Goal: Transaction & Acquisition: Subscribe to service/newsletter

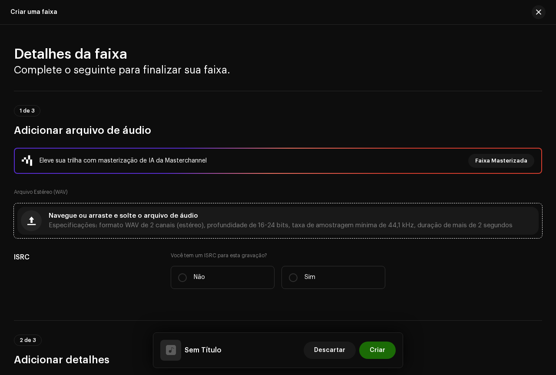
scroll to position [27, 0]
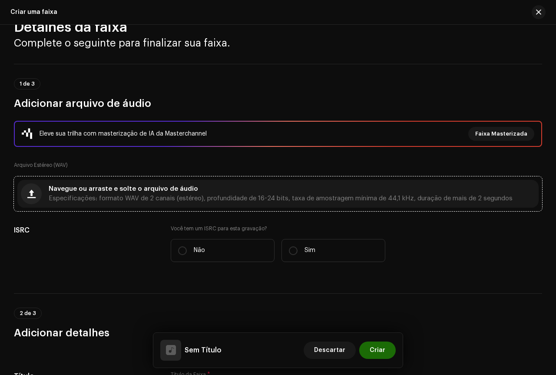
click at [183, 180] on div "Navegue ou arraste e solte o arquivo de áudio Especificações: formato WAV de 2 …" at bounding box center [277, 194] width 521 height 28
click at [267, 128] on div "Eleve sua trilha com masterização de IA da Masterchannel Faixa Masterizada" at bounding box center [278, 134] width 513 height 14
click at [225, 202] on div "Navegue ou arraste e solte o arquivo de áudio Especificações: formato WAV de 2 …" at bounding box center [277, 194] width 521 height 28
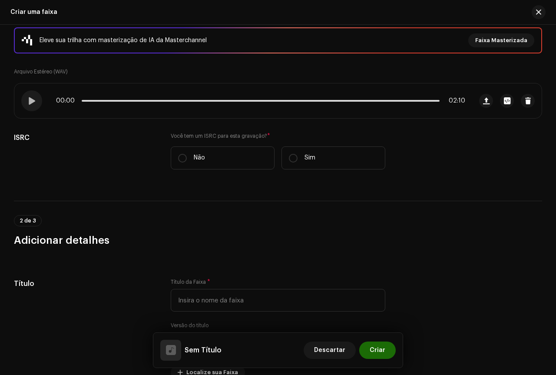
scroll to position [157, 0]
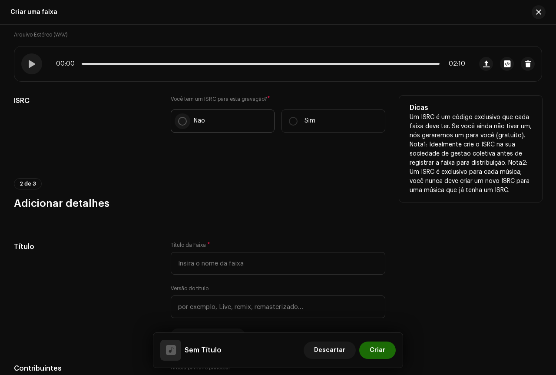
click at [179, 121] on input "Não" at bounding box center [182, 121] width 9 height 9
radio input "true"
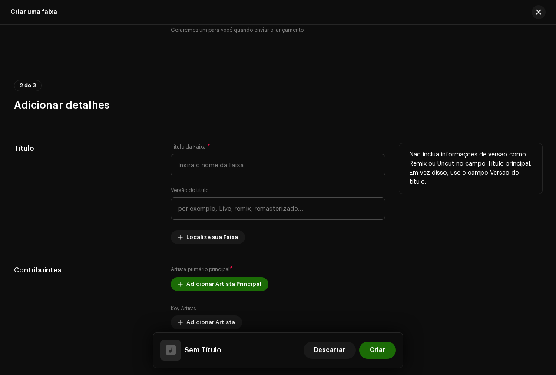
scroll to position [288, 0]
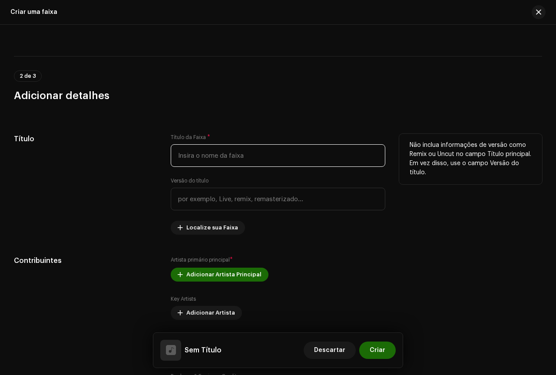
click at [218, 163] on input "text" at bounding box center [278, 155] width 215 height 23
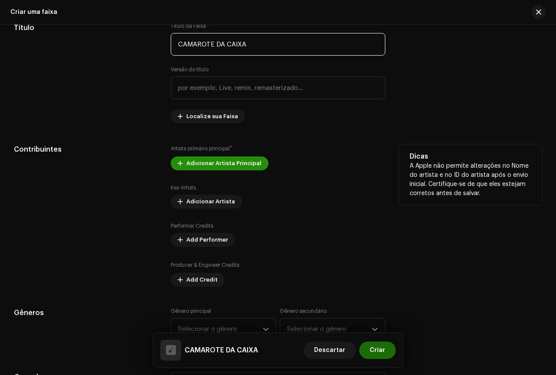
scroll to position [418, 0]
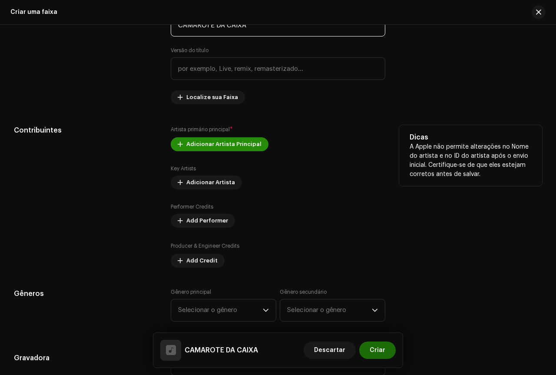
type input "CAMAROTE DA CAIXA"
click at [220, 146] on span "Adicionar Artista Principal" at bounding box center [223, 144] width 75 height 17
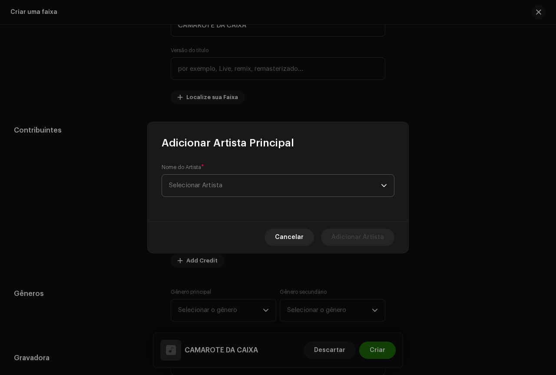
click at [232, 175] on span "Selecionar Artista" at bounding box center [275, 186] width 212 height 22
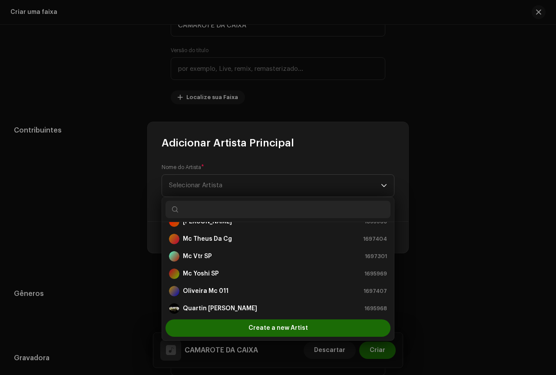
scroll to position [122, 0]
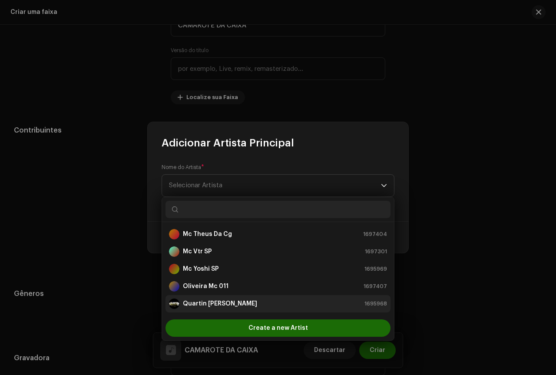
click at [195, 305] on strong "[PERSON_NAME]" at bounding box center [220, 303] width 74 height 9
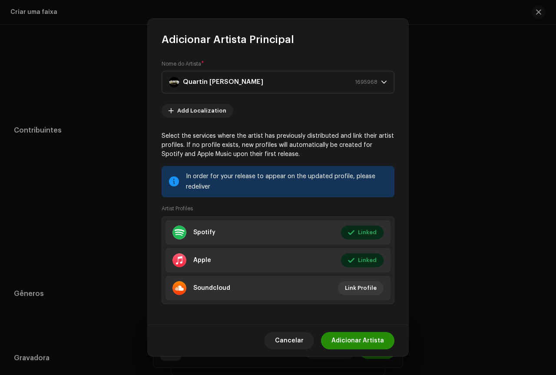
click at [375, 339] on span "Adicionar Artista" at bounding box center [358, 340] width 53 height 17
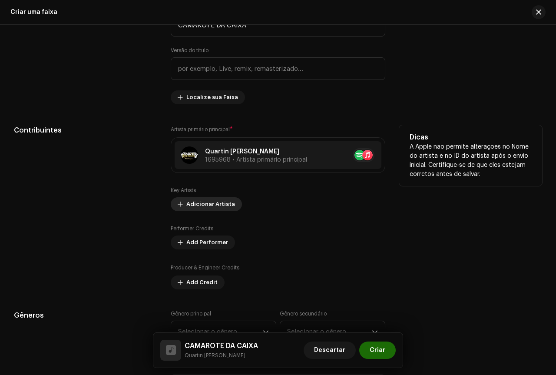
click at [210, 204] on span "Adicionar Artista" at bounding box center [210, 204] width 49 height 17
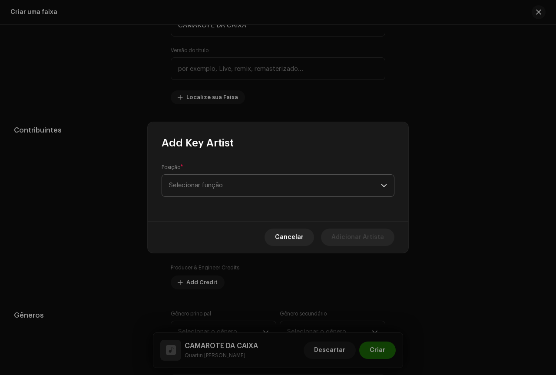
click at [249, 188] on span "Selecionar função" at bounding box center [275, 186] width 212 height 22
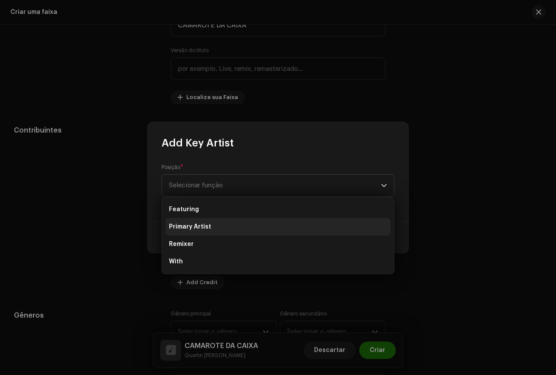
click at [204, 229] on span "Primary Artist" at bounding box center [190, 226] width 42 height 9
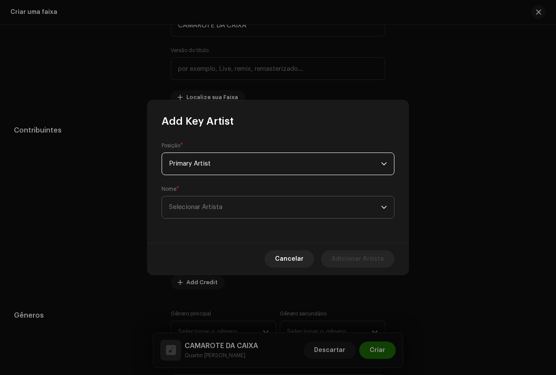
click at [232, 209] on span "Selecionar Artista" at bounding box center [275, 207] width 212 height 22
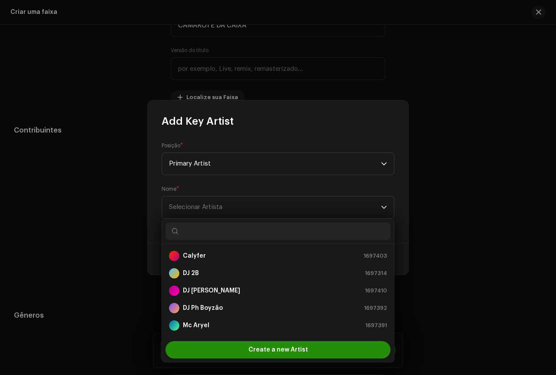
click at [258, 353] on span "Create a new Artist" at bounding box center [279, 349] width 60 height 17
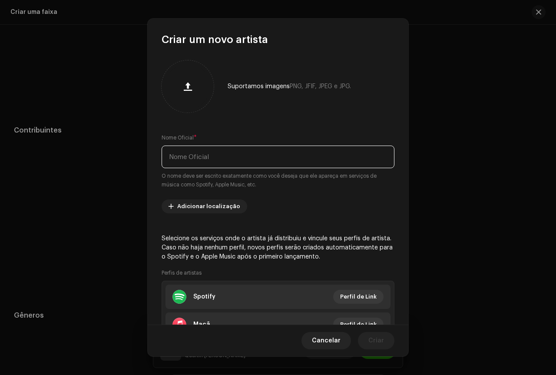
click at [224, 160] on input "text" at bounding box center [278, 157] width 233 height 23
type input "m"
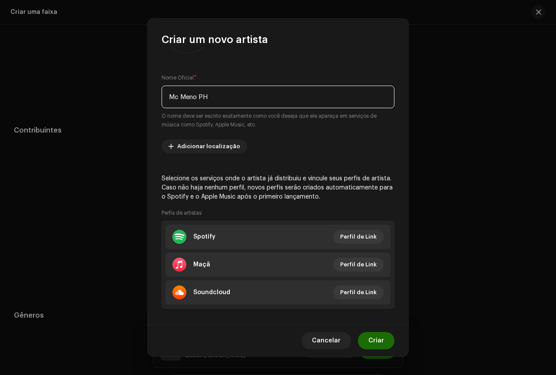
scroll to position [68, 0]
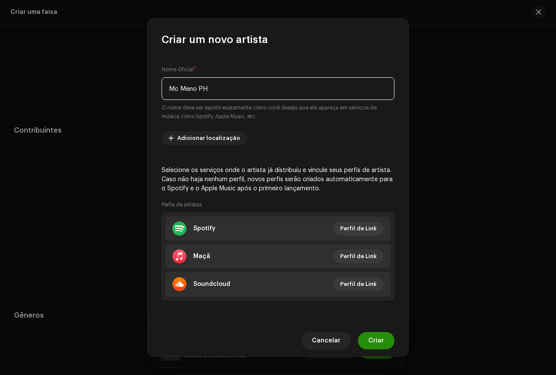
type input "Mc Meno PH"
click at [379, 344] on span "Criar" at bounding box center [376, 340] width 16 height 17
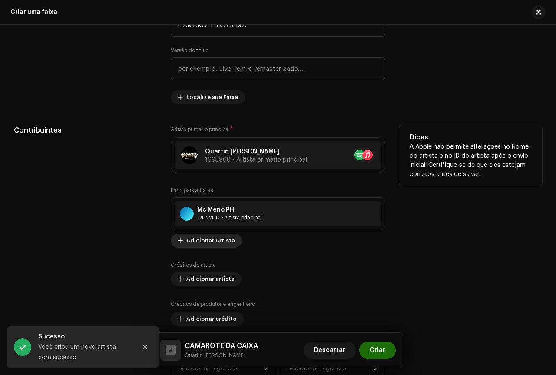
click at [211, 239] on span "Adicionar Artista" at bounding box center [210, 240] width 49 height 17
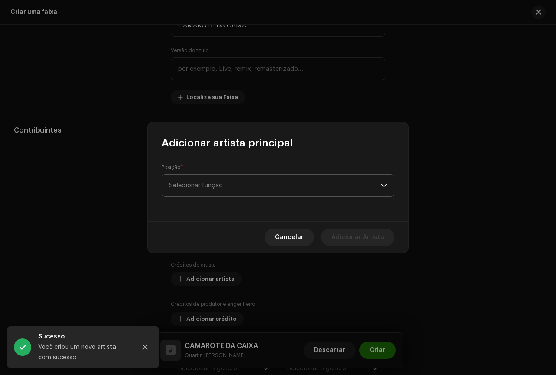
click at [288, 186] on span "Selecionar função" at bounding box center [275, 186] width 212 height 22
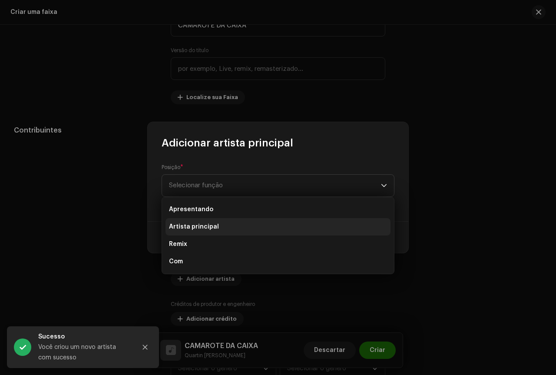
click at [206, 226] on font "Artista principal" at bounding box center [194, 227] width 50 height 6
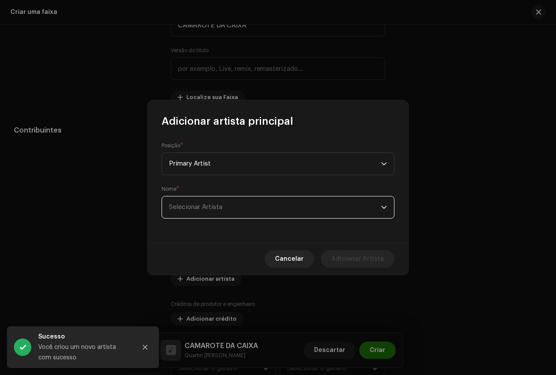
click at [223, 212] on span "Selecionar Artista" at bounding box center [275, 207] width 212 height 22
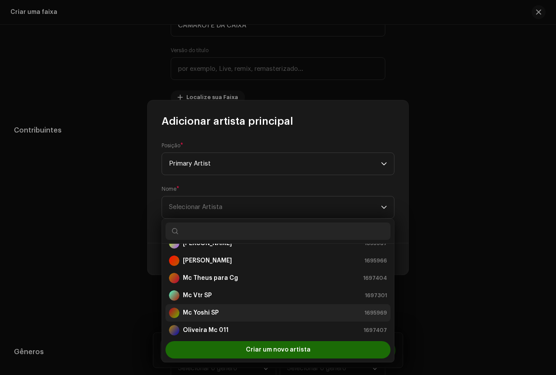
scroll to position [122, 0]
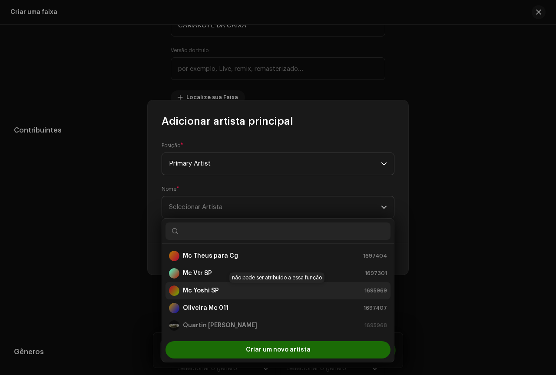
click at [222, 292] on div "Mc Yoshi SP 1695969" at bounding box center [278, 290] width 218 height 10
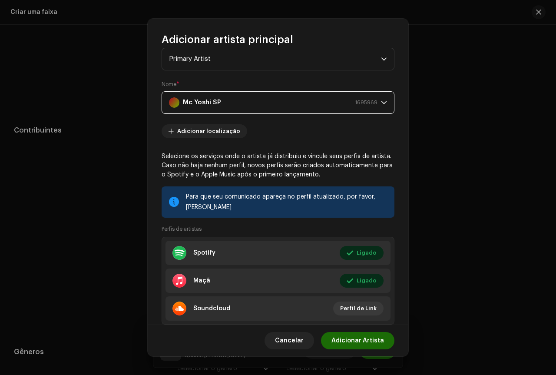
scroll to position [0, 0]
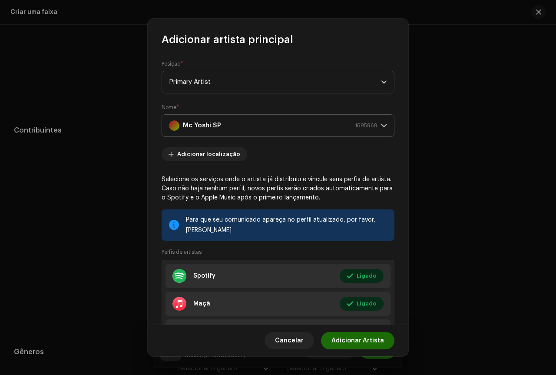
click at [381, 125] on icon "gatilho suspenso" at bounding box center [384, 126] width 6 height 6
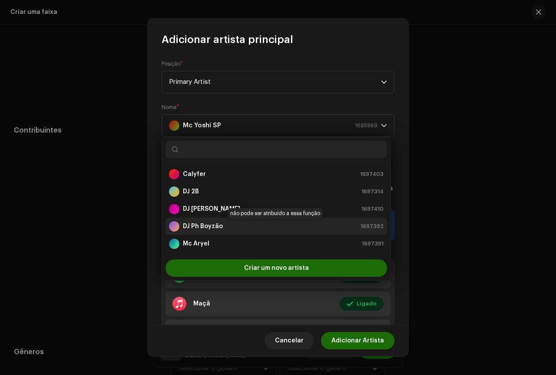
click at [219, 225] on font "DJ Ph Boyzão" at bounding box center [203, 226] width 40 height 6
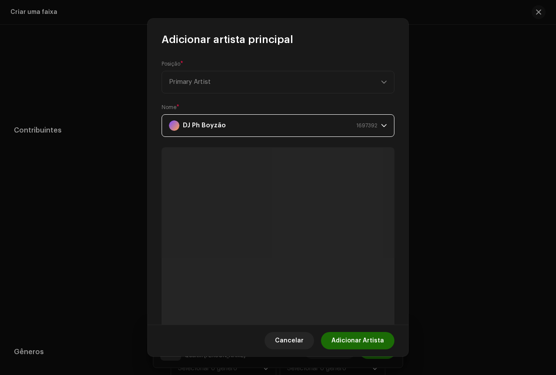
scroll to position [83, 0]
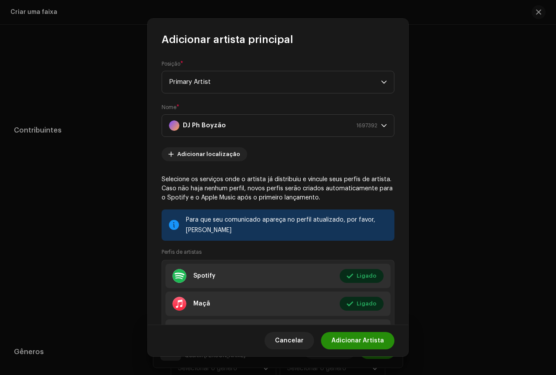
click at [352, 338] on font "Adicionar Artista" at bounding box center [358, 341] width 53 height 6
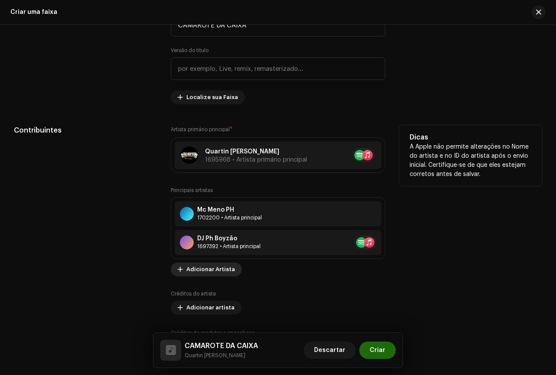
click at [206, 267] on span "Adicionar Artista" at bounding box center [210, 269] width 49 height 17
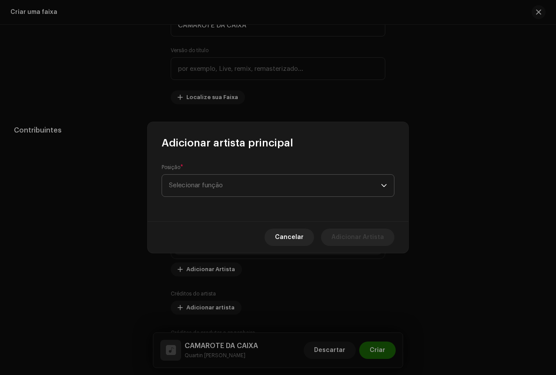
click at [235, 182] on span "Selecionar função" at bounding box center [275, 186] width 212 height 22
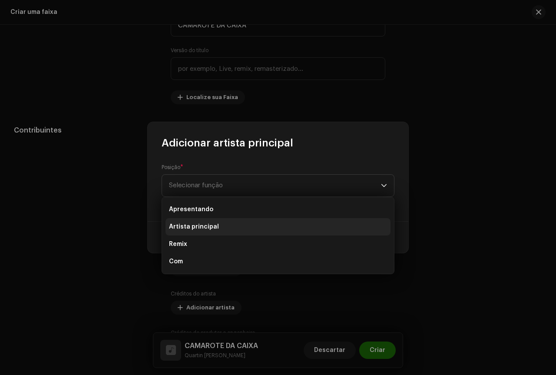
click at [197, 226] on font "Artista principal" at bounding box center [194, 227] width 50 height 6
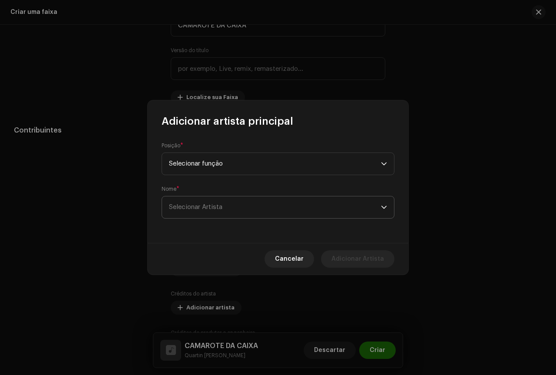
click at [298, 206] on span "Selecionar Artista" at bounding box center [275, 207] width 212 height 22
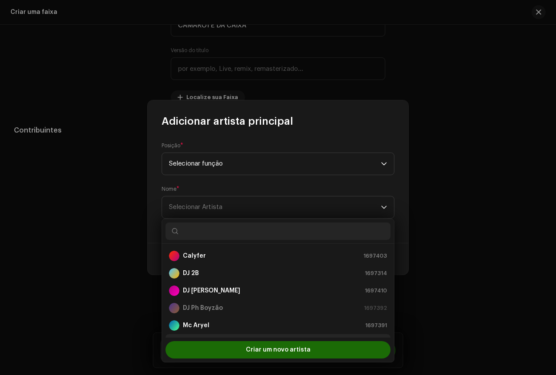
scroll to position [14, 0]
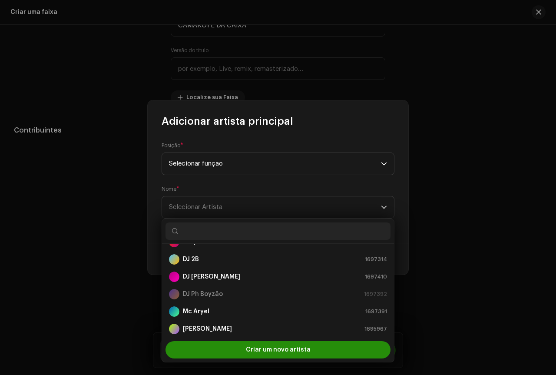
click at [265, 350] on font "Criar um novo artista" at bounding box center [278, 350] width 65 height 6
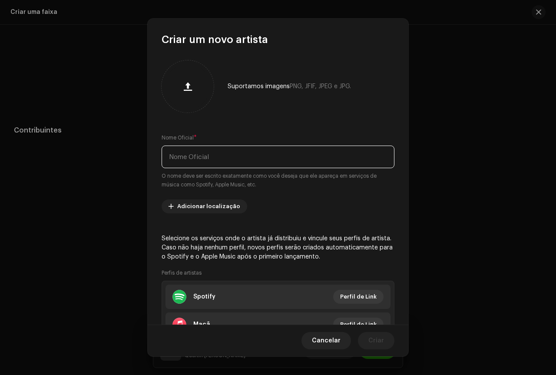
click at [219, 162] on input "text" at bounding box center [278, 157] width 233 height 23
type input "d"
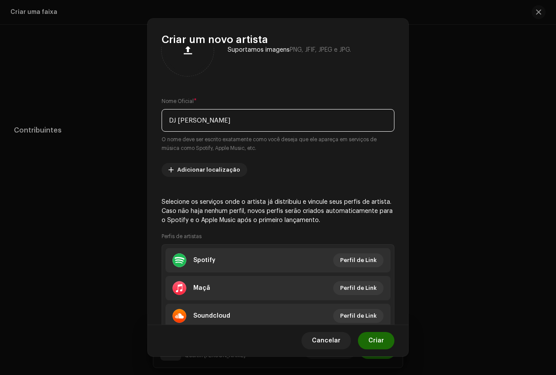
scroll to position [68, 0]
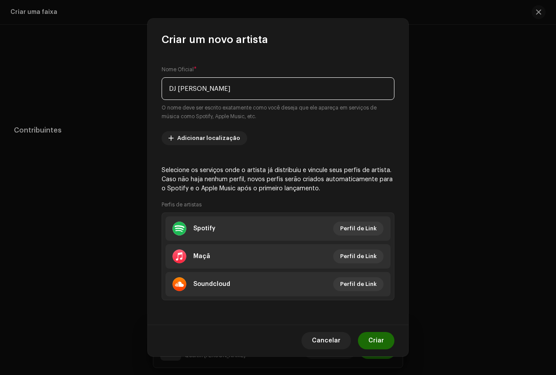
type input "DJ Milton"
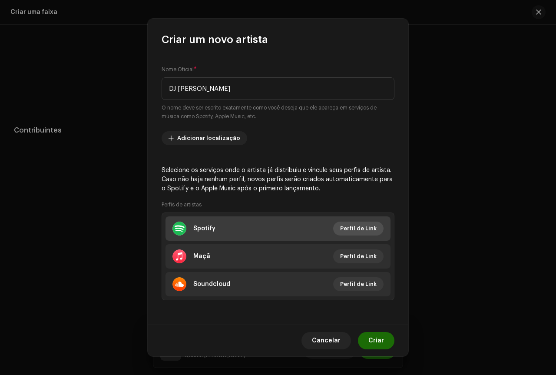
click at [347, 224] on span "Perfil de Link" at bounding box center [358, 228] width 36 height 17
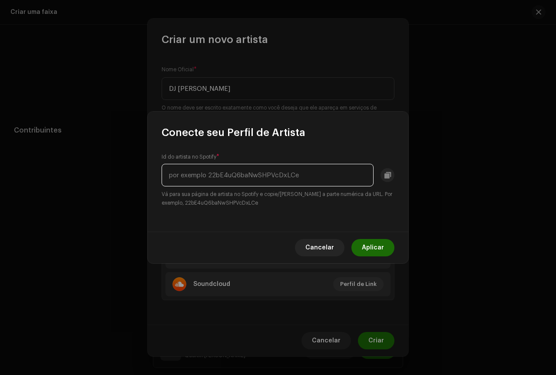
paste input "3M8J5JPD9gYNkVjgBfnWO3"
type input "3M8J5JPD9gYNkVjgBfnWO3"
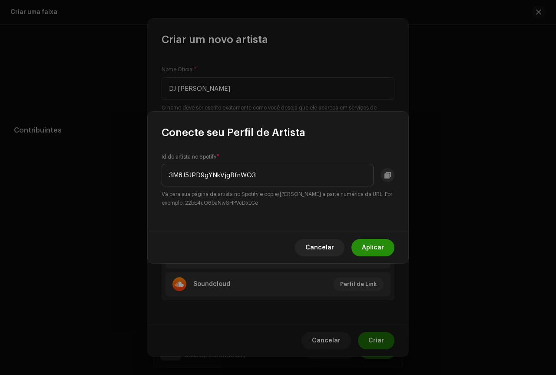
click at [370, 247] on font "Aplicar" at bounding box center [373, 248] width 22 height 6
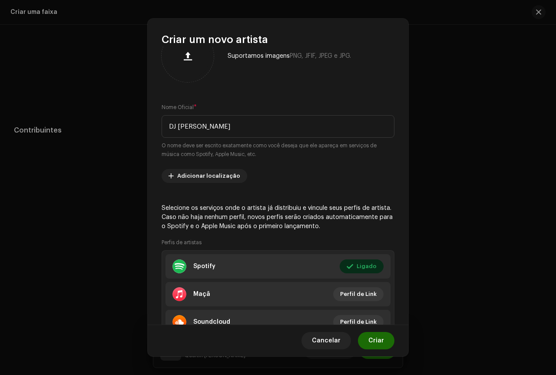
scroll to position [0, 0]
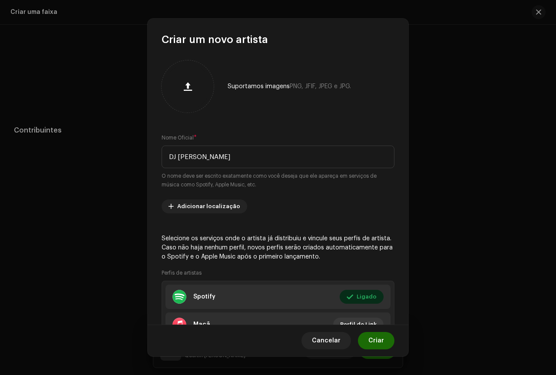
click at [374, 328] on div "Cancelar Criar" at bounding box center [278, 341] width 261 height 32
click at [373, 336] on span "Criar" at bounding box center [376, 340] width 16 height 17
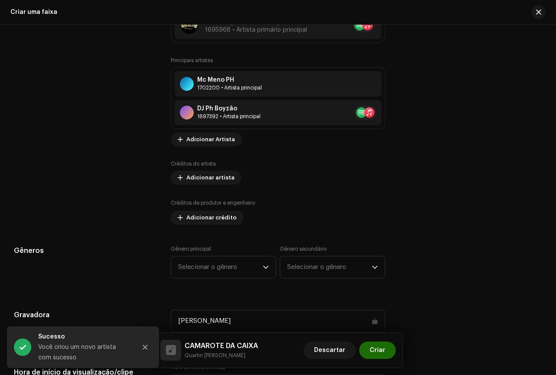
scroll to position [548, 0]
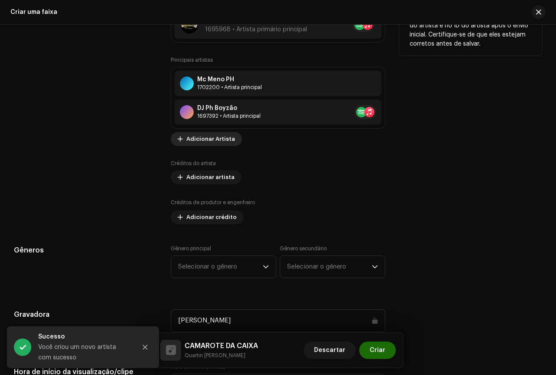
click at [218, 135] on span "Adicionar Artista" at bounding box center [210, 138] width 49 height 17
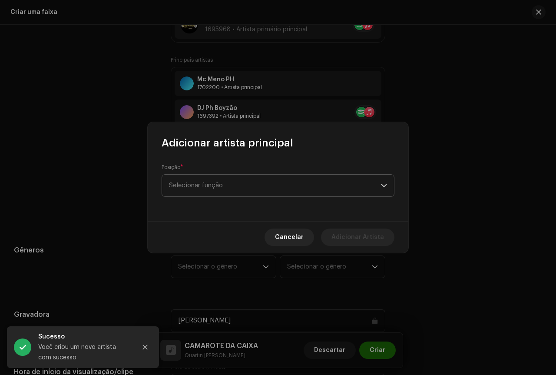
click at [242, 191] on span "Selecionar função" at bounding box center [275, 186] width 212 height 22
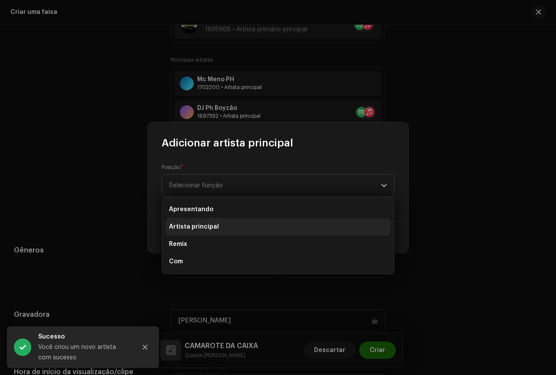
click at [201, 224] on font "Artista principal" at bounding box center [194, 227] width 50 height 6
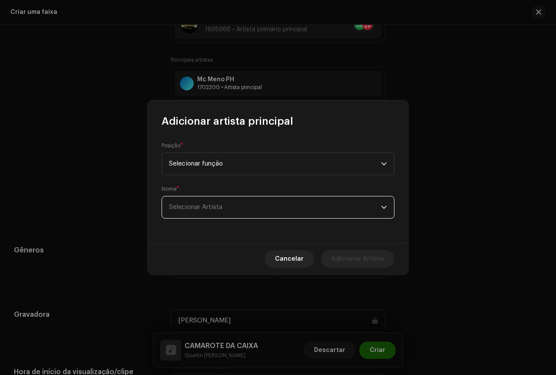
drag, startPoint x: 228, startPoint y: 200, endPoint x: 232, endPoint y: 216, distance: 16.5
click at [229, 201] on span "Selecionar Artista" at bounding box center [275, 207] width 212 height 22
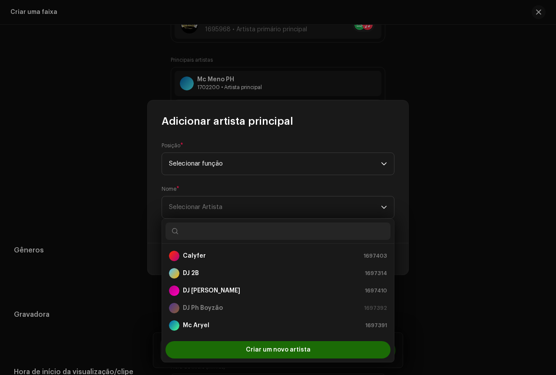
scroll to position [122, 0]
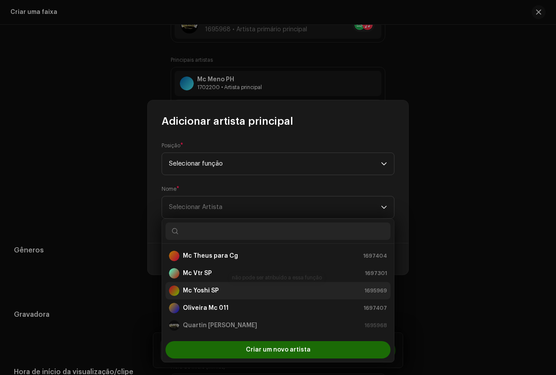
click at [212, 286] on strong "Mc Yoshi SP" at bounding box center [201, 290] width 36 height 9
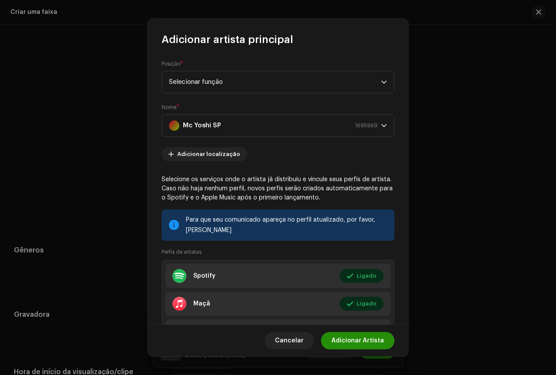
click at [361, 333] on span "Adicionar Artista" at bounding box center [358, 340] width 53 height 17
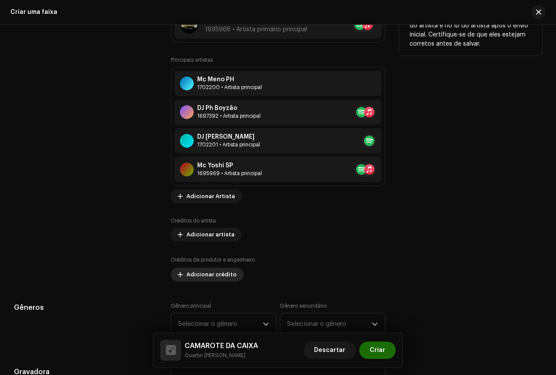
scroll to position [722, 0]
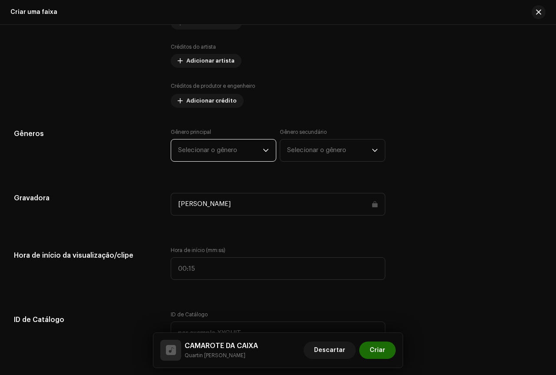
click at [240, 149] on span "Selecionar o gênero" at bounding box center [220, 150] width 85 height 22
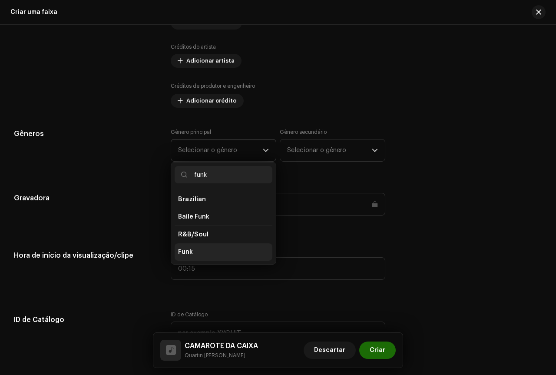
type input "funk"
click at [199, 248] on li "Funk" at bounding box center [224, 251] width 98 height 17
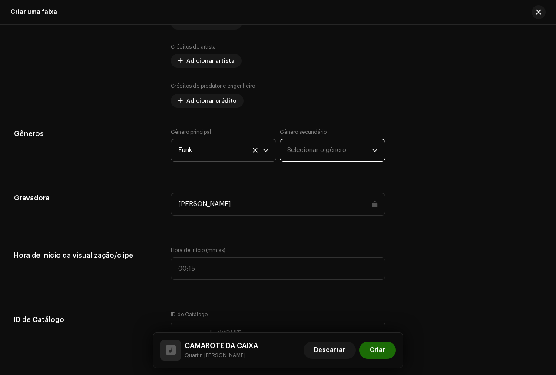
click at [325, 155] on span "Selecionar o gênero" at bounding box center [329, 150] width 85 height 22
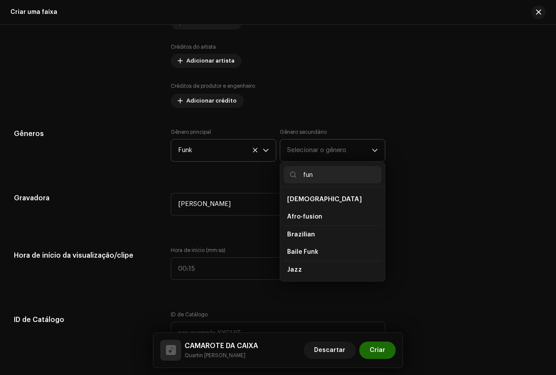
type input "funk"
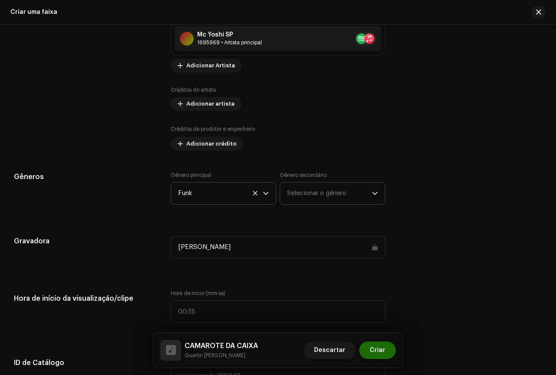
scroll to position [679, 0]
click at [314, 184] on span "Selecionar o gênero" at bounding box center [329, 194] width 85 height 22
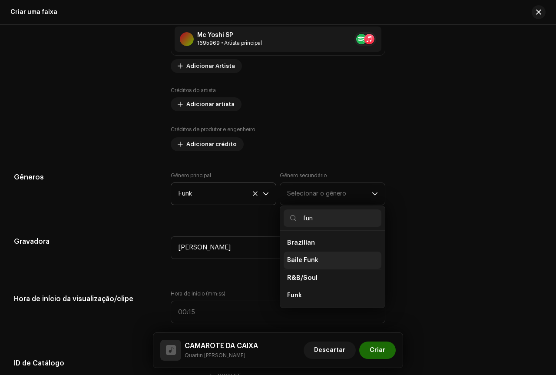
type input "fun"
click at [314, 257] on span "Baile Funk" at bounding box center [302, 260] width 31 height 9
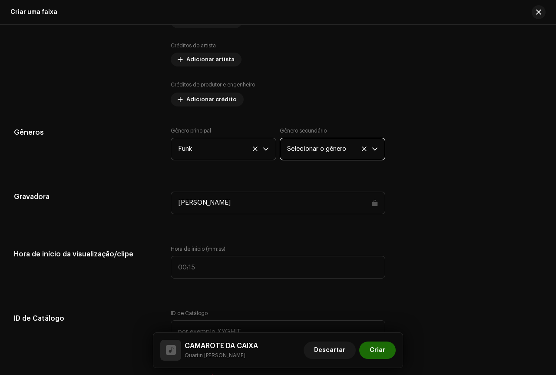
scroll to position [766, 0]
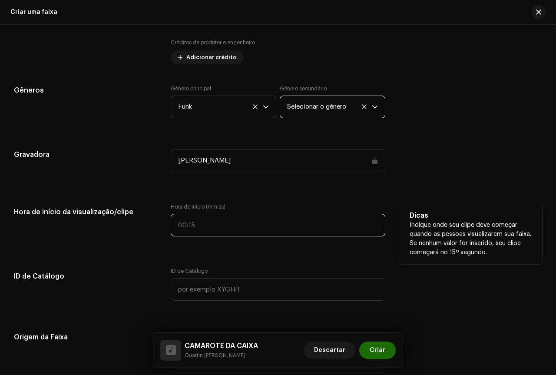
type input ":"
click at [212, 214] on input ":" at bounding box center [278, 225] width 215 height 23
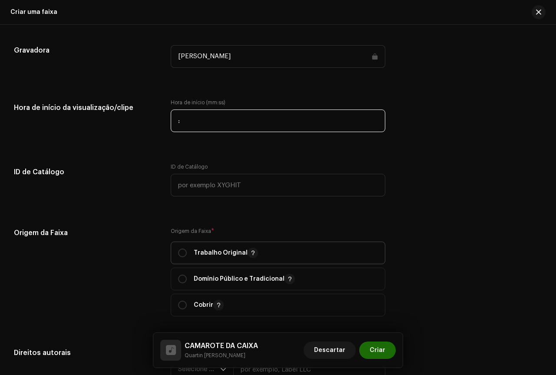
scroll to position [896, 0]
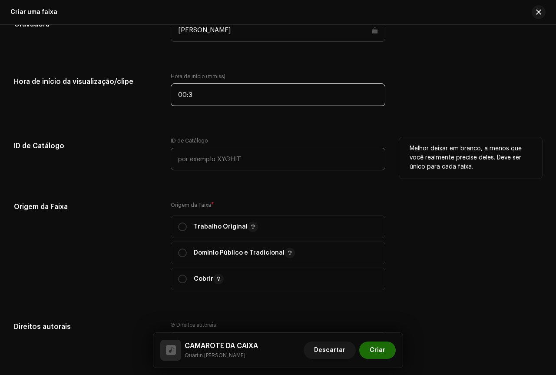
type input "00:30"
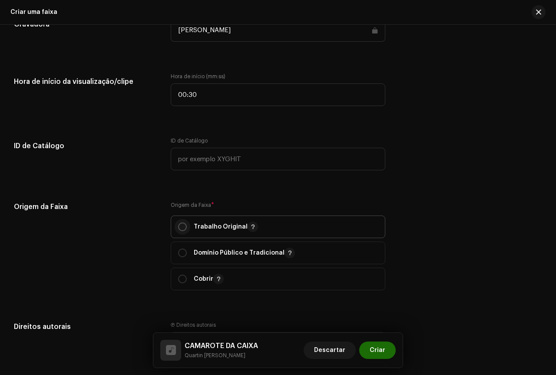
click at [181, 229] on input "radio" at bounding box center [182, 226] width 9 height 9
radio input "true"
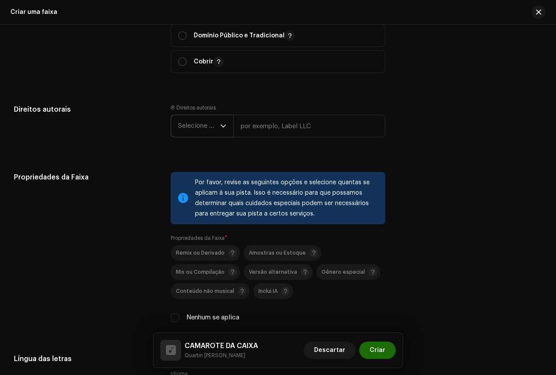
click at [206, 122] on span "Selecione o ano" at bounding box center [199, 126] width 42 height 22
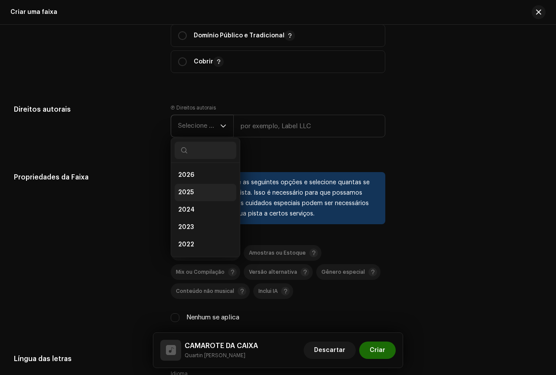
click at [186, 195] on span "2025" at bounding box center [186, 192] width 16 height 9
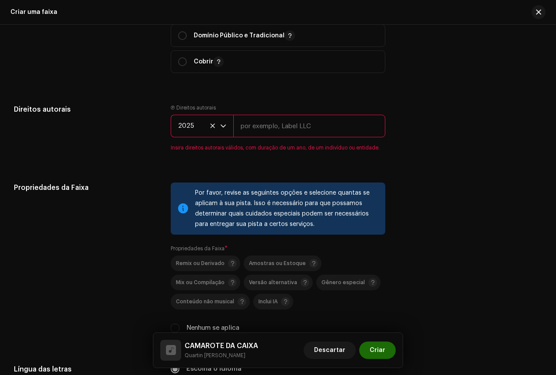
click at [292, 125] on input "text" at bounding box center [309, 126] width 152 height 23
type input "[PERSON_NAME]"
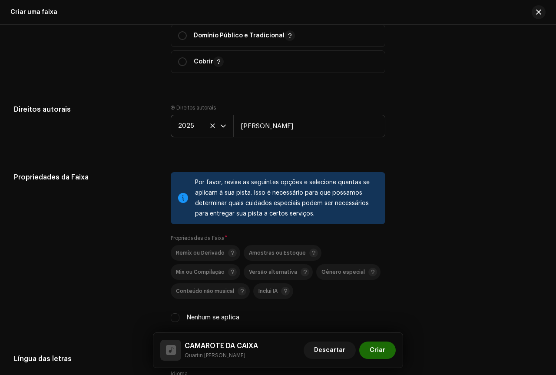
click at [151, 191] on div "Propriedades da Faixa" at bounding box center [85, 252] width 143 height 161
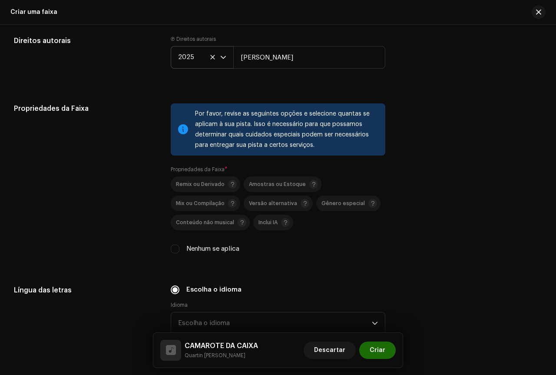
scroll to position [1200, 0]
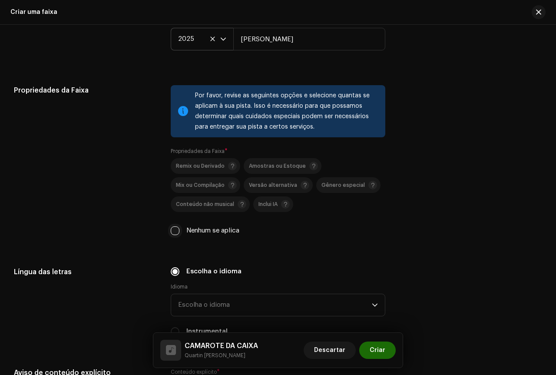
click at [171, 230] on input "Nenhum se aplica" at bounding box center [175, 230] width 9 height 9
checkbox input "true"
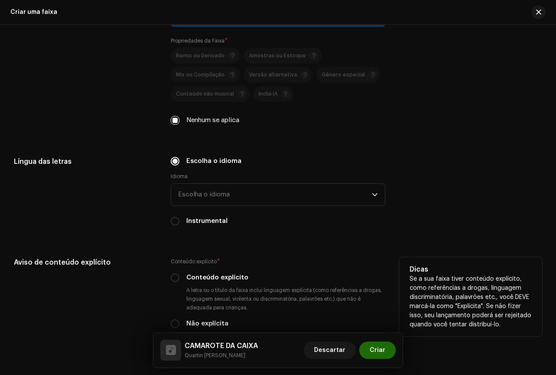
scroll to position [1374, 0]
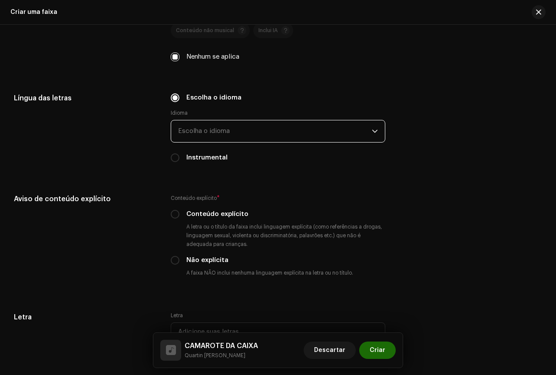
click at [226, 127] on span "Escolha o idioma" at bounding box center [275, 131] width 194 height 22
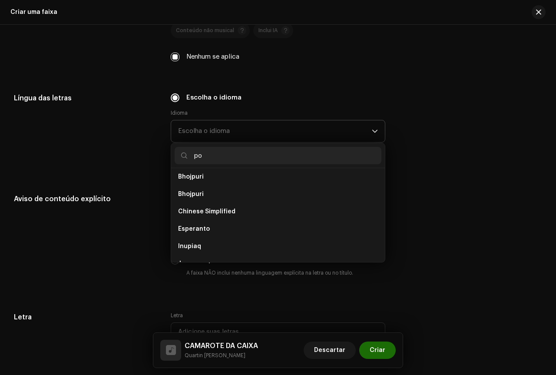
scroll to position [0, 0]
type input "por"
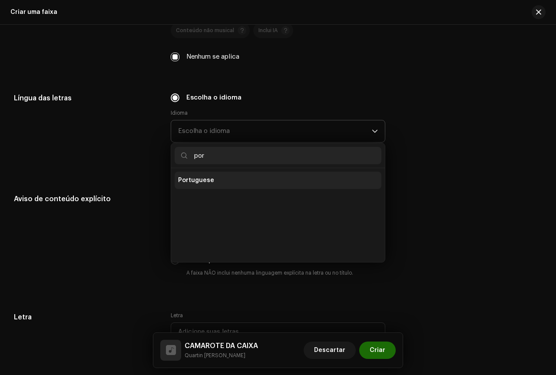
drag, startPoint x: 209, startPoint y: 168, endPoint x: 193, endPoint y: 183, distance: 22.4
click at [193, 183] on span "Portuguese" at bounding box center [196, 180] width 36 height 9
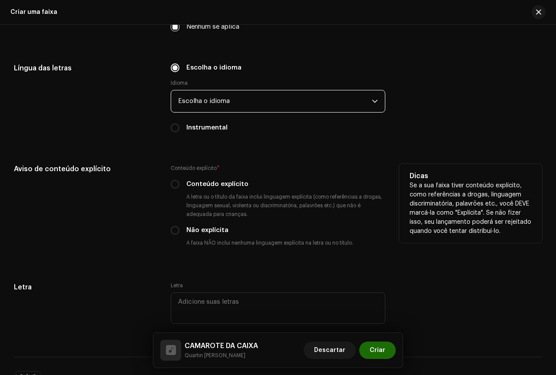
scroll to position [1417, 0]
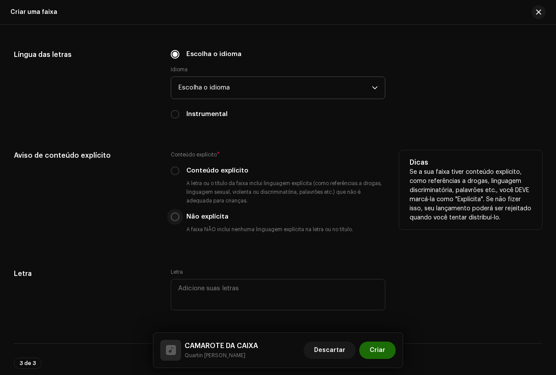
click at [175, 220] on input "Não explícita" at bounding box center [175, 216] width 9 height 9
radio input "true"
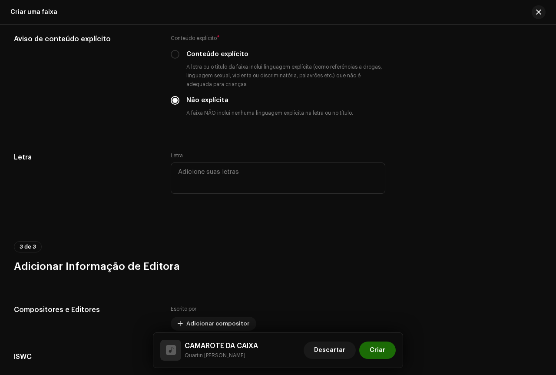
scroll to position [1548, 0]
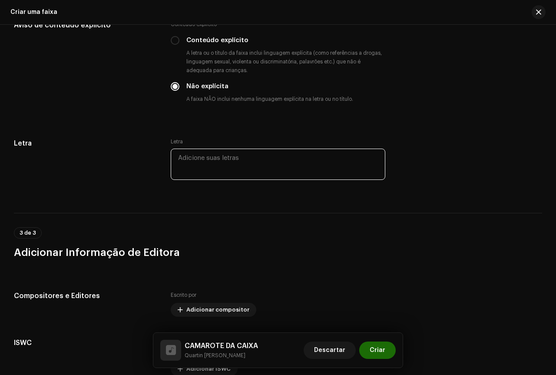
click at [198, 161] on textarea at bounding box center [278, 164] width 215 height 31
type textarea "J"
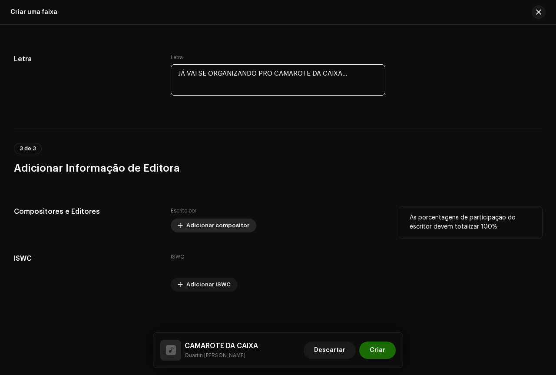
type textarea "JÁ VAI SE ORGANIZANDO PRO CAMAROTE DA CAIXA..."
click at [239, 225] on span "Adicionar compositor" at bounding box center [217, 225] width 63 height 17
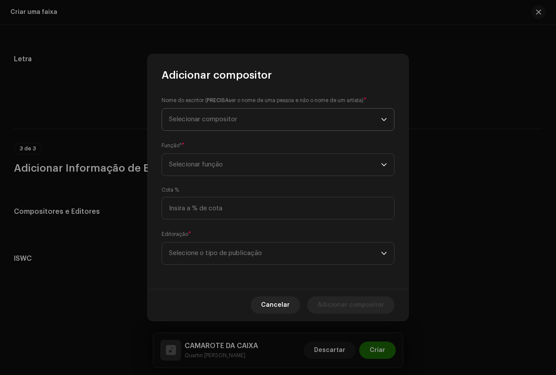
click at [212, 121] on span "Selecionar compositor" at bounding box center [203, 119] width 68 height 7
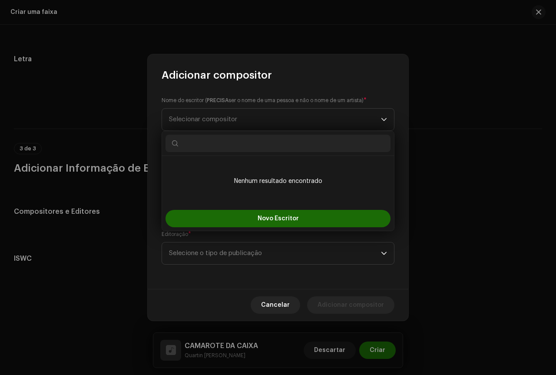
type input "m"
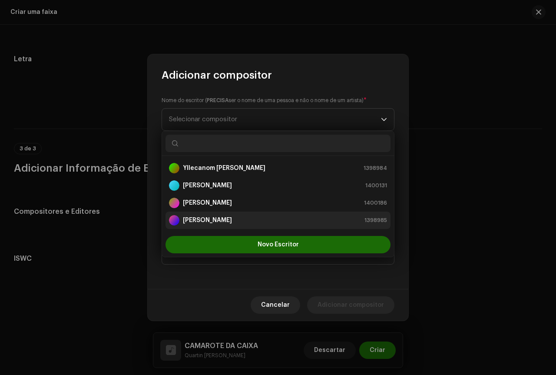
click at [220, 217] on strong "Diego Henrique Ferreira Dos Santos" at bounding box center [207, 220] width 49 height 9
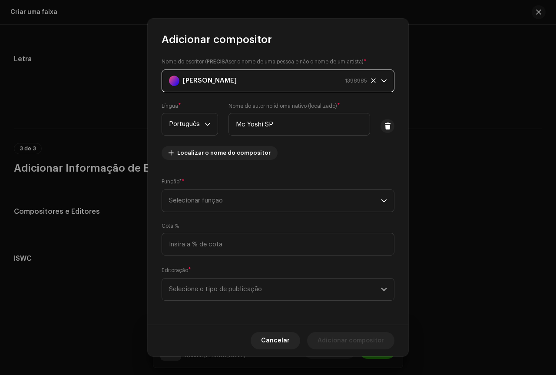
scroll to position [3, 0]
click at [223, 197] on font "Selecionar função" at bounding box center [196, 200] width 54 height 7
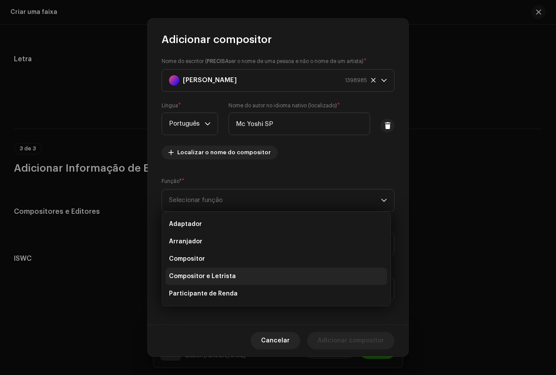
click at [221, 274] on font "Compositor e Letrista" at bounding box center [202, 276] width 67 height 6
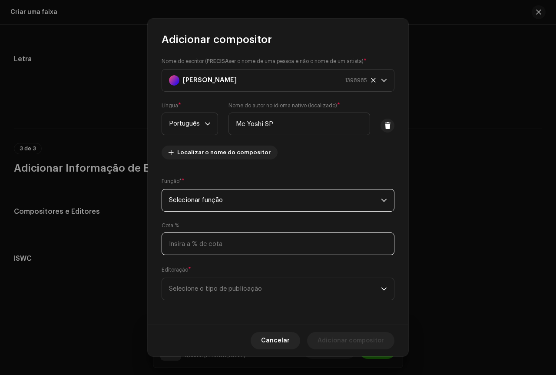
click at [235, 242] on input at bounding box center [278, 243] width 233 height 23
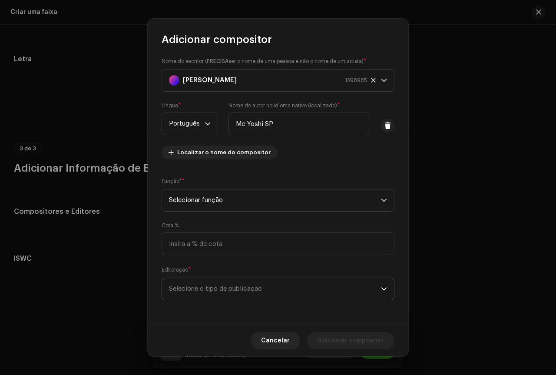
click at [214, 292] on span "Selecione o tipo de publicação" at bounding box center [275, 289] width 212 height 22
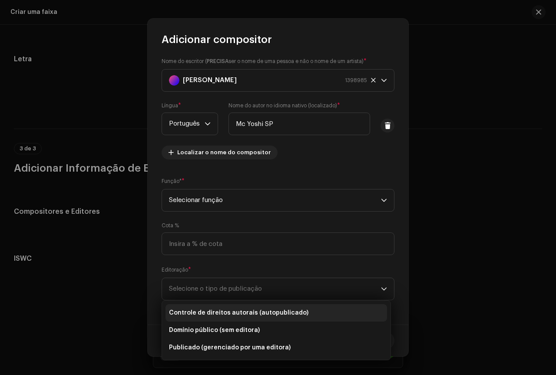
click at [212, 312] on font "Controle de direitos autorais (autopublicado)" at bounding box center [238, 313] width 139 height 6
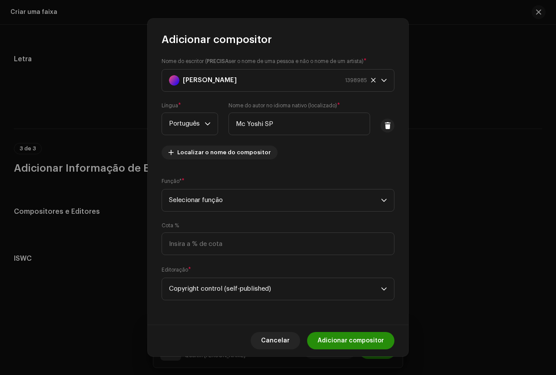
click at [345, 340] on font "Adicionar compositor" at bounding box center [351, 341] width 66 height 6
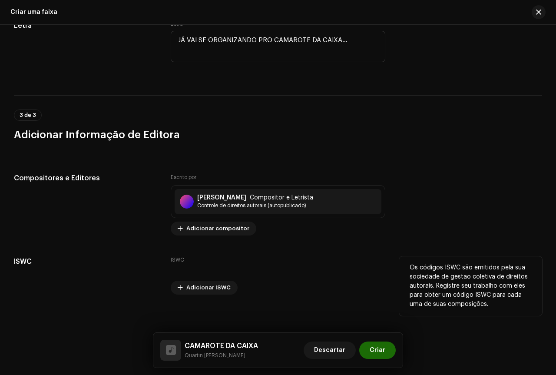
scroll to position [1676, 0]
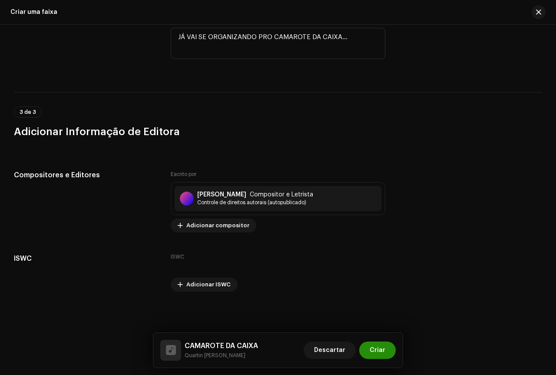
click at [387, 350] on button "Criar" at bounding box center [377, 349] width 36 height 17
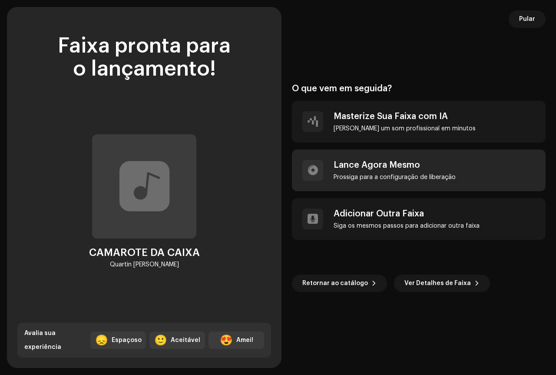
click at [385, 172] on div "Lance Agora Mesmo Prossiga para a configuração de liberação" at bounding box center [395, 170] width 122 height 21
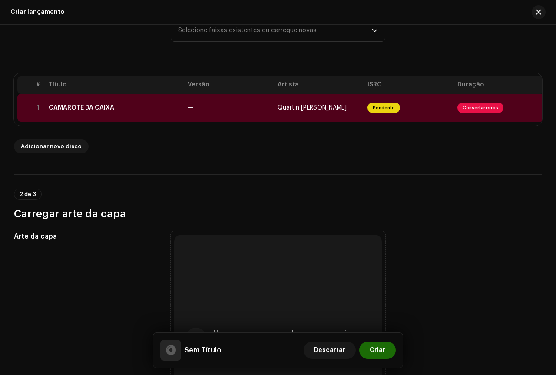
scroll to position [148, 0]
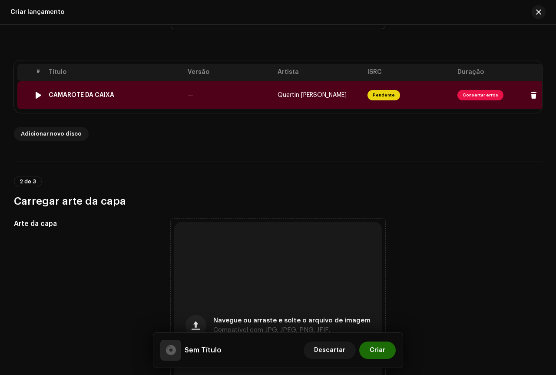
click at [473, 90] on span "Consertar erros" at bounding box center [481, 95] width 46 height 10
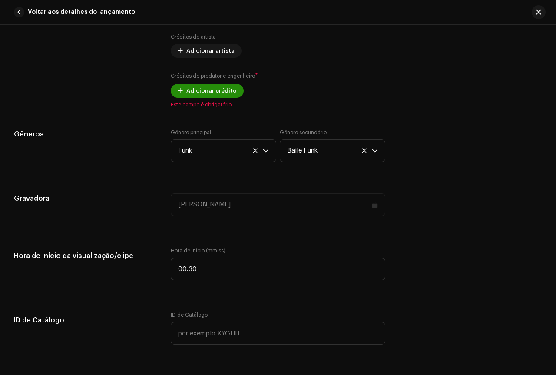
scroll to position [695, 0]
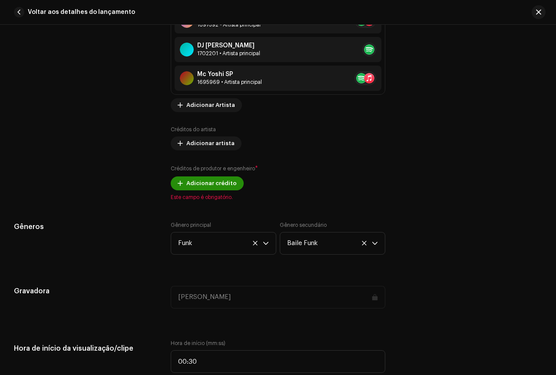
click at [217, 179] on span "Adicionar crédito" at bounding box center [211, 183] width 50 height 17
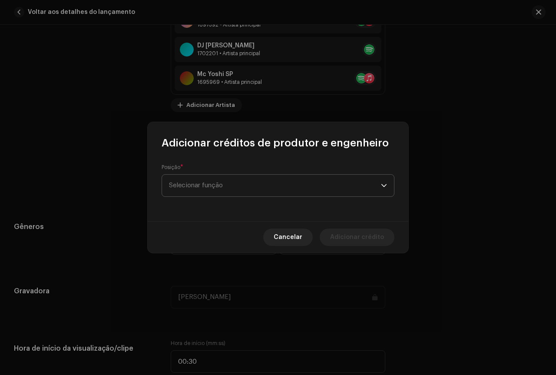
click at [235, 185] on span "Selecionar função" at bounding box center [275, 186] width 212 height 22
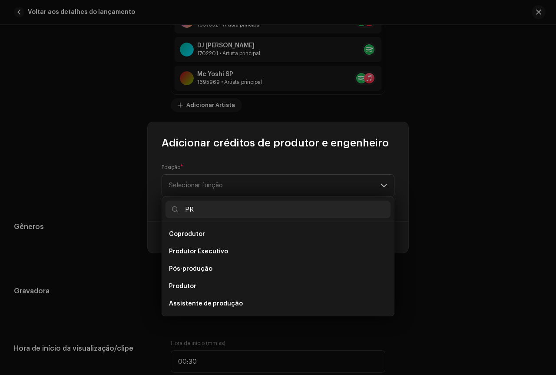
scroll to position [3, 0]
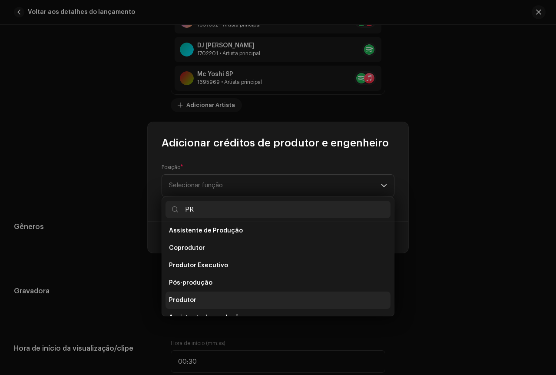
type input "PR"
click at [198, 298] on li "Produtor" at bounding box center [278, 300] width 225 height 17
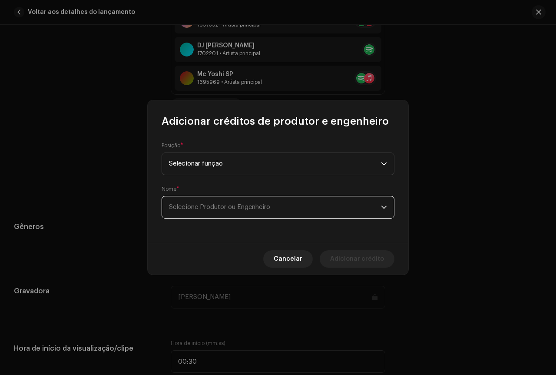
click at [222, 206] on font "Selecione Produtor ou Engenheiro" at bounding box center [219, 207] width 101 height 7
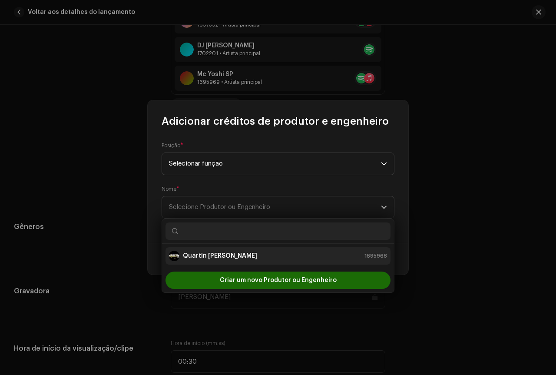
click at [223, 254] on font "[PERSON_NAME]" at bounding box center [220, 256] width 74 height 6
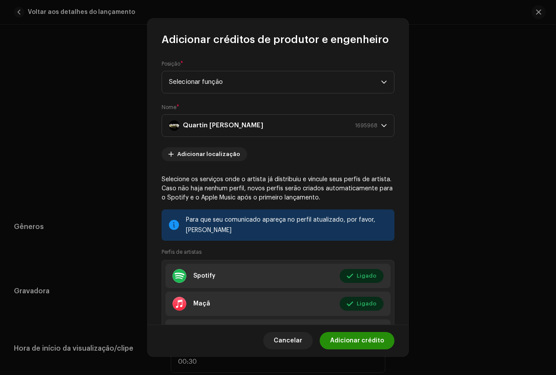
drag, startPoint x: 374, startPoint y: 338, endPoint x: 369, endPoint y: 349, distance: 11.9
click at [369, 349] on span "Adicionar crédito" at bounding box center [357, 340] width 54 height 17
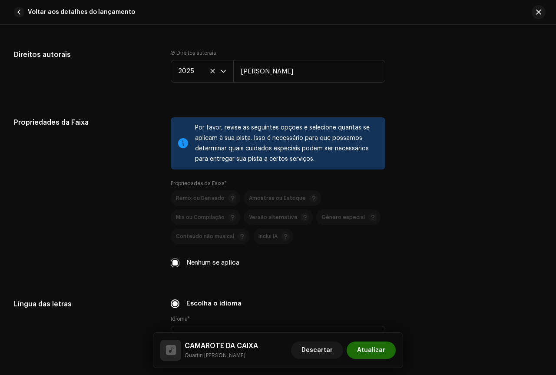
scroll to position [1303, 0]
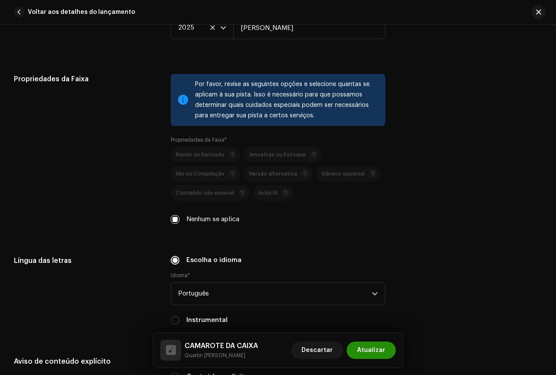
click at [379, 346] on span "Atualizar" at bounding box center [371, 349] width 28 height 17
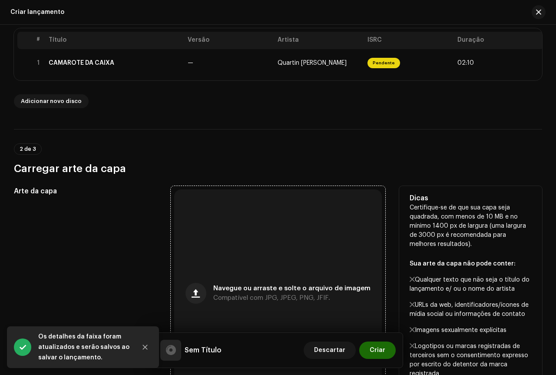
scroll to position [235, 0]
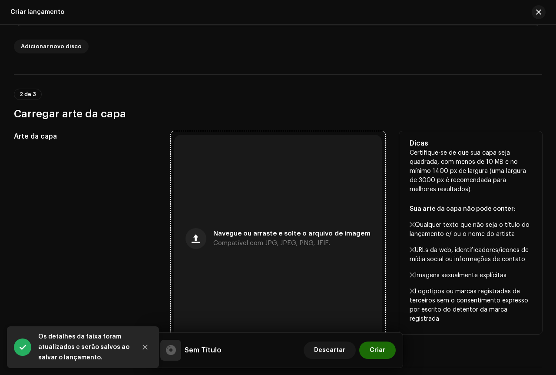
click at [275, 237] on span "Navegue ou arraste e solte o arquivo de imagem" at bounding box center [291, 234] width 157 height 6
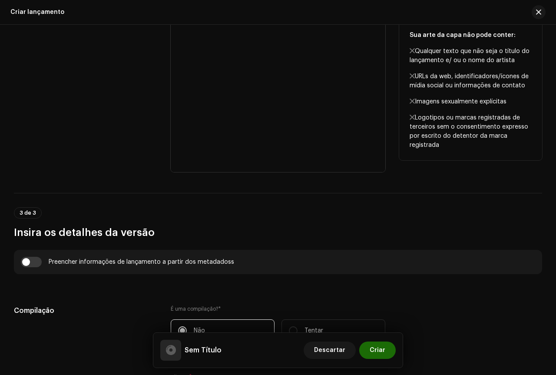
scroll to position [583, 0]
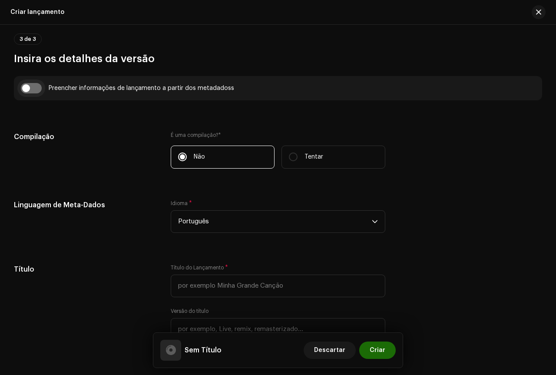
click at [39, 90] on input "checkbox" at bounding box center [31, 88] width 21 height 10
checkbox input "true"
type input "CAMAROTE DA CAIXA"
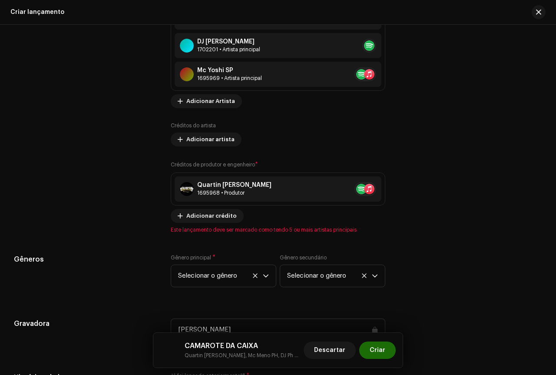
scroll to position [1061, 0]
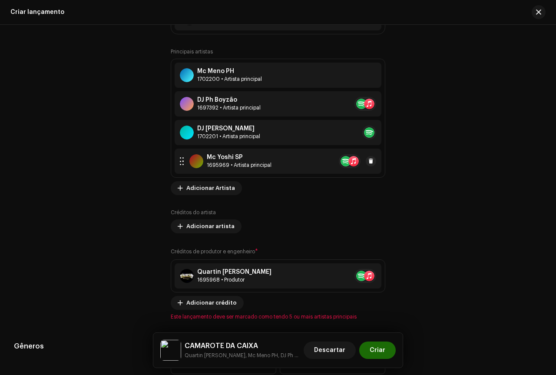
click at [181, 166] on div at bounding box center [182, 161] width 8 height 15
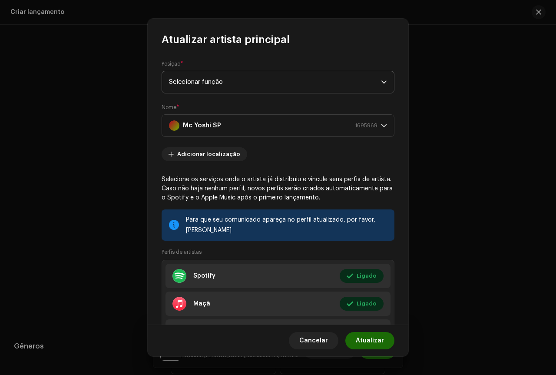
click at [243, 75] on span "Selecionar função" at bounding box center [275, 82] width 212 height 22
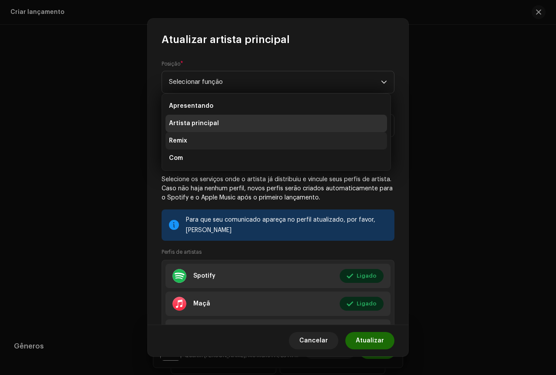
click at [195, 140] on li "Remix" at bounding box center [277, 140] width 222 height 17
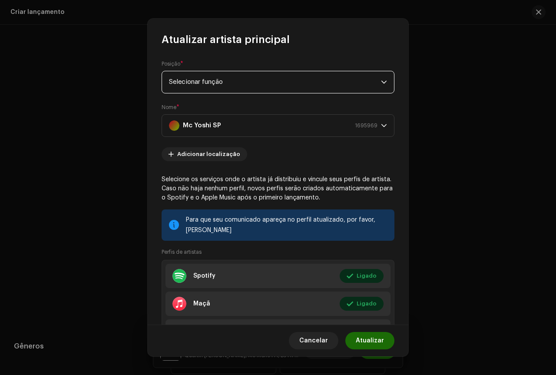
click at [337, 89] on span "Selecionar função" at bounding box center [275, 82] width 212 height 22
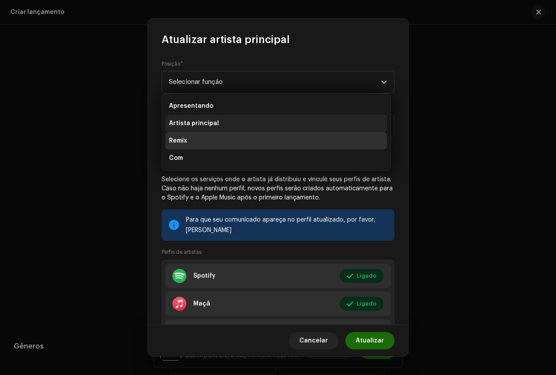
click at [216, 126] on li "Artista principal" at bounding box center [277, 123] width 222 height 17
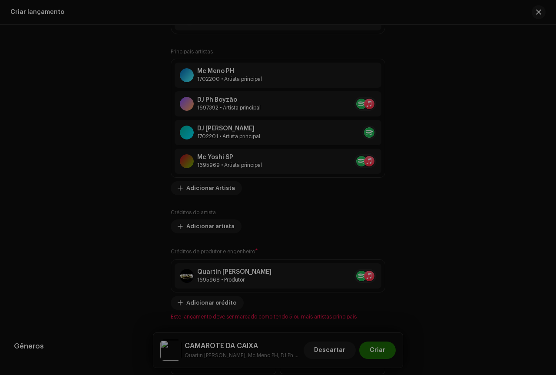
click at [445, 146] on div "Atualizar artista principal Posição * Selecionar função Nome * Mc Yoshi SP 1695…" at bounding box center [278, 187] width 556 height 375
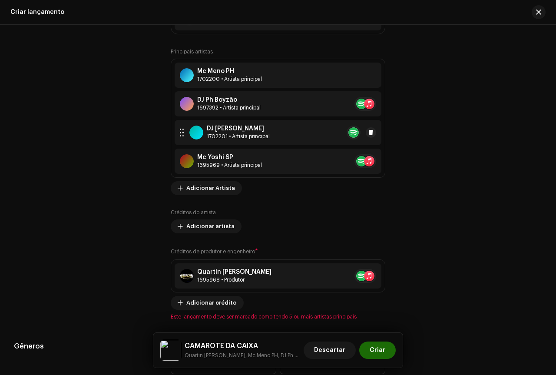
click at [255, 131] on div "DJ Milton" at bounding box center [238, 128] width 63 height 7
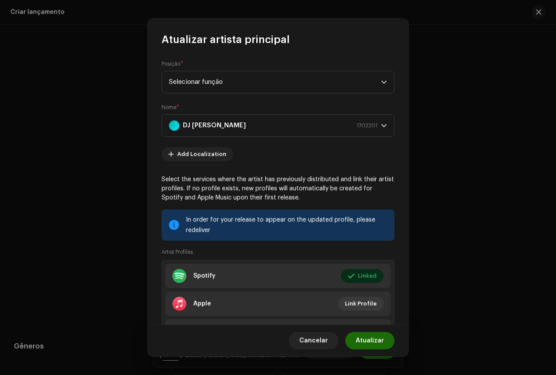
click at [223, 82] on font "Selecionar função" at bounding box center [196, 82] width 54 height 7
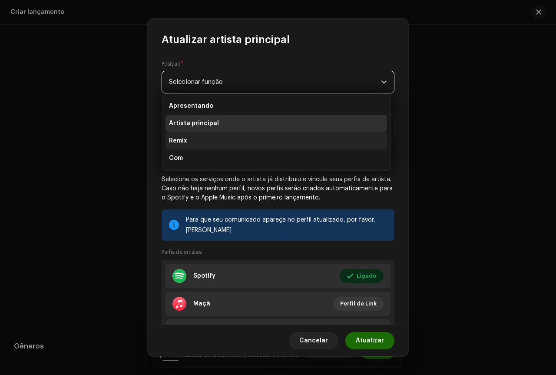
click at [190, 138] on li "Remix" at bounding box center [277, 140] width 222 height 17
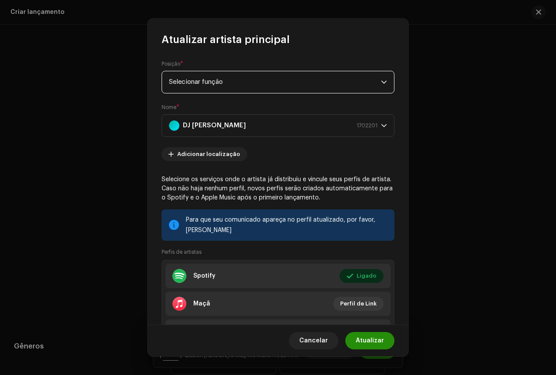
click at [371, 338] on font "Atualizar" at bounding box center [370, 341] width 28 height 6
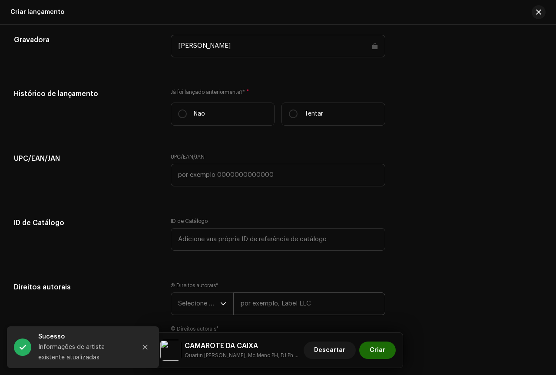
scroll to position [1283, 0]
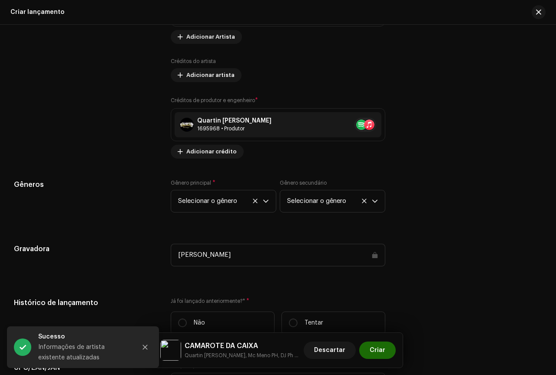
scroll to position [1239, 0]
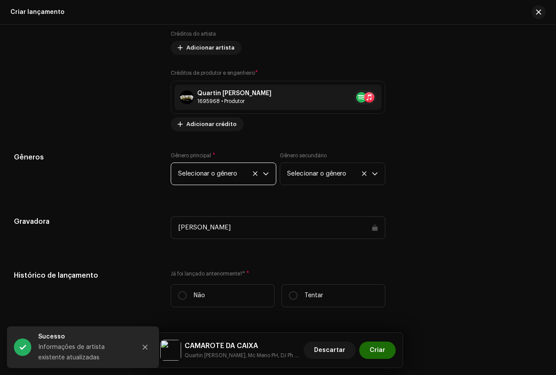
click at [229, 170] on span "Selecionar o gênero" at bounding box center [220, 174] width 85 height 22
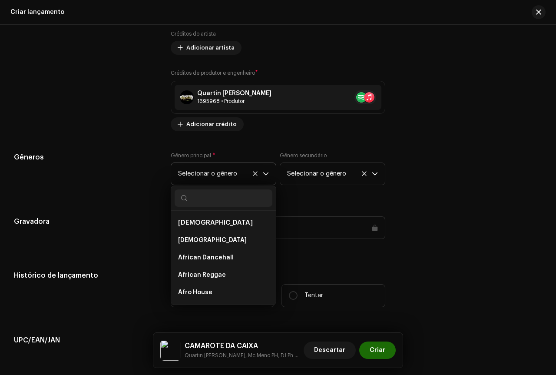
scroll to position [5886, 0]
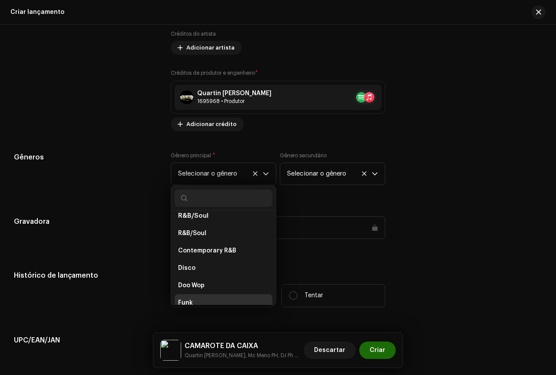
click at [485, 247] on div "Gravadora QUARTIN MANDELA" at bounding box center [278, 232] width 528 height 33
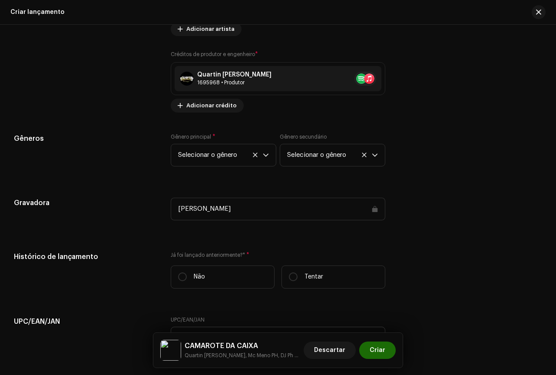
scroll to position [1326, 0]
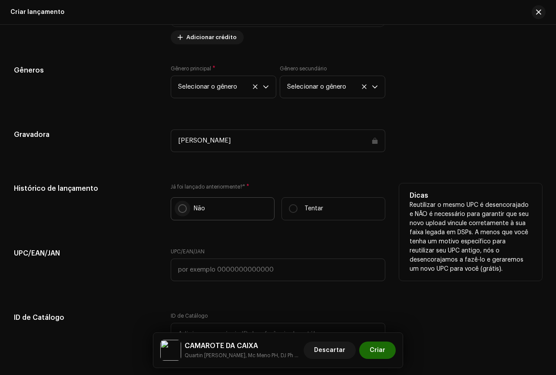
click at [181, 208] on input "Não" at bounding box center [182, 208] width 9 height 9
radio input "true"
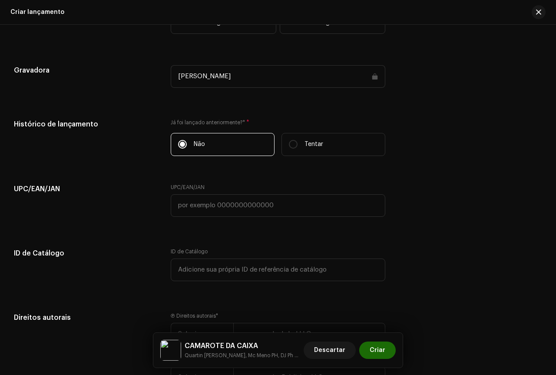
scroll to position [1456, 0]
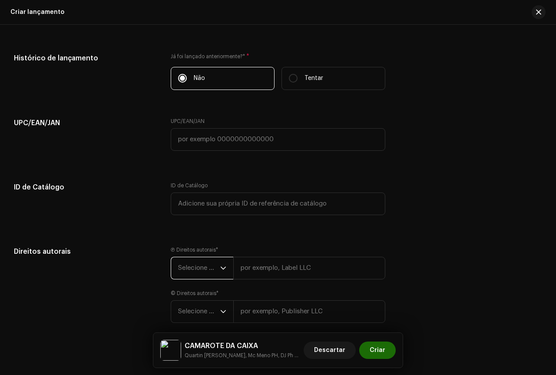
click at [218, 277] on span "Selecione o ano" at bounding box center [199, 268] width 42 height 22
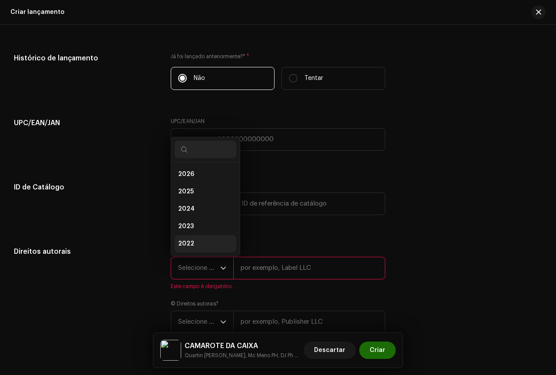
scroll to position [14, 0]
click at [196, 181] on li "2025" at bounding box center [206, 177] width 62 height 17
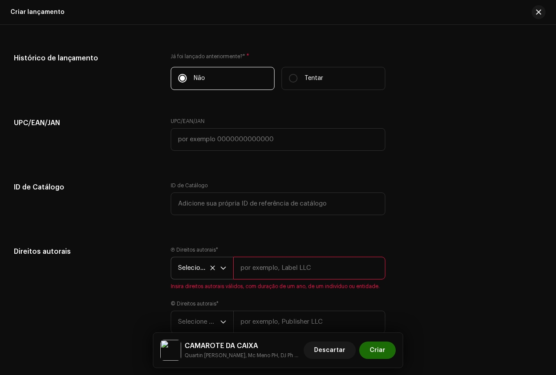
click at [282, 267] on input "text" at bounding box center [309, 268] width 152 height 23
type input "[PERSON_NAME]"
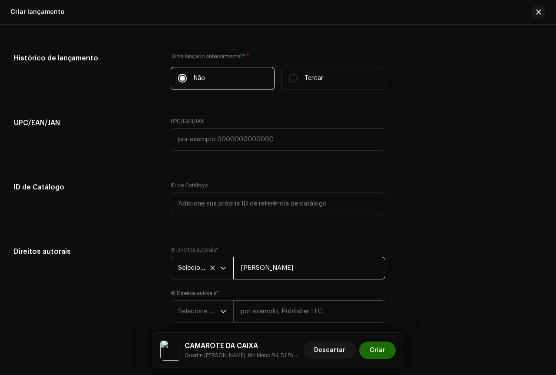
scroll to position [1500, 0]
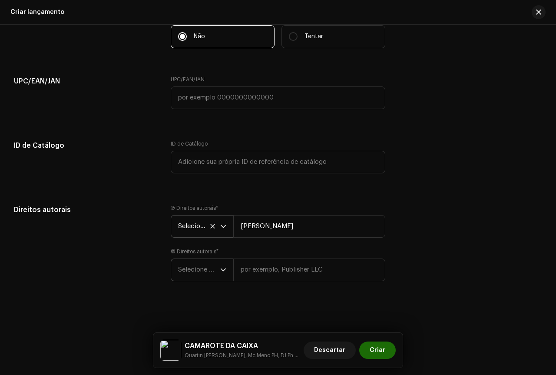
click at [220, 263] on div "gatilho suspenso" at bounding box center [223, 270] width 6 height 22
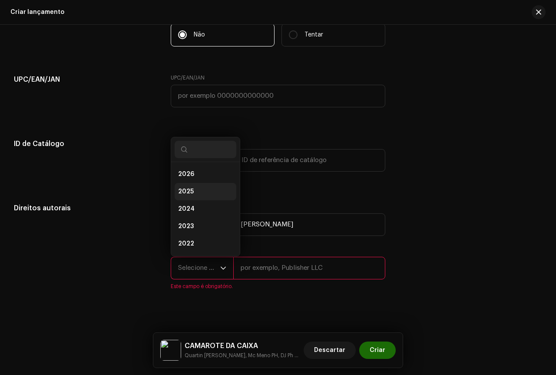
click at [204, 187] on li "2025" at bounding box center [206, 191] width 62 height 17
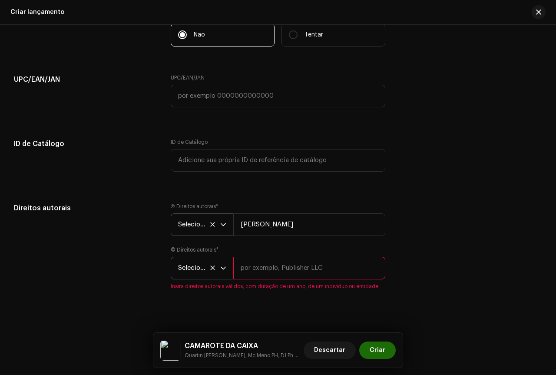
click at [264, 264] on input "text" at bounding box center [309, 268] width 152 height 23
type input "[PERSON_NAME]"
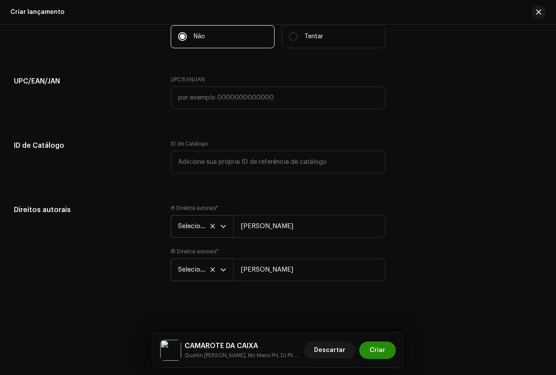
click at [381, 353] on span "Criar" at bounding box center [378, 349] width 16 height 17
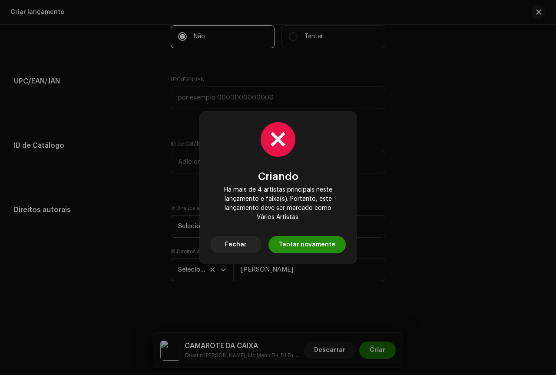
click at [290, 246] on font "Tentar novamente" at bounding box center [307, 245] width 56 height 6
click at [235, 240] on span "Fechar" at bounding box center [236, 244] width 22 height 17
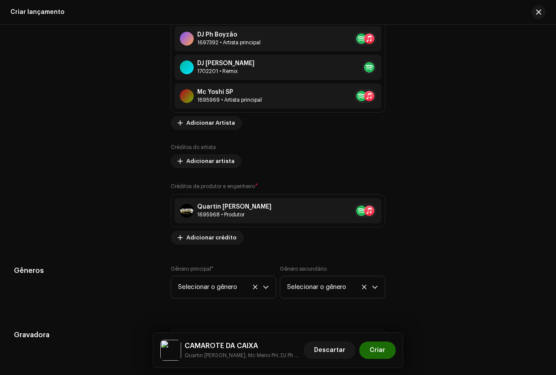
scroll to position [935, 0]
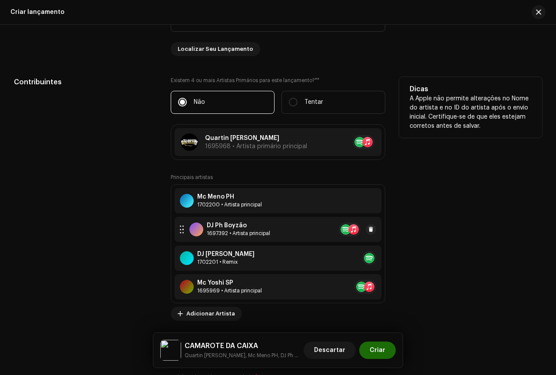
click at [180, 234] on div at bounding box center [182, 229] width 8 height 15
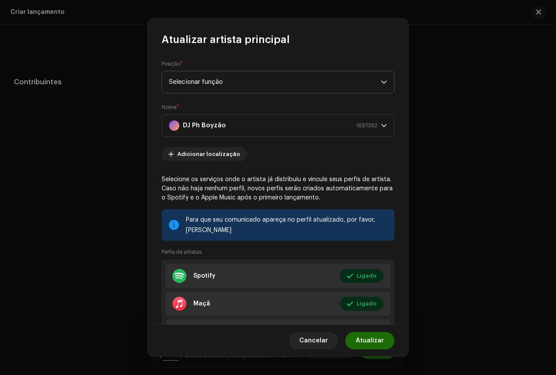
click at [271, 82] on span "Selecionar função" at bounding box center [275, 82] width 212 height 22
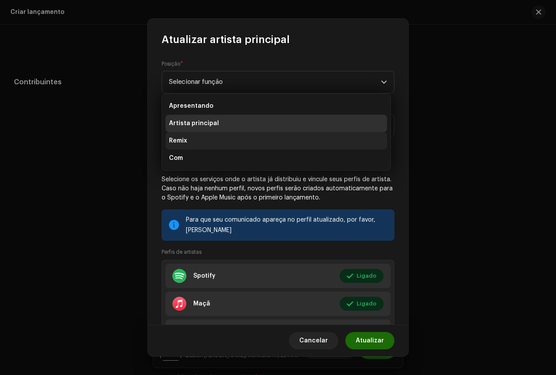
click at [192, 146] on li "Remix" at bounding box center [277, 140] width 222 height 17
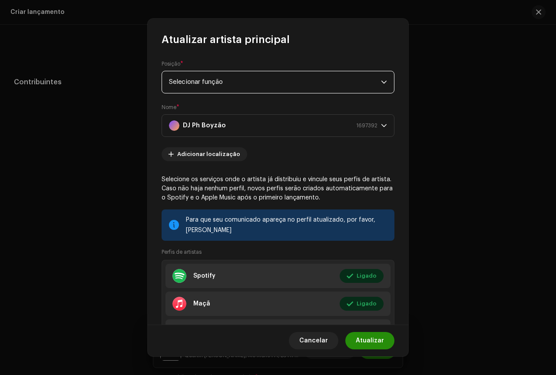
click at [377, 340] on font "Atualizar" at bounding box center [370, 341] width 28 height 6
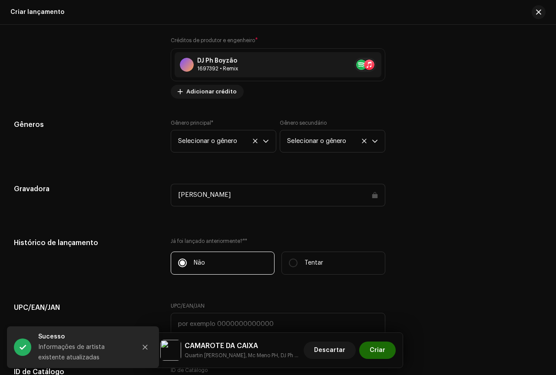
scroll to position [1413, 0]
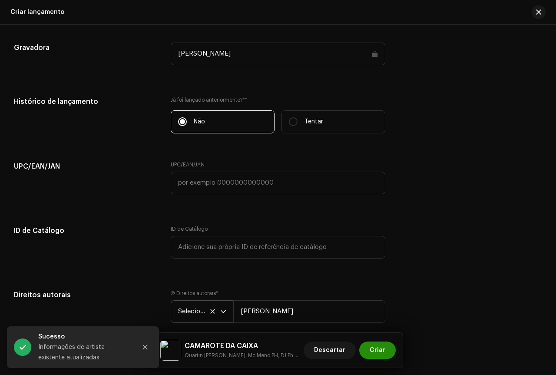
click at [376, 345] on span "Criar" at bounding box center [378, 349] width 16 height 17
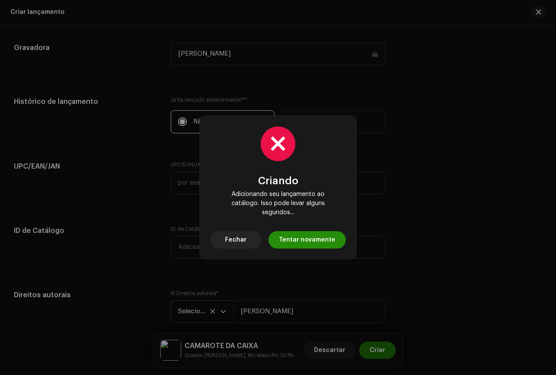
click at [299, 237] on font "Tentar novamente" at bounding box center [307, 240] width 56 height 6
click at [296, 238] on font "Tentar novamente" at bounding box center [307, 240] width 56 height 6
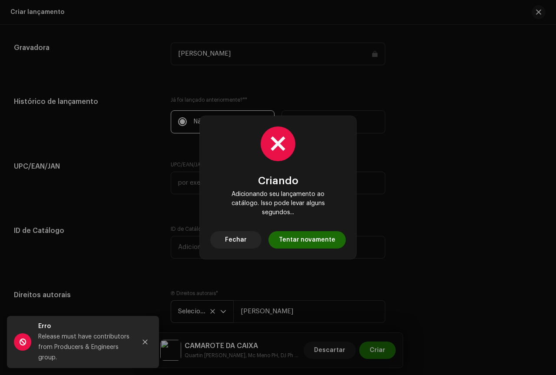
click at [249, 232] on button "Fechar" at bounding box center [235, 239] width 51 height 17
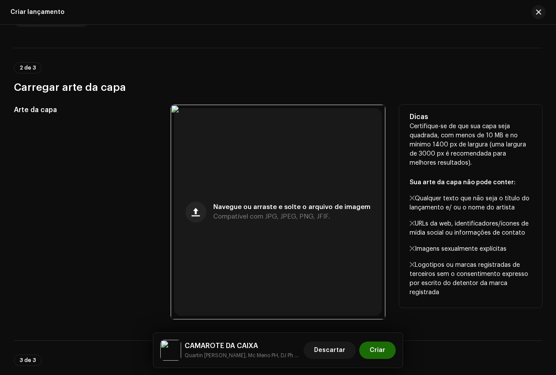
scroll to position [283, 0]
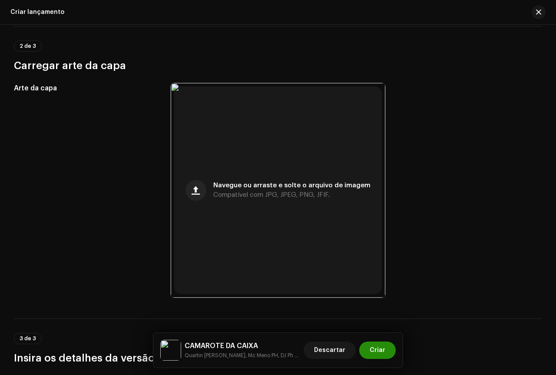
click at [388, 347] on button "Criar" at bounding box center [377, 349] width 36 height 17
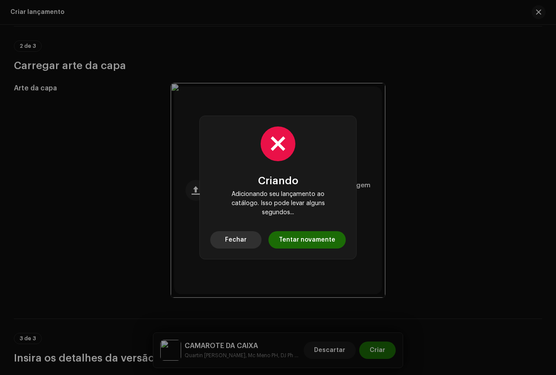
click at [247, 237] on font "Fechar" at bounding box center [236, 240] width 22 height 6
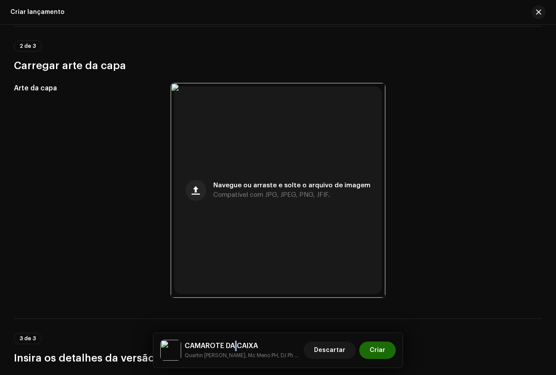
click at [235, 341] on h5 "CAMAROTE DA CAIXA" at bounding box center [243, 346] width 116 height 10
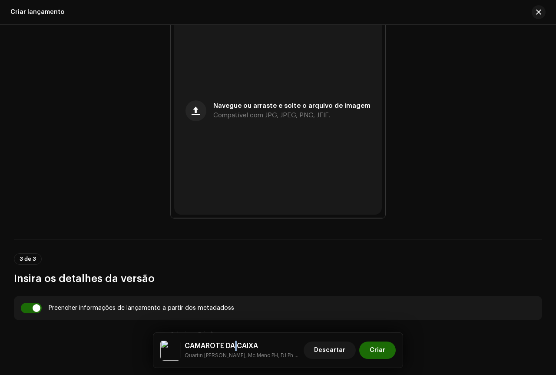
scroll to position [240, 0]
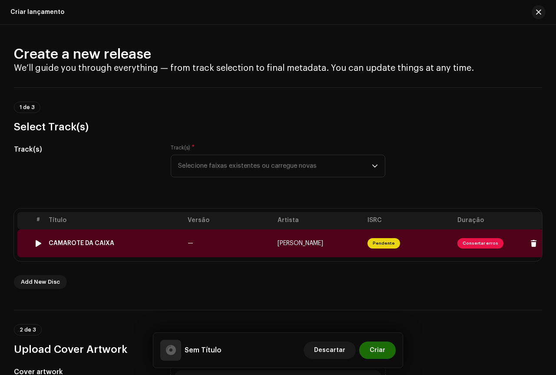
click at [465, 239] on span "Consertar erros" at bounding box center [481, 243] width 46 height 10
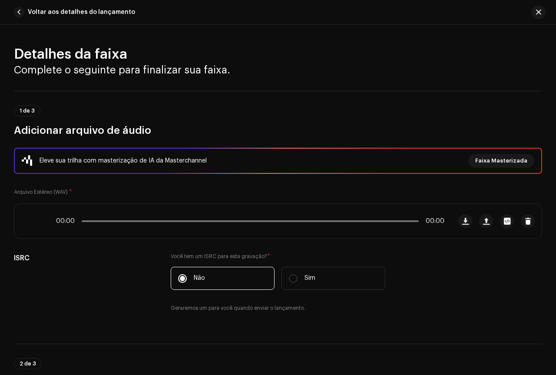
scroll to position [383, 0]
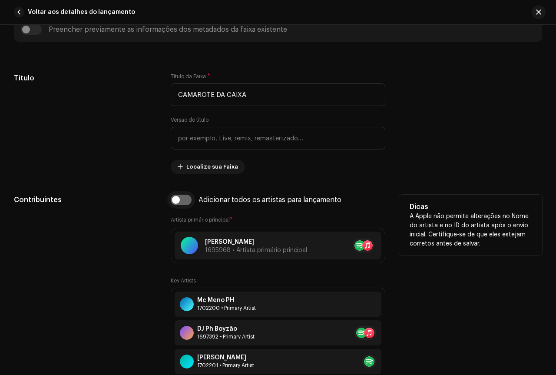
click at [185, 202] on input "checkbox" at bounding box center [181, 200] width 21 height 10
checkbox input "true"
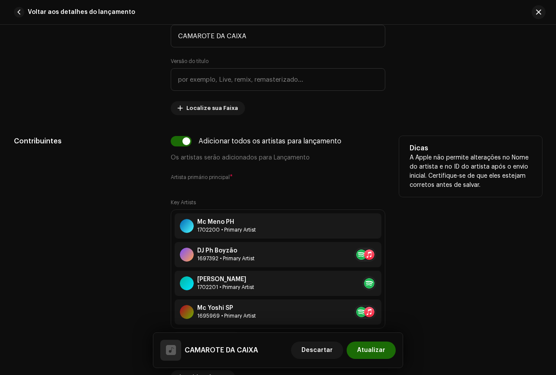
scroll to position [514, 0]
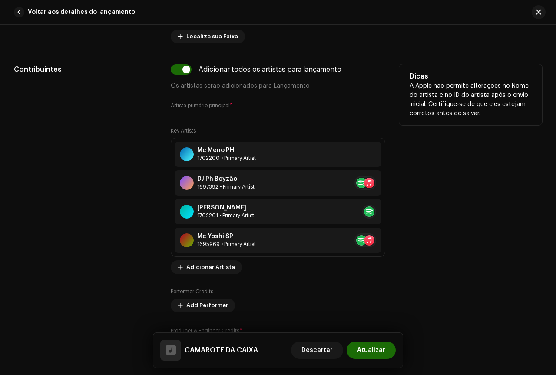
click at [214, 104] on small "Artista primário principal" at bounding box center [200, 105] width 59 height 5
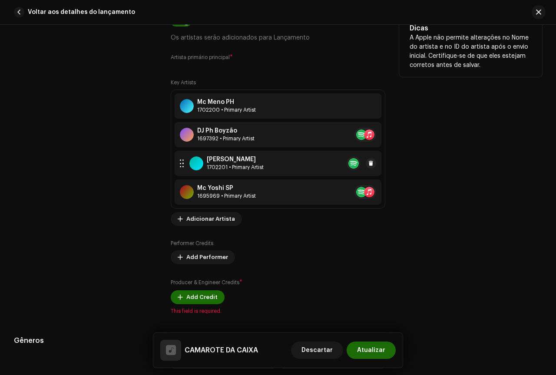
scroll to position [600, 0]
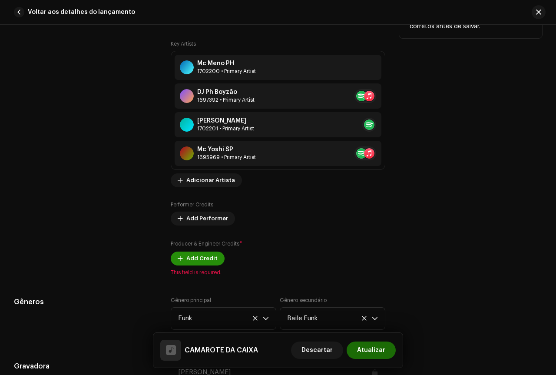
click at [212, 260] on span "Add Credit" at bounding box center [201, 258] width 31 height 17
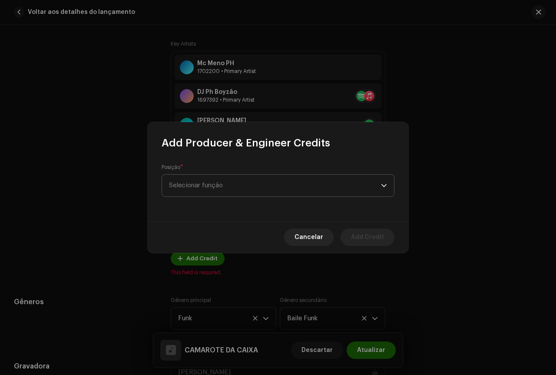
click at [235, 188] on span "Selecionar função" at bounding box center [275, 186] width 212 height 22
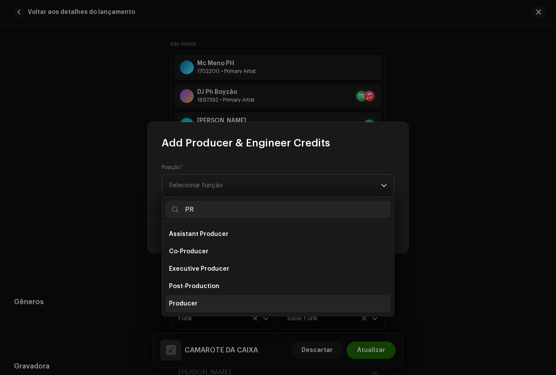
scroll to position [35, 0]
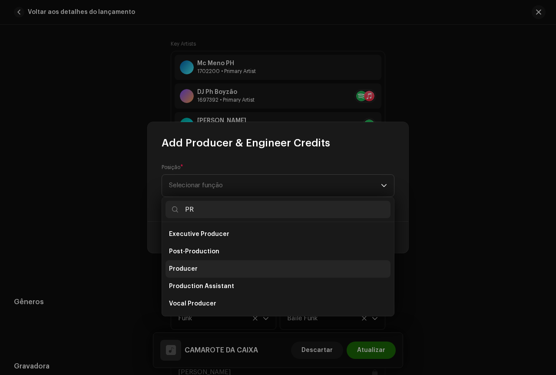
type input "PR"
click at [202, 275] on li "Producer" at bounding box center [278, 268] width 225 height 17
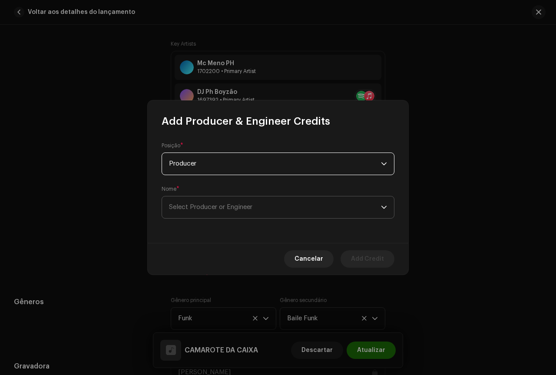
click at [216, 209] on span "Select Producer or Engineer" at bounding box center [210, 207] width 83 height 7
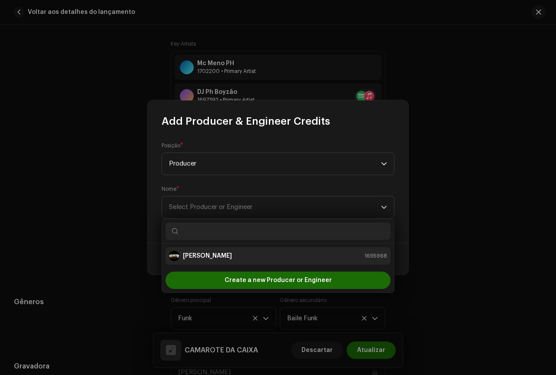
click at [214, 255] on strong "[PERSON_NAME]" at bounding box center [207, 256] width 49 height 9
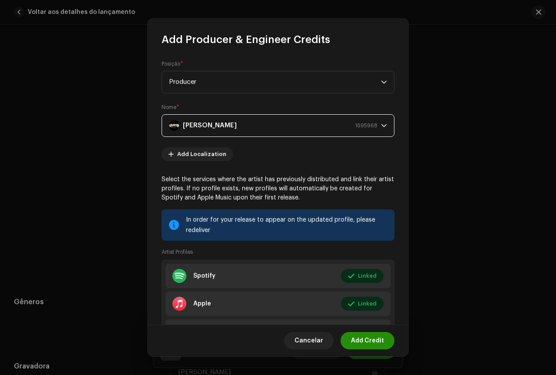
click at [377, 335] on span "Add Credit" at bounding box center [367, 340] width 33 height 17
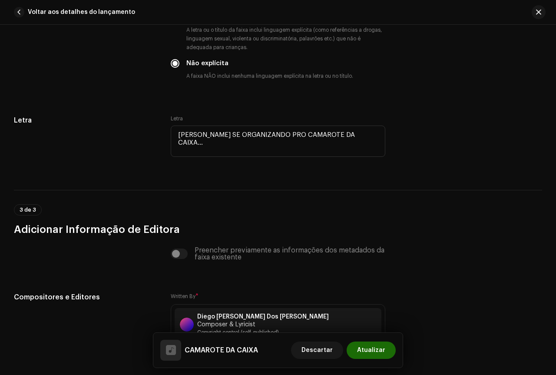
scroll to position [1773, 0]
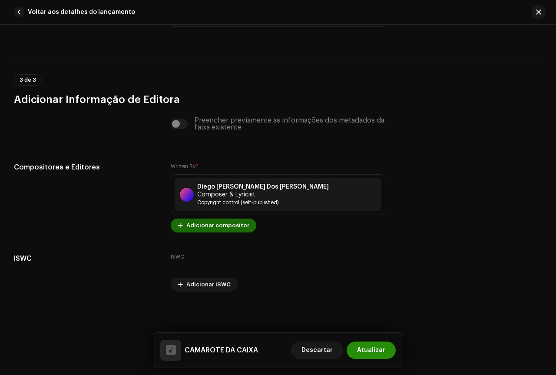
click at [367, 346] on span "Atualizar" at bounding box center [371, 349] width 28 height 17
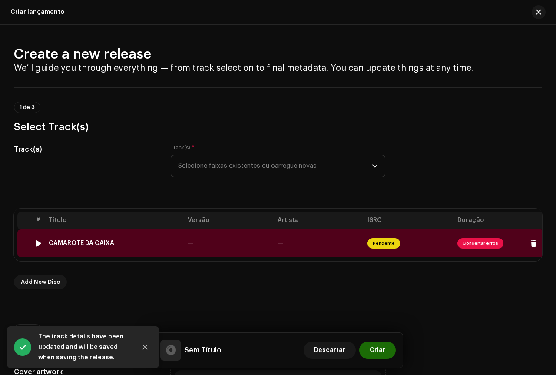
click at [430, 242] on td "Pendente" at bounding box center [409, 243] width 90 height 28
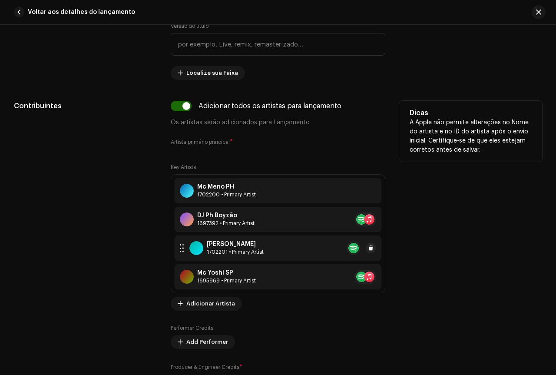
scroll to position [478, 0]
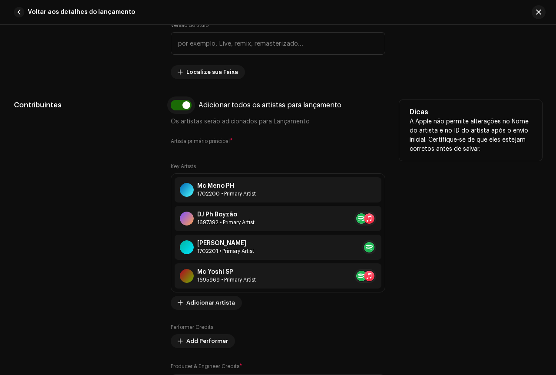
click at [183, 108] on input "checkbox" at bounding box center [181, 105] width 21 height 10
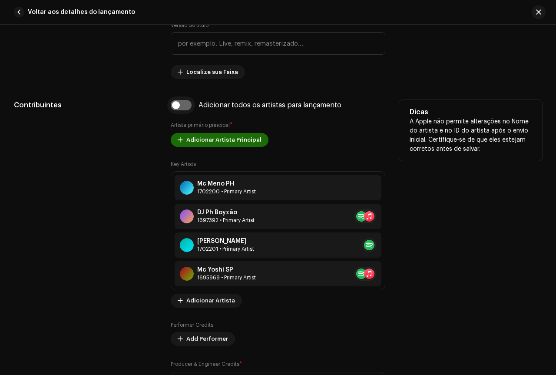
click at [178, 109] on input "checkbox" at bounding box center [181, 105] width 21 height 10
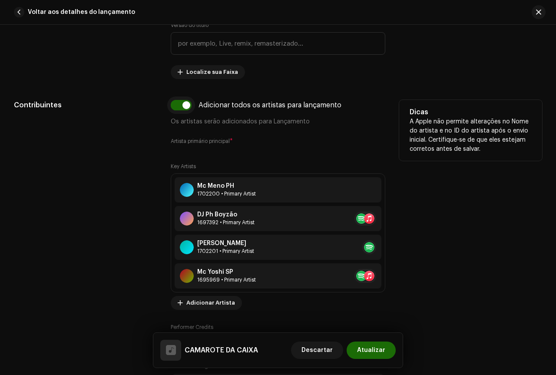
click at [178, 109] on input "checkbox" at bounding box center [181, 105] width 21 height 10
checkbox input "false"
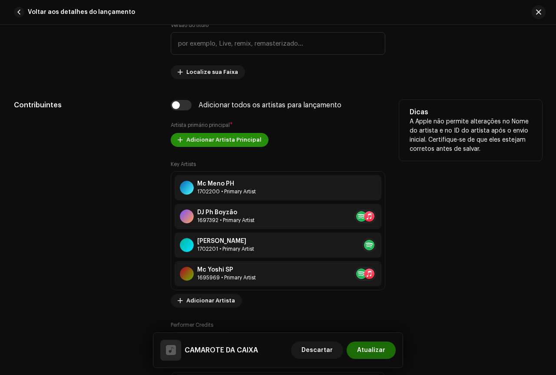
click at [223, 140] on span "Adicionar Artista Principal" at bounding box center [223, 139] width 75 height 17
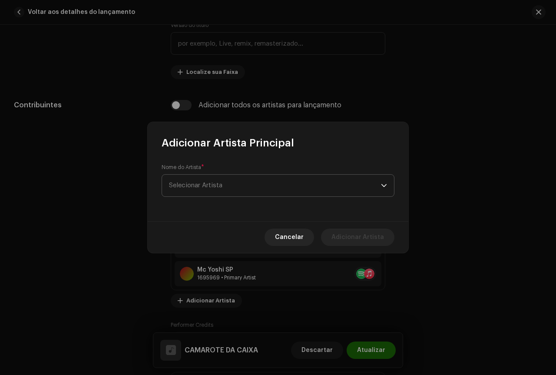
click at [230, 184] on span "Selecionar Artista" at bounding box center [275, 186] width 212 height 22
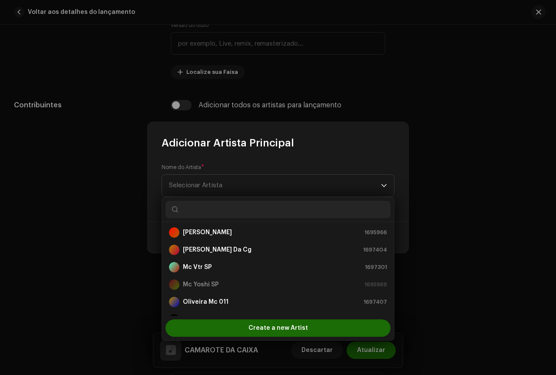
scroll to position [156, 0]
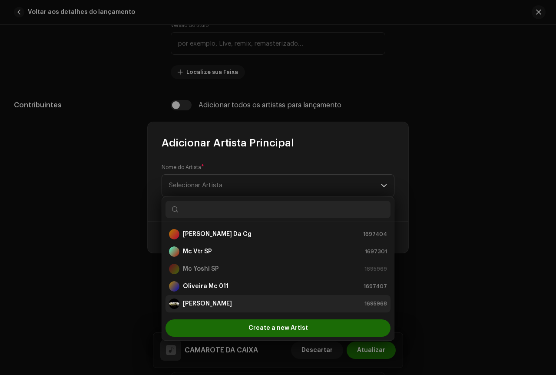
click at [215, 302] on strong "[PERSON_NAME]" at bounding box center [207, 303] width 49 height 9
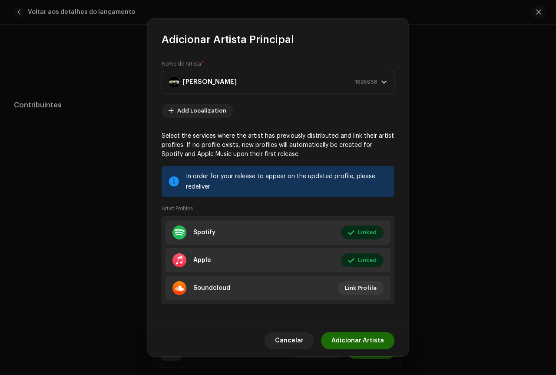
click at [367, 331] on div "Cancelar Adicionar Artista" at bounding box center [278, 341] width 261 height 32
click at [366, 341] on span "Adicionar Artista" at bounding box center [358, 340] width 53 height 17
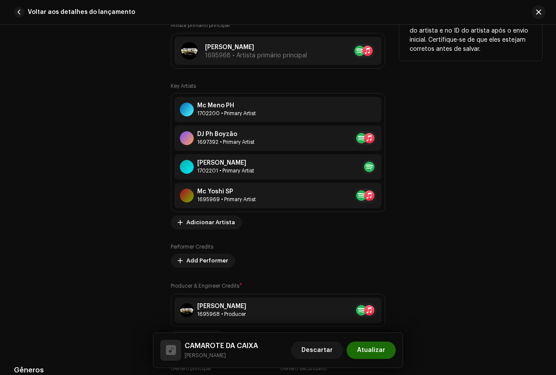
scroll to position [608, 0]
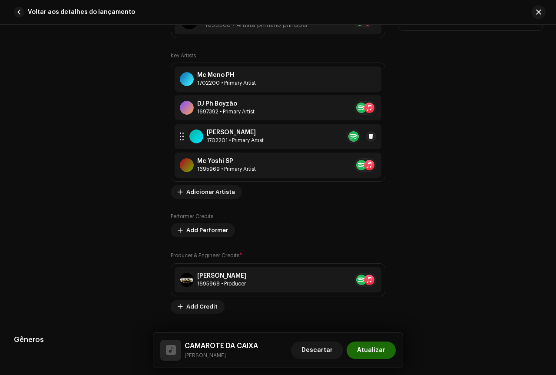
click at [255, 137] on div "1702201 • Primary Artist" at bounding box center [235, 140] width 57 height 7
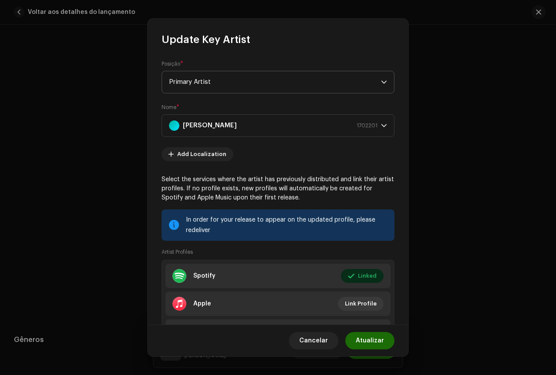
click at [300, 85] on span "Primary Artist" at bounding box center [275, 82] width 212 height 22
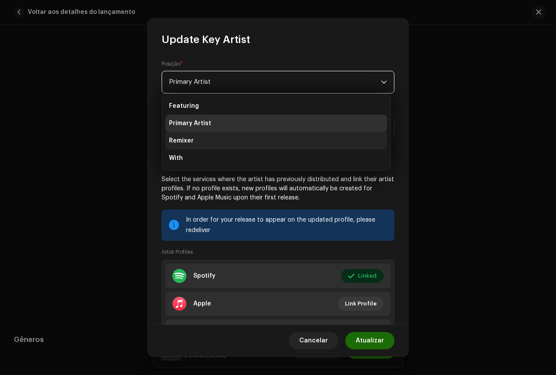
click at [187, 143] on span "Remixer" at bounding box center [181, 140] width 25 height 9
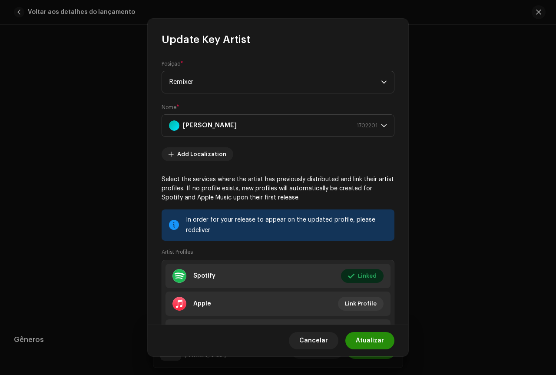
click at [384, 338] on button "Atualizar" at bounding box center [369, 340] width 49 height 17
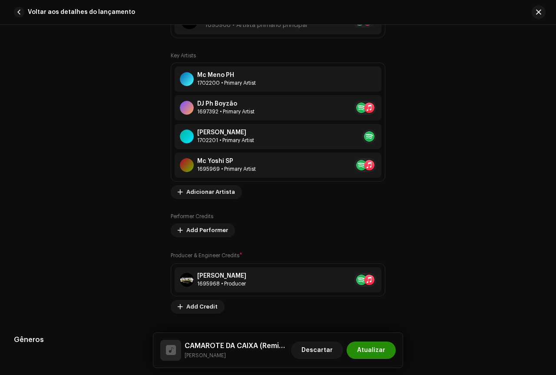
click at [364, 352] on span "Atualizar" at bounding box center [371, 349] width 28 height 17
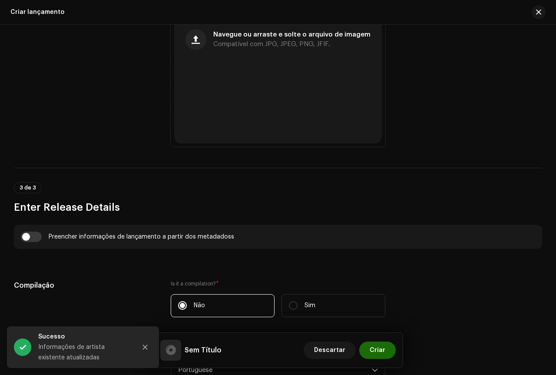
scroll to position [434, 0]
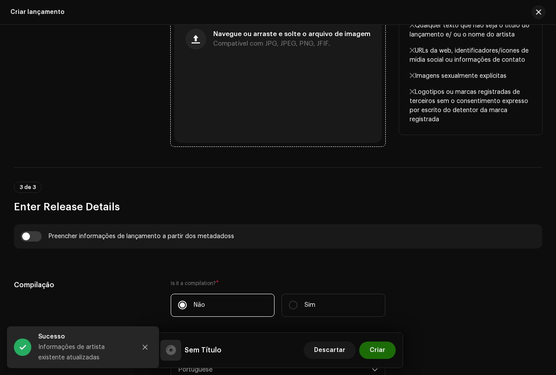
click at [263, 117] on div "Navegue ou arraste e solte o arquivo de imagem Compatível com JPG, JPEG, PNG, J…" at bounding box center [278, 39] width 208 height 208
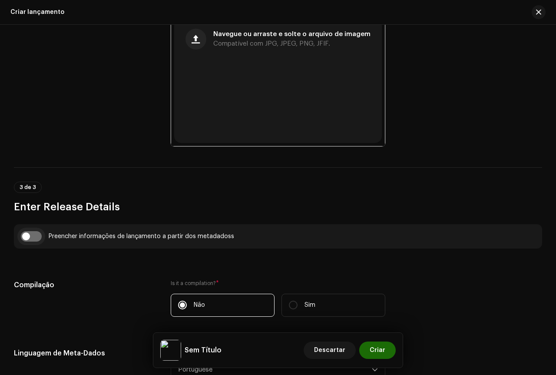
click at [30, 237] on input "checkbox" at bounding box center [31, 236] width 21 height 10
checkbox input "true"
type input "CAMAROTE DA CAIXA"
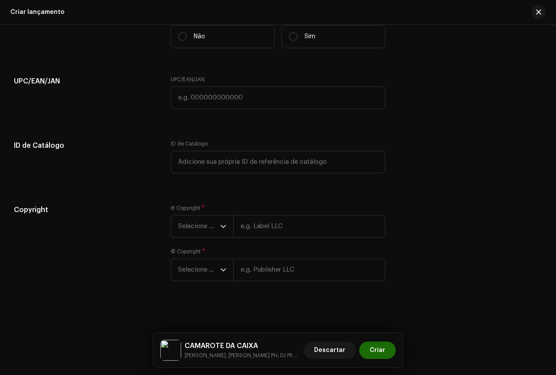
scroll to position [1500, 0]
click at [206, 237] on span "Selecione o ano" at bounding box center [199, 226] width 42 height 22
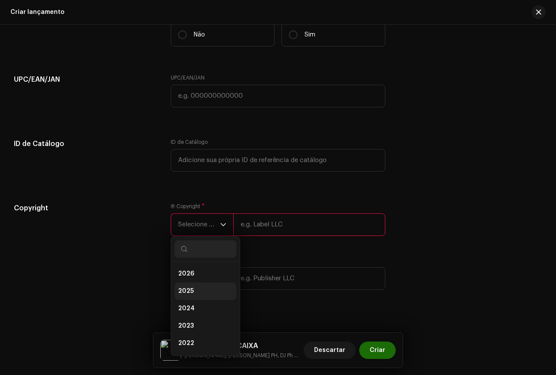
click at [187, 292] on span "2025" at bounding box center [186, 291] width 16 height 9
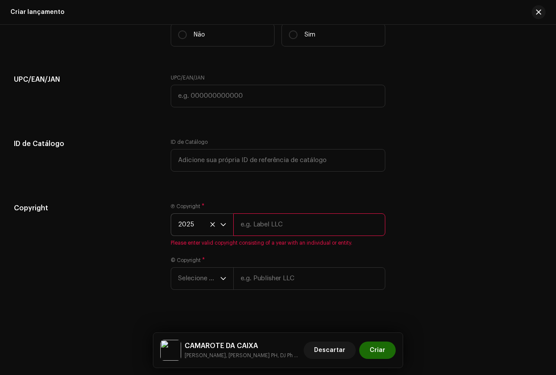
click at [260, 231] on input "text" at bounding box center [309, 224] width 152 height 23
type input "[PERSON_NAME]"
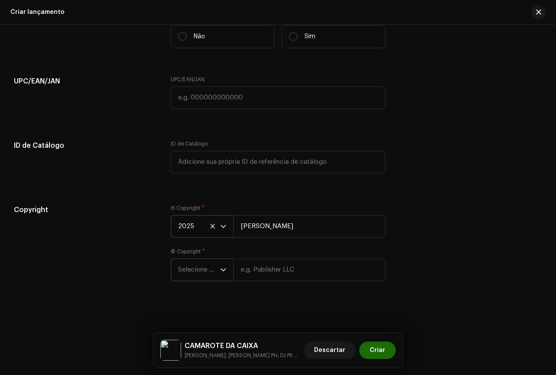
drag, startPoint x: 171, startPoint y: 277, endPoint x: 177, endPoint y: 272, distance: 7.1
click at [172, 276] on p-select "Selecione o ano" at bounding box center [202, 270] width 63 height 23
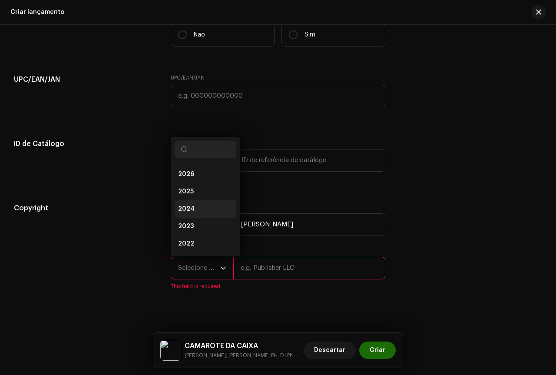
scroll to position [14, 0]
click at [202, 193] on li "2024" at bounding box center [206, 194] width 62 height 17
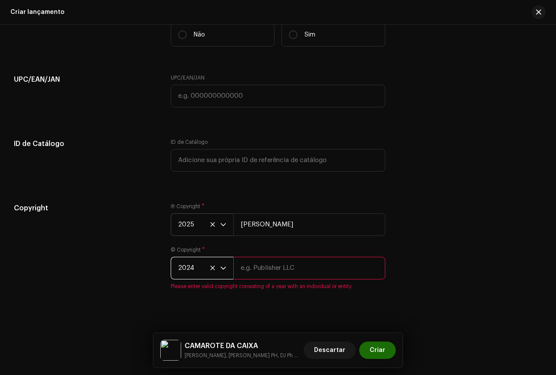
click at [203, 263] on span "2024" at bounding box center [199, 268] width 42 height 22
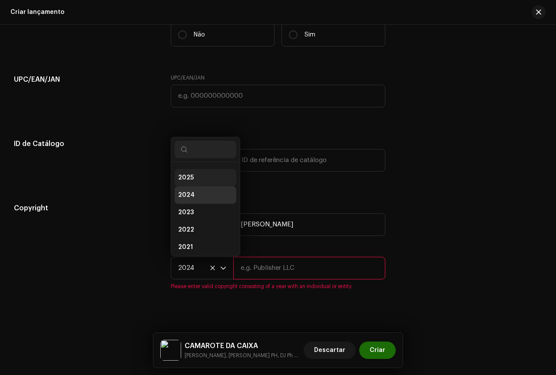
click at [215, 175] on li "2025" at bounding box center [206, 177] width 62 height 17
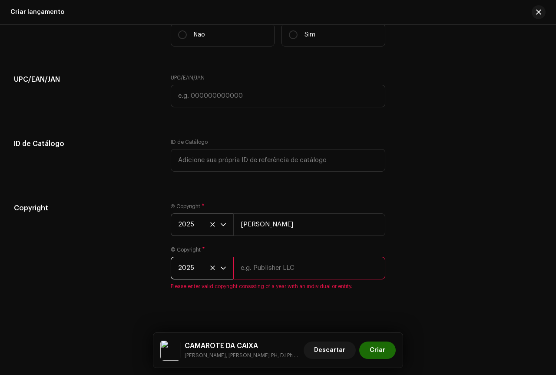
click at [285, 275] on input "text" at bounding box center [309, 268] width 152 height 23
type input "[PERSON_NAME]"
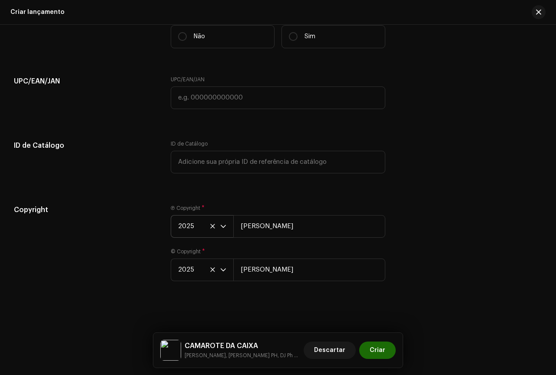
click at [112, 259] on div "Copyright" at bounding box center [85, 248] width 143 height 87
click at [374, 348] on span "Criar" at bounding box center [378, 349] width 16 height 17
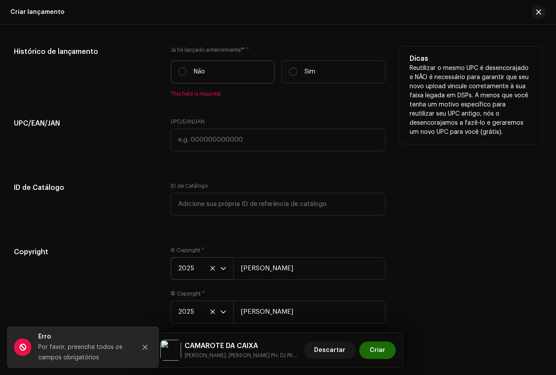
scroll to position [1413, 0]
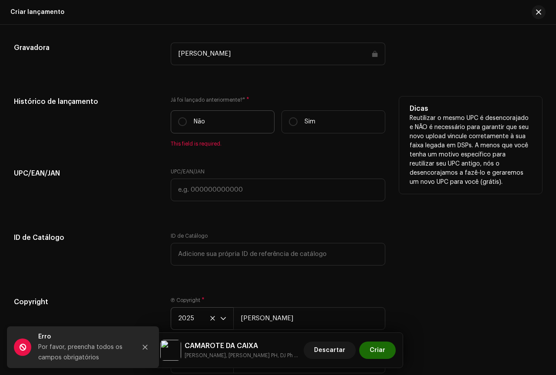
click at [187, 127] on label "Não" at bounding box center [223, 121] width 104 height 23
click at [187, 126] on input "Não" at bounding box center [182, 121] width 9 height 9
radio input "true"
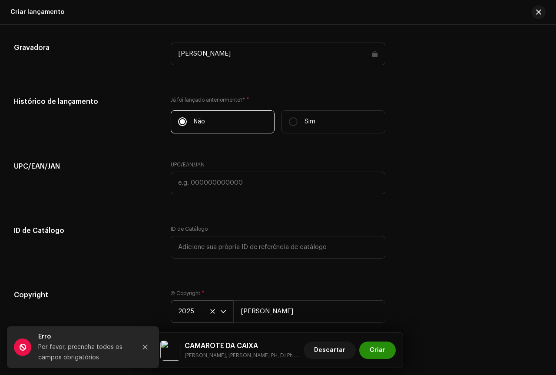
click at [384, 348] on span "Criar" at bounding box center [378, 349] width 16 height 17
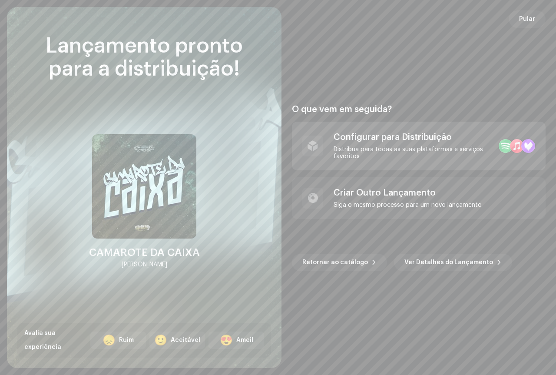
click at [403, 140] on div "Configurar para Distribuição" at bounding box center [413, 137] width 158 height 10
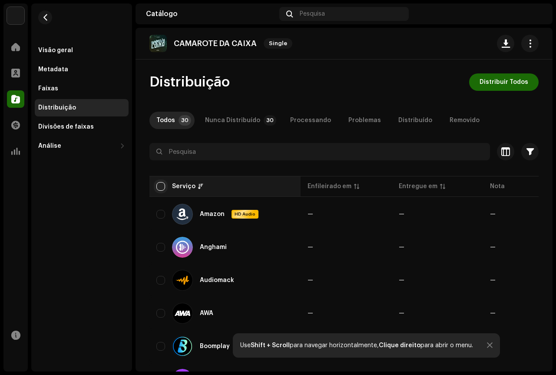
click at [162, 187] on input "checkbox" at bounding box center [160, 186] width 9 height 9
checkbox input "true"
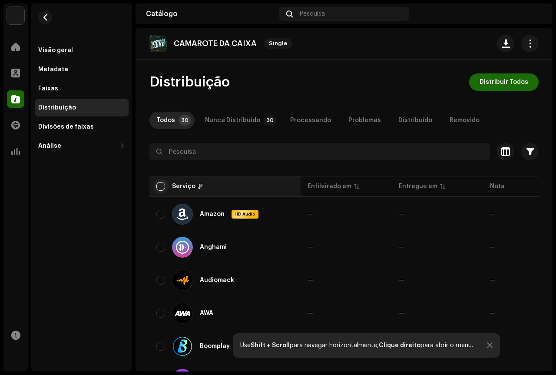
checkbox input "true"
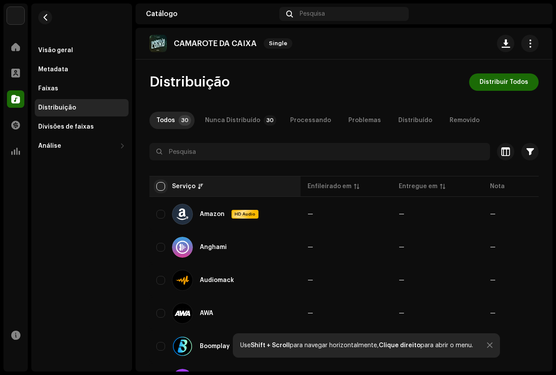
checkbox input "true"
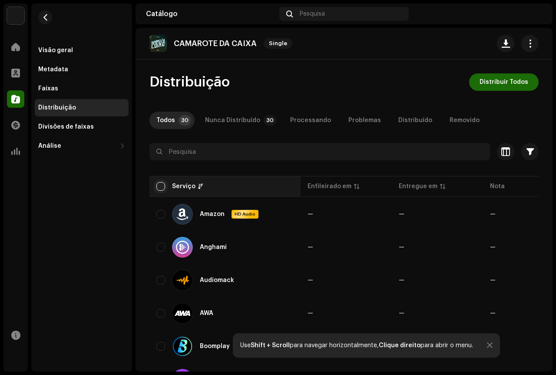
checkbox input "true"
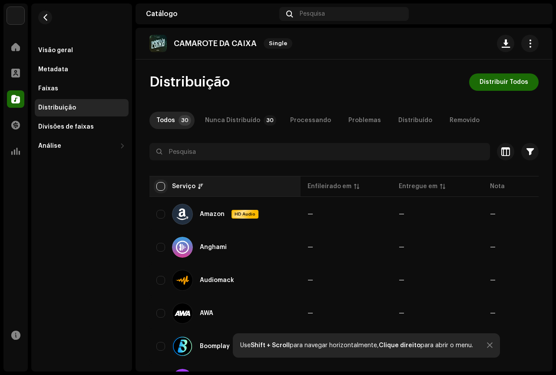
checkbox input "true"
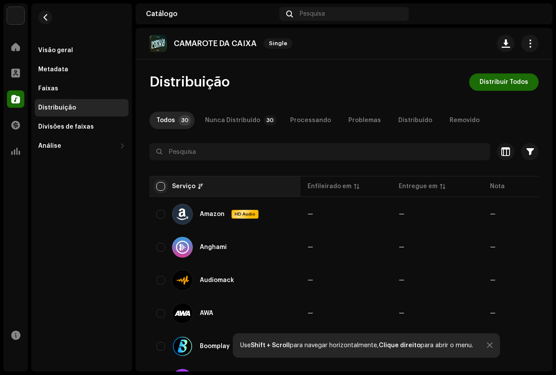
checkbox input "true"
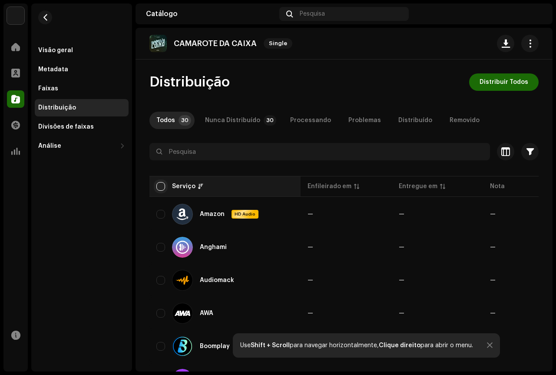
checkbox input "true"
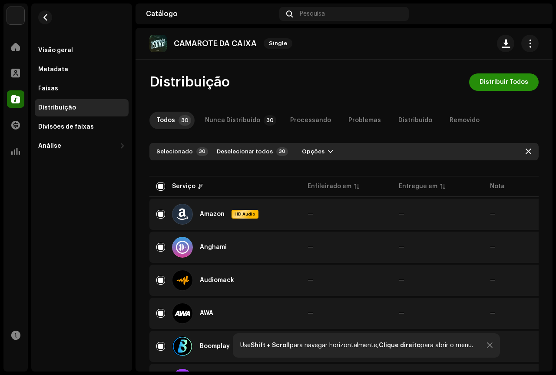
click at [505, 80] on span "Distribuir Todos" at bounding box center [504, 81] width 49 height 17
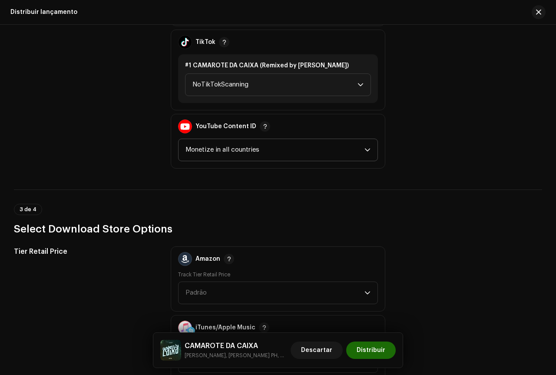
scroll to position [999, 0]
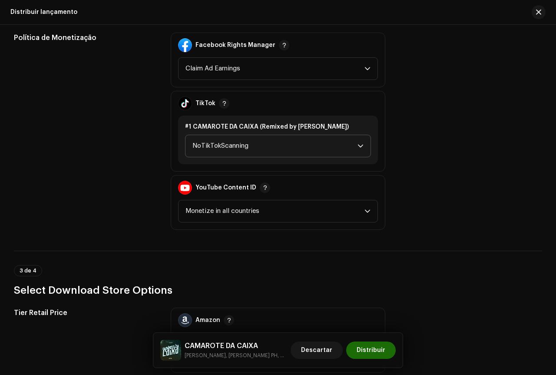
click at [227, 144] on span "NoTikTokScanning" at bounding box center [274, 146] width 165 height 22
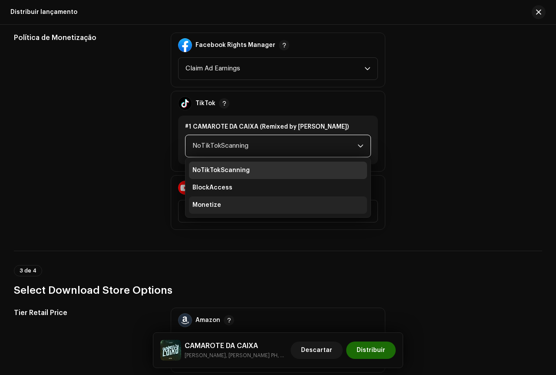
click at [216, 202] on span "Monetize" at bounding box center [206, 205] width 29 height 9
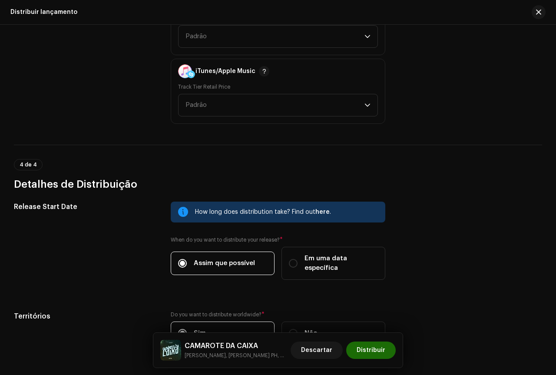
scroll to position [1130, 0]
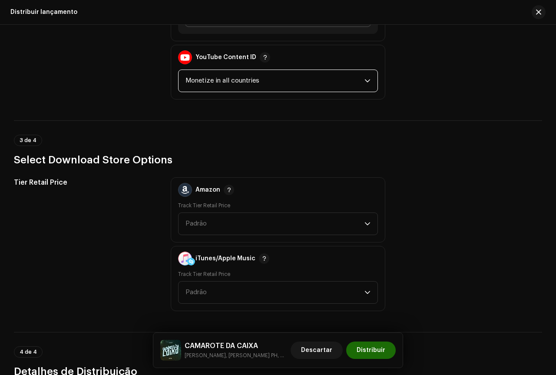
click at [225, 79] on span "Monetize in all countries" at bounding box center [275, 81] width 179 height 22
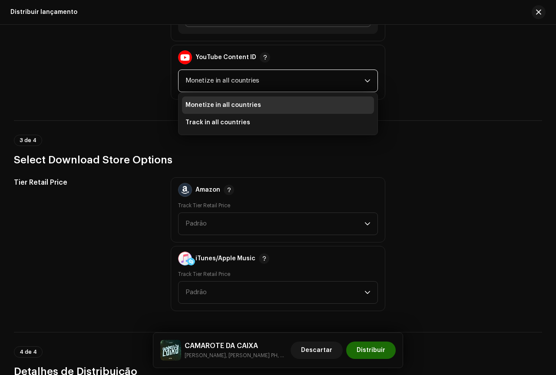
click at [225, 79] on span "Monetize in all countries" at bounding box center [275, 81] width 179 height 22
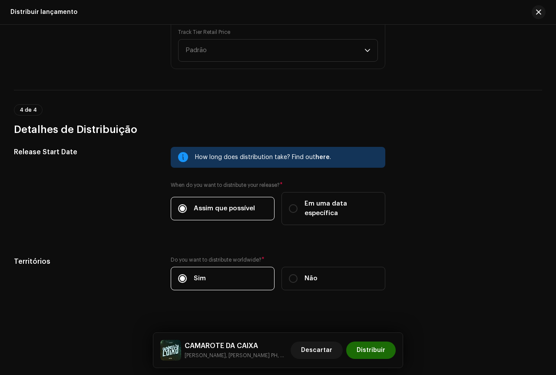
scroll to position [1381, 0]
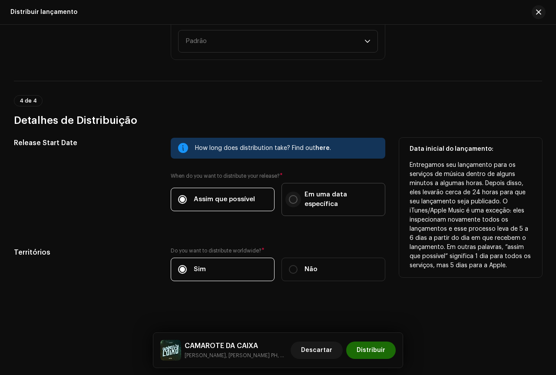
click at [289, 196] on p-radiobutton at bounding box center [293, 199] width 9 height 9
click at [289, 196] on input "Em uma data específica" at bounding box center [293, 199] width 9 height 9
radio input "true"
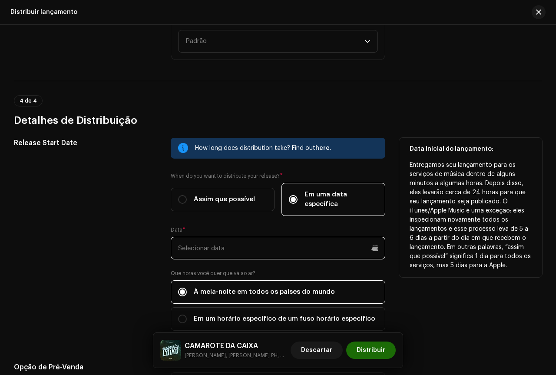
click at [209, 245] on input "text" at bounding box center [278, 248] width 215 height 23
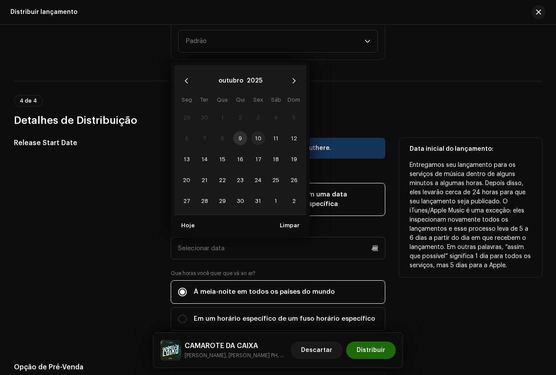
click at [256, 137] on span "10" at bounding box center [258, 138] width 14 height 14
type input "[DATE]"
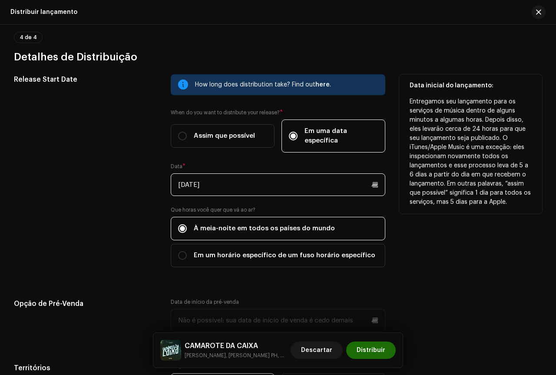
scroll to position [1468, 0]
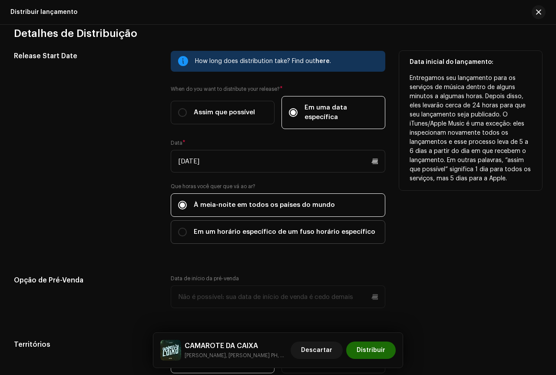
drag, startPoint x: 227, startPoint y: 233, endPoint x: 236, endPoint y: 230, distance: 9.9
click at [227, 233] on span "Em um horário específico de um fuso horário específico" at bounding box center [285, 232] width 182 height 10
click at [187, 233] on input "Em um horário específico de um fuso horário específico" at bounding box center [182, 232] width 9 height 9
radio input "true"
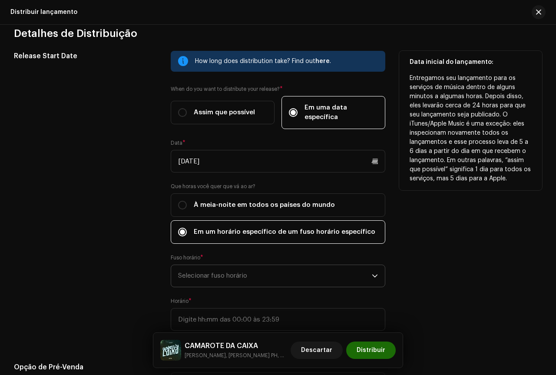
click at [238, 269] on span "Selecionar fuso horário" at bounding box center [275, 276] width 194 height 22
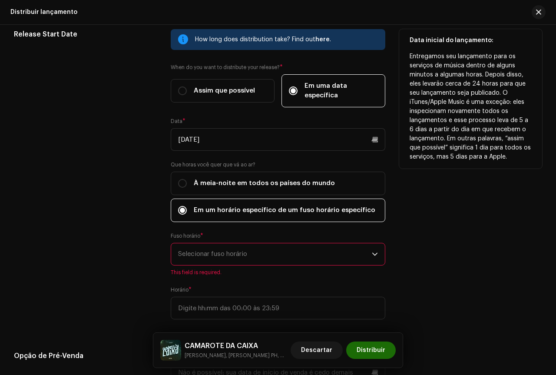
scroll to position [1511, 0]
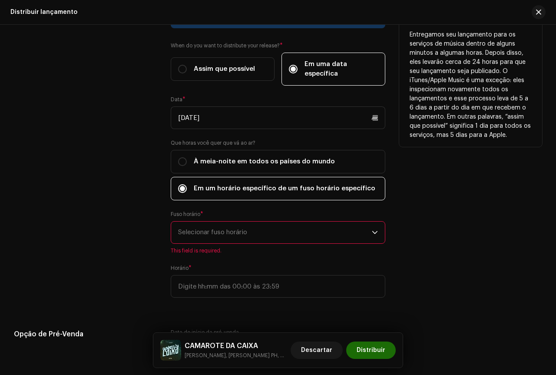
click at [231, 227] on span "Selecionar fuso horário" at bounding box center [275, 233] width 194 height 22
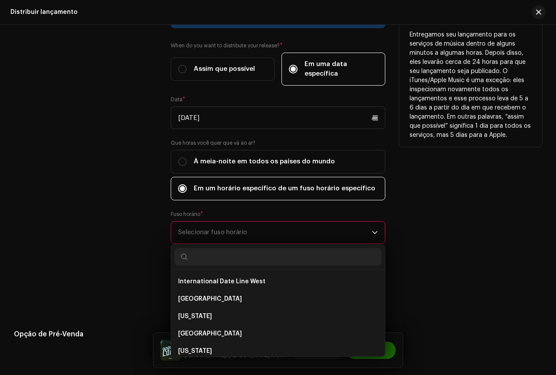
click at [231, 232] on span "Selecionar fuso horário" at bounding box center [275, 233] width 194 height 22
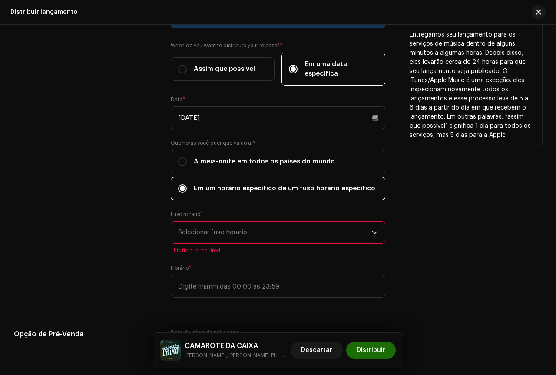
drag, startPoint x: 209, startPoint y: 234, endPoint x: 214, endPoint y: 234, distance: 5.2
click at [210, 234] on span "Selecionar fuso horário" at bounding box center [275, 233] width 194 height 22
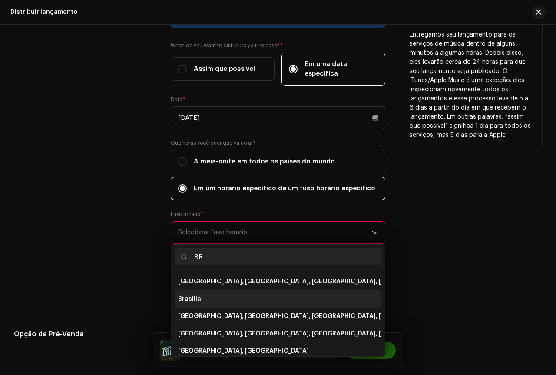
type input "BR"
click at [200, 297] on li "Brasilia" at bounding box center [278, 298] width 207 height 17
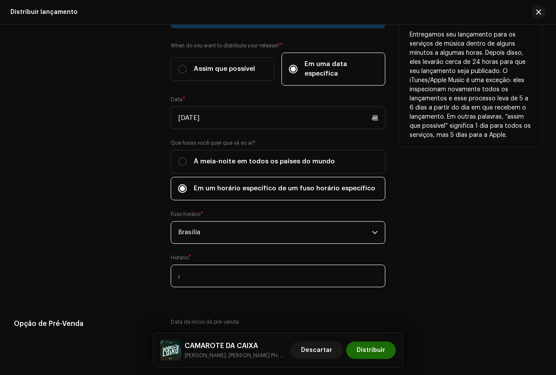
click at [220, 280] on input ":" at bounding box center [278, 276] width 215 height 23
type input "18:00"
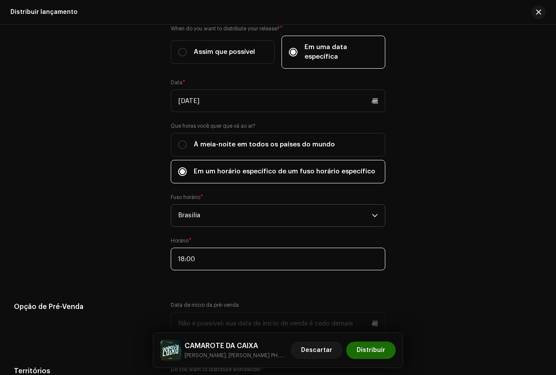
scroll to position [1641, 0]
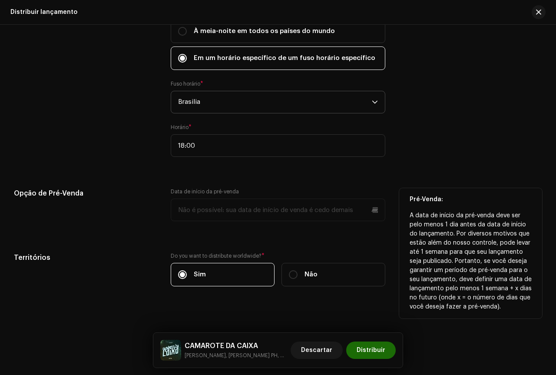
click at [237, 206] on p-datepicker at bounding box center [278, 210] width 215 height 23
click at [292, 215] on p-datepicker at bounding box center [278, 210] width 215 height 23
click at [375, 208] on p-datepicker at bounding box center [278, 210] width 215 height 23
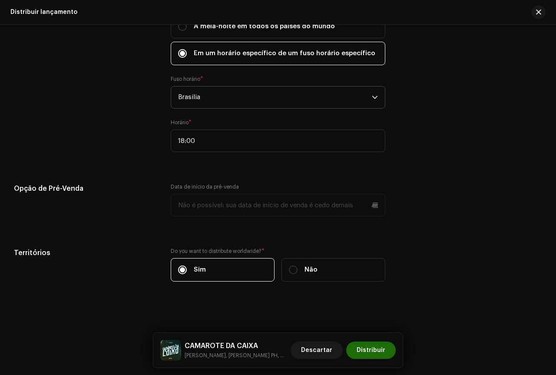
scroll to position [1647, 0]
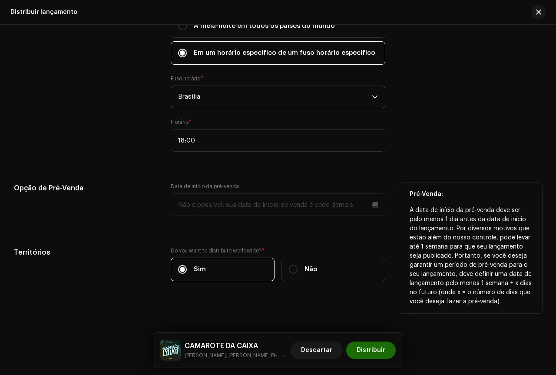
click at [123, 209] on div "Opção de Pré-Venda" at bounding box center [85, 204] width 143 height 43
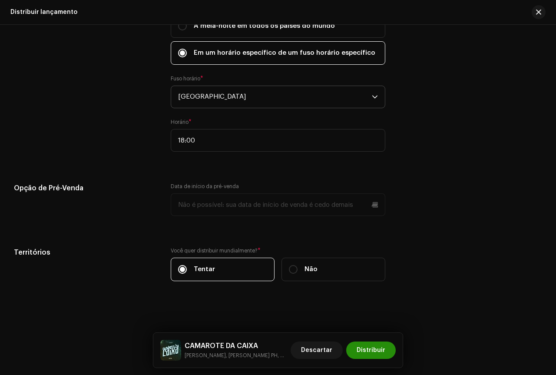
click at [365, 344] on span "Distribuir" at bounding box center [371, 349] width 29 height 17
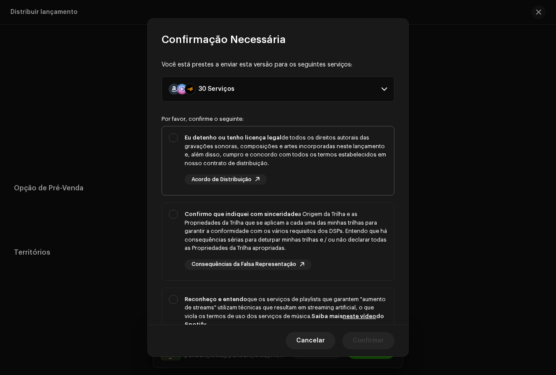
click at [170, 131] on div "Eu detenho ou tenho licença legal de todos os direitos autorais das gravações s…" at bounding box center [278, 158] width 232 height 65
checkbox input "true"
click at [172, 203] on div "Confirmo que indiquei com sinceridade a Origem da Trilha e as Propriedades da T…" at bounding box center [278, 240] width 232 height 74
checkbox input "true"
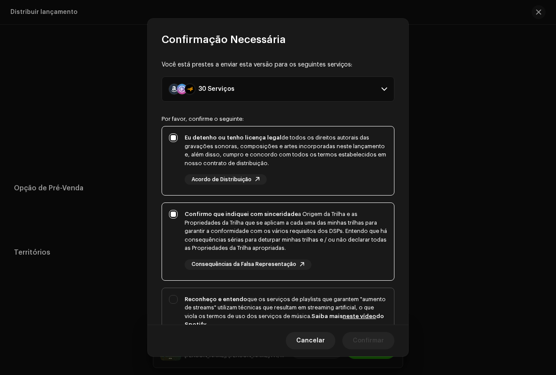
click at [173, 295] on div "Reconheço e entendo que os serviços de playlists que garantem "aumento de strea…" at bounding box center [278, 327] width 232 height 79
checkbox input "true"
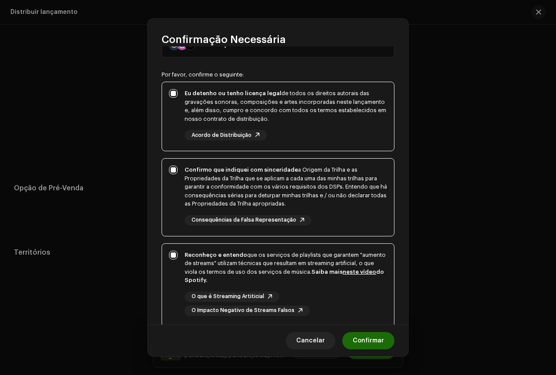
scroll to position [106, 0]
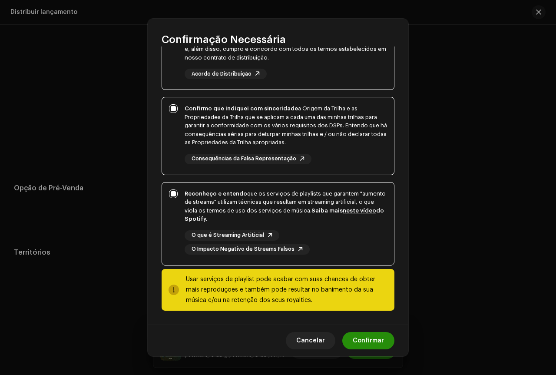
click at [376, 340] on span "Confirmar" at bounding box center [368, 340] width 31 height 17
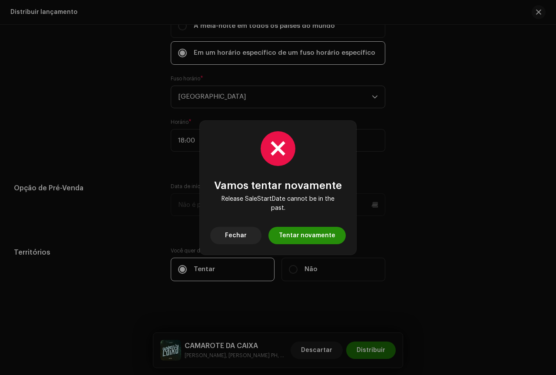
click at [302, 232] on span "Tentar novamente" at bounding box center [307, 235] width 56 height 17
click at [302, 234] on font "Tentar novamente" at bounding box center [307, 235] width 56 height 6
click at [246, 235] on font "Fechar" at bounding box center [236, 235] width 22 height 6
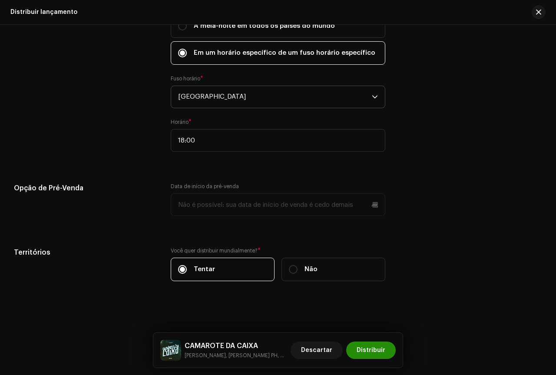
click at [372, 351] on font "Distribuir" at bounding box center [371, 350] width 29 height 6
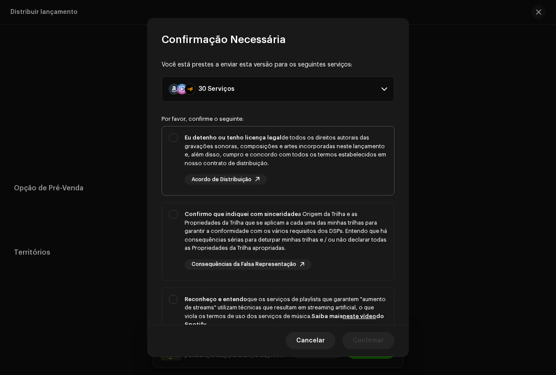
click at [179, 140] on div "Eu detenho ou tenho licença legal de todos os direitos autorais das gravações s…" at bounding box center [278, 158] width 232 height 65
checkbox input "true"
click at [176, 208] on div "Confirmo que indiquei com sinceridade a Origem da Trilha e as Propriedades da T…" at bounding box center [278, 240] width 232 height 74
checkbox input "true"
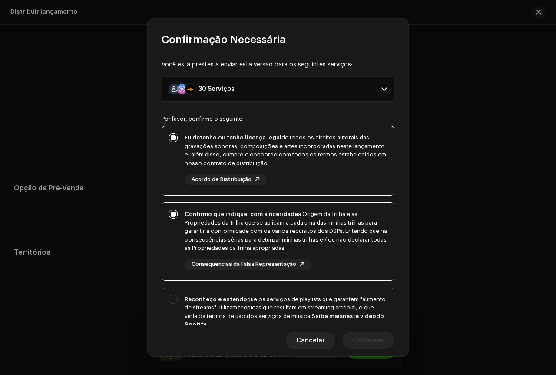
click at [173, 295] on div "Reconheço e entendo que os serviços de playlists que garantem "aumento de strea…" at bounding box center [278, 327] width 232 height 79
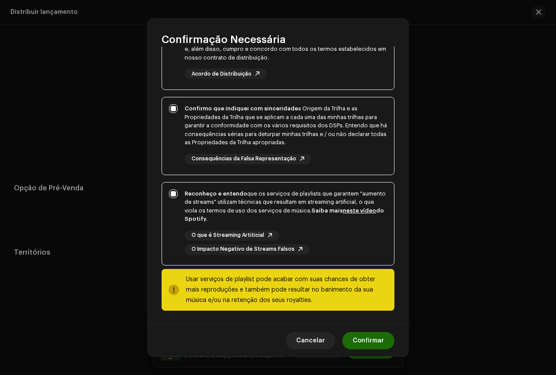
click at [175, 196] on div "Reconheço e entendo que os serviços de playlists que garantem "aumento de strea…" at bounding box center [278, 221] width 232 height 79
checkbox input "false"
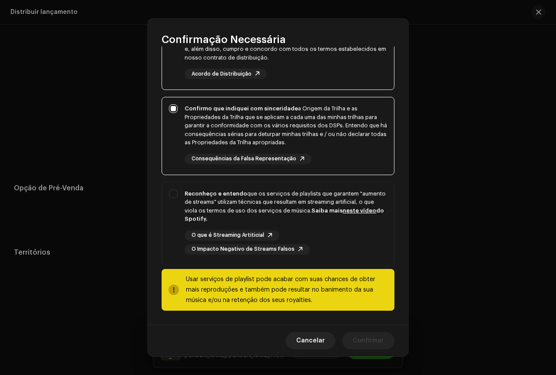
click at [174, 107] on div "Confirmo que indiquei com sinceridade a Origem da Trilha e as Propriedades da T…" at bounding box center [278, 134] width 232 height 74
checkbox input "false"
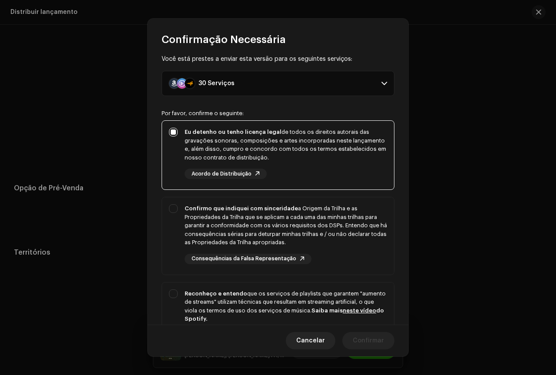
scroll to position [0, 0]
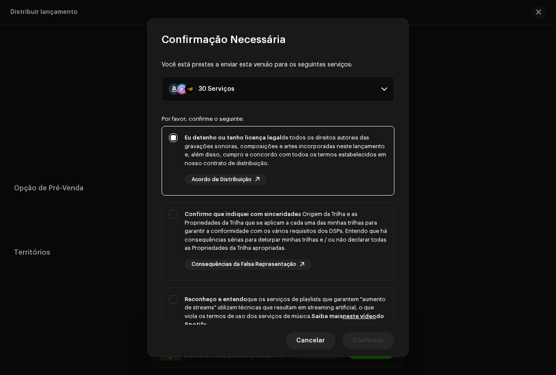
click at [176, 140] on div "Eu detenho ou tenho licença legal de todos os direitos autorais das gravações s…" at bounding box center [278, 158] width 232 height 65
checkbox input "false"
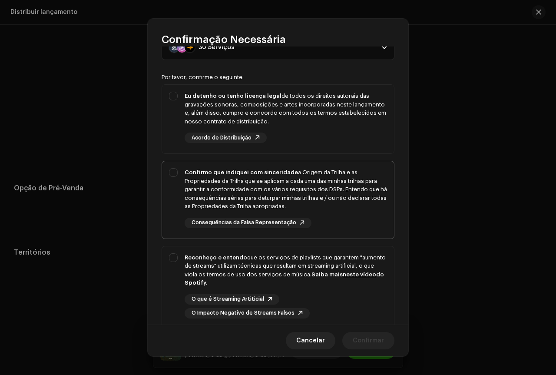
scroll to position [106, 0]
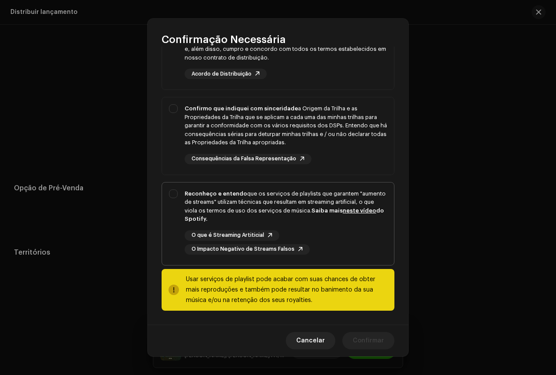
click at [172, 194] on div "Reconheço e entendo que os serviços de playlists que garantem "aumento de strea…" at bounding box center [278, 221] width 232 height 79
checkbox input "true"
click at [171, 113] on div "Confirmo que indiquei com sinceridade a Origem da Trilha e as Propriedades da T…" at bounding box center [278, 134] width 232 height 74
checkbox input "true"
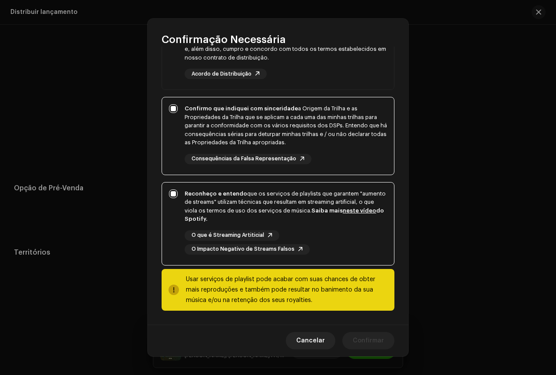
scroll to position [0, 0]
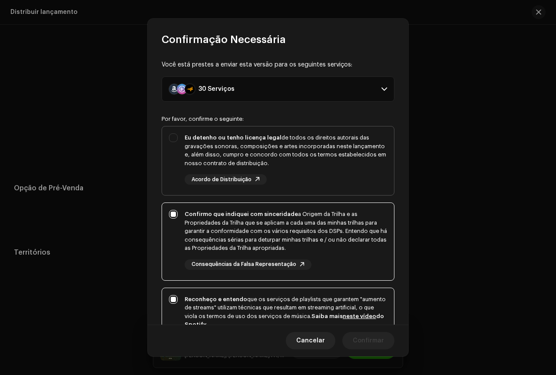
click at [177, 137] on div "Eu detenho ou tenho licença legal de todos os direitos autorais das gravações s…" at bounding box center [278, 158] width 232 height 65
checkbox input "true"
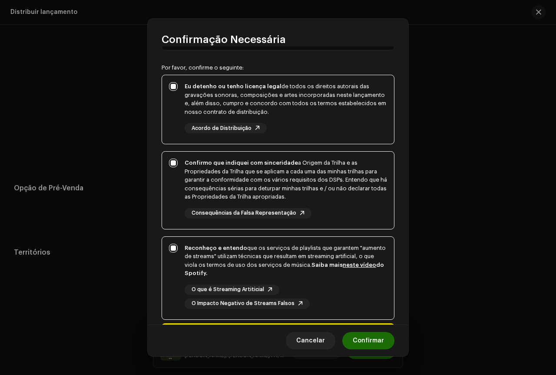
scroll to position [106, 0]
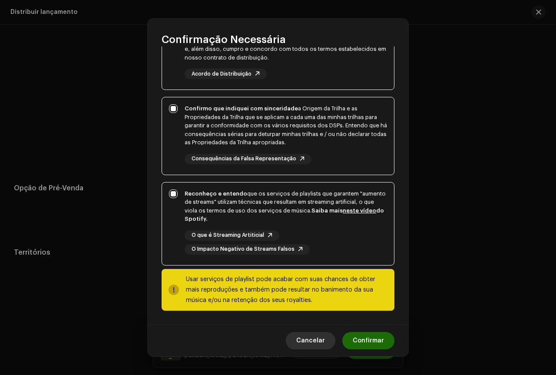
click at [318, 338] on font "Cancelar" at bounding box center [310, 341] width 29 height 6
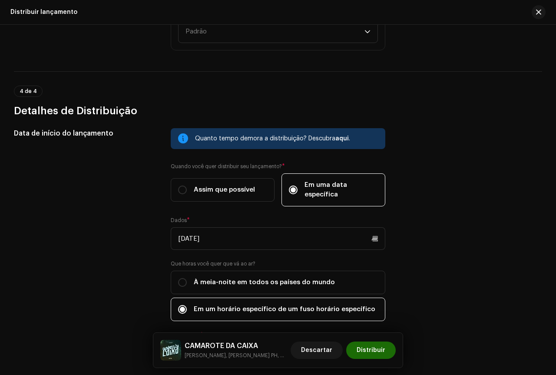
scroll to position [1647, 0]
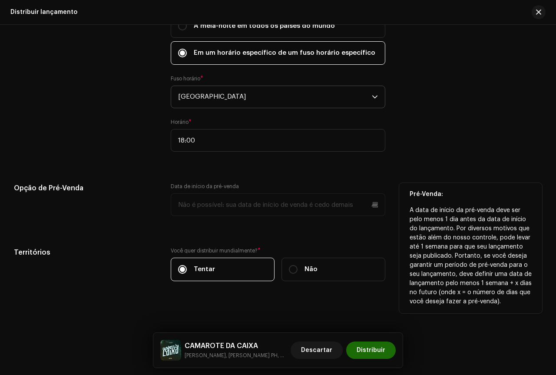
click at [242, 208] on p-datepicker at bounding box center [278, 204] width 215 height 23
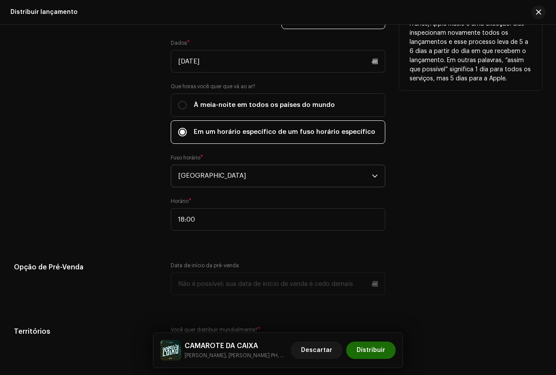
scroll to position [1516, 0]
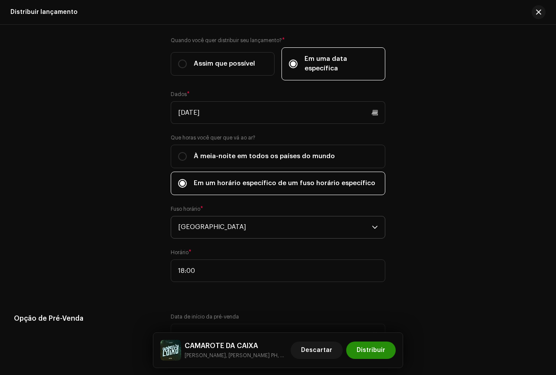
click at [375, 348] on font "Distribuir" at bounding box center [371, 350] width 29 height 6
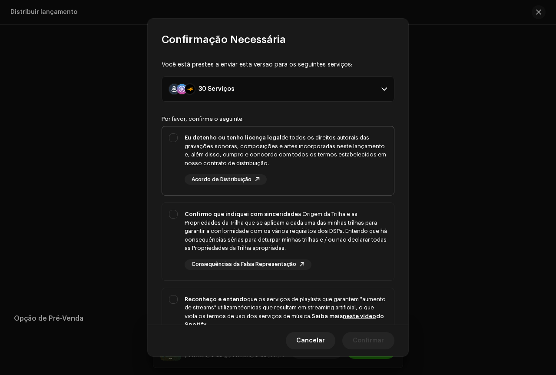
click at [188, 153] on font "de todos os direitos autorais das gravações sonoras, composições e artes incorp…" at bounding box center [286, 150] width 202 height 31
checkbox input "true"
click at [180, 215] on div "Confirmo que indiquei com sinceridade a Origem da Trilha e as Propriedades da T…" at bounding box center [278, 240] width 232 height 74
checkbox input "true"
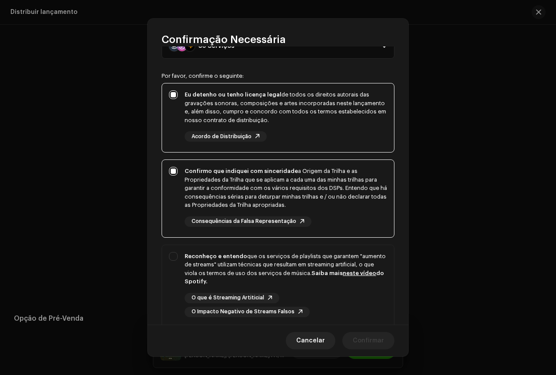
scroll to position [106, 0]
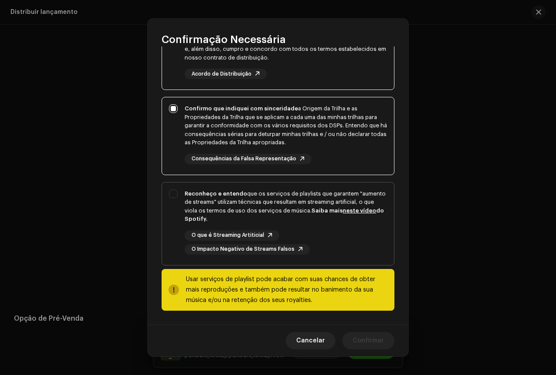
click at [204, 223] on div "Reconheço e entendo que os serviços de playlists que garantem "aumento de strea…" at bounding box center [286, 206] width 202 height 34
checkbox input "true"
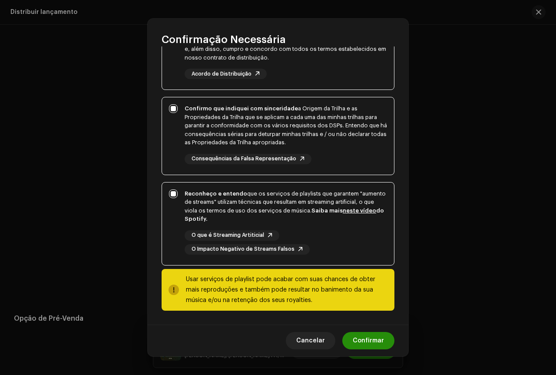
click at [380, 338] on font "Confirmar" at bounding box center [368, 341] width 31 height 6
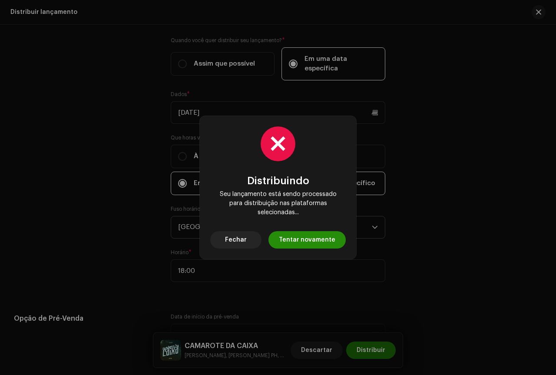
click at [316, 234] on span "Tentar novamente" at bounding box center [307, 239] width 56 height 17
click at [254, 236] on button "Fechar" at bounding box center [235, 239] width 51 height 17
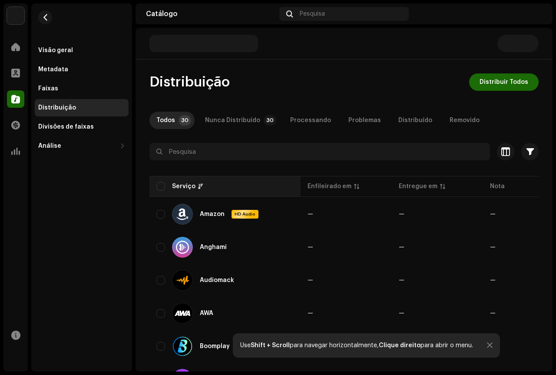
click at [179, 192] on th "Serviço" at bounding box center [224, 186] width 151 height 21
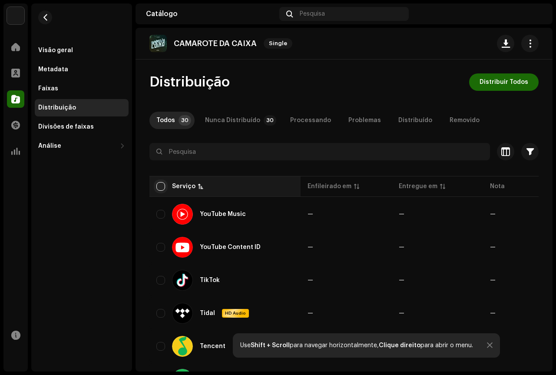
click at [159, 182] on input "checkbox" at bounding box center [160, 186] width 9 height 9
checkbox input "true"
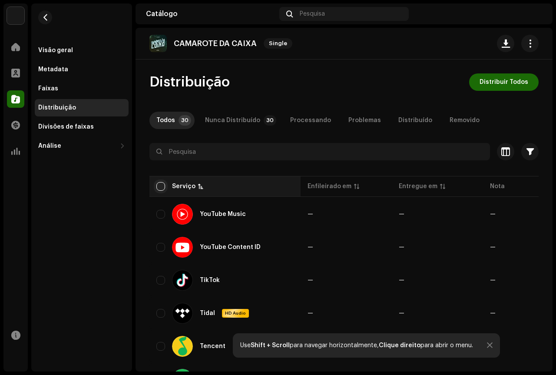
checkbox input "true"
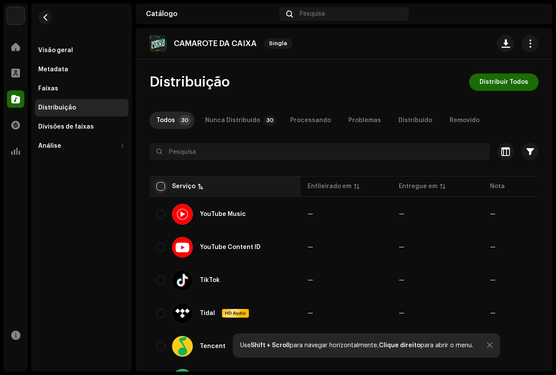
checkbox input "true"
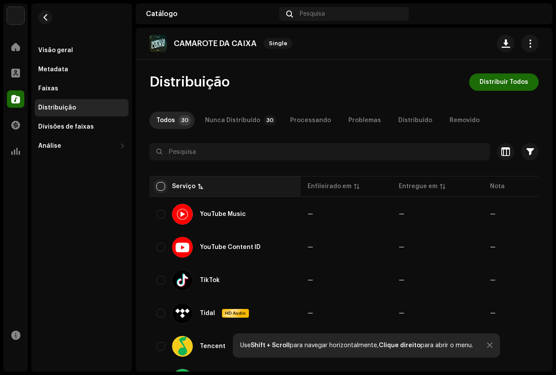
checkbox input "true"
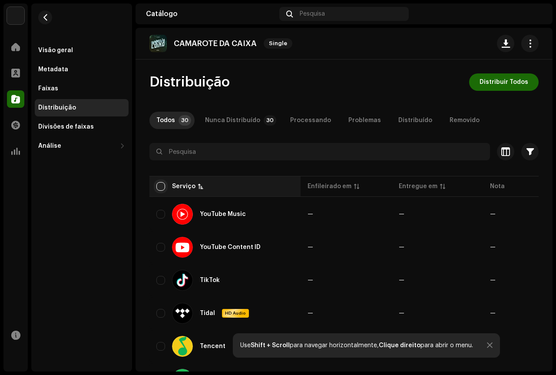
checkbox input "true"
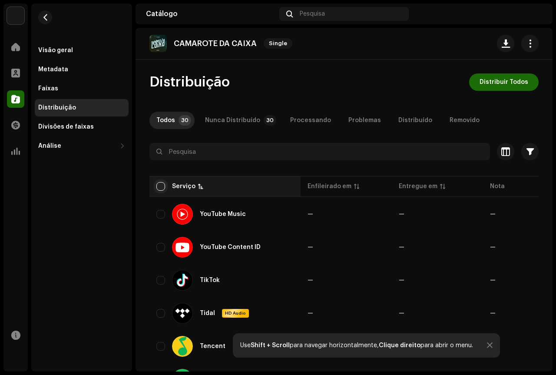
checkbox input "true"
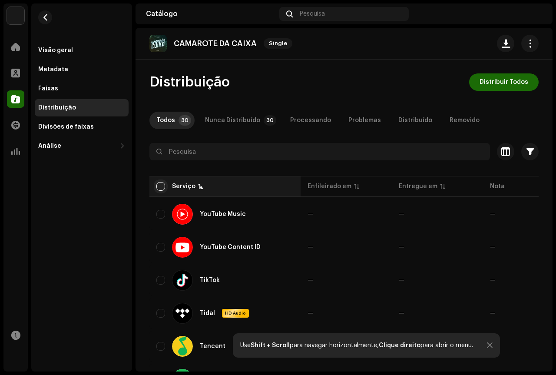
checkbox input "true"
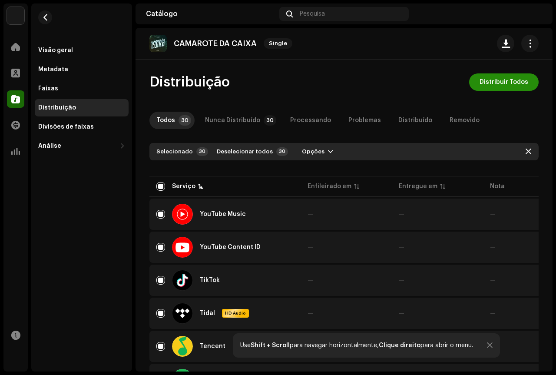
click at [489, 84] on span "Distribuir Todos" at bounding box center [504, 81] width 49 height 17
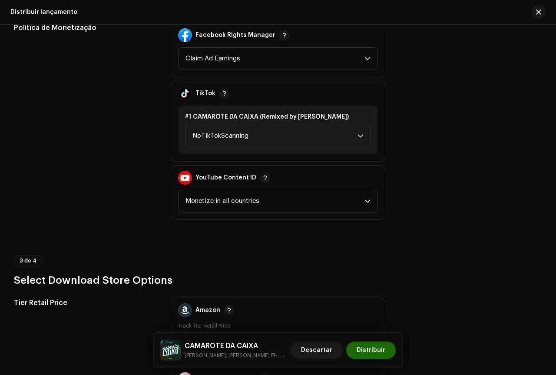
scroll to position [999, 0]
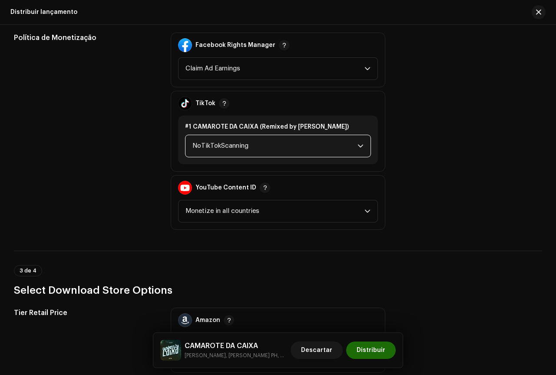
click at [236, 138] on span "NoTikTokScanning" at bounding box center [274, 146] width 165 height 22
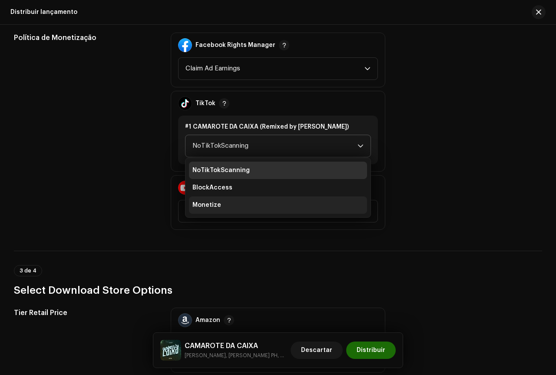
click at [212, 199] on li "Monetize" at bounding box center [278, 204] width 178 height 17
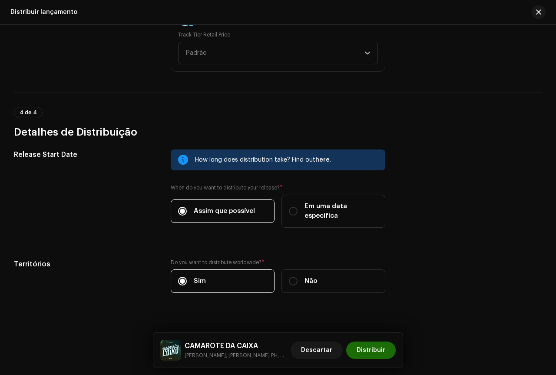
scroll to position [1381, 0]
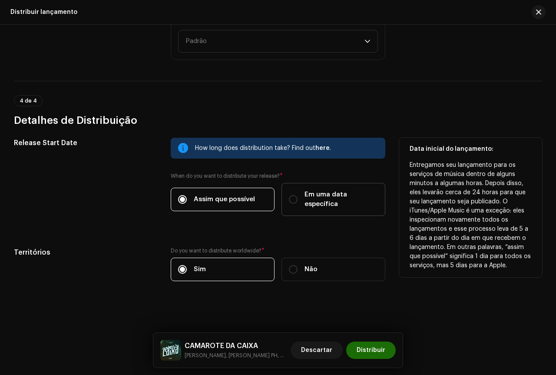
click at [301, 199] on div "Em uma data específica" at bounding box center [333, 199] width 89 height 19
click at [298, 199] on input "Em uma data específica" at bounding box center [293, 199] width 9 height 9
radio input "true"
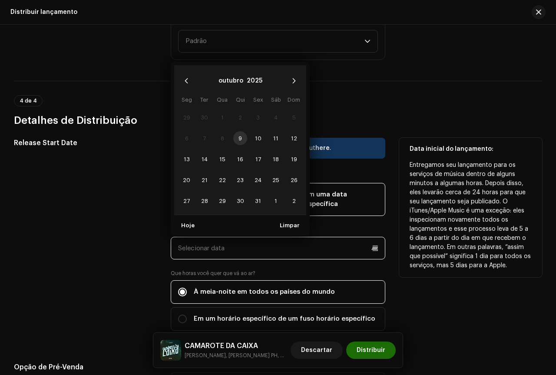
click at [244, 245] on input "text" at bounding box center [278, 248] width 215 height 23
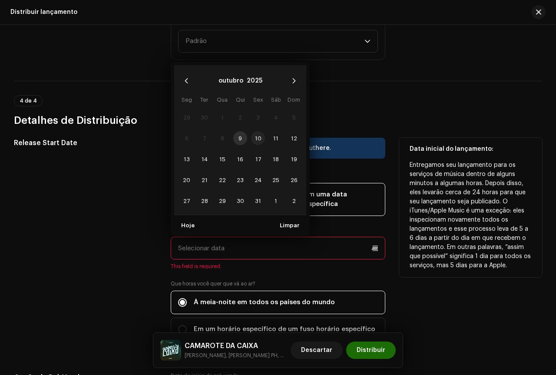
click at [255, 140] on span "10" at bounding box center [258, 138] width 14 height 14
type input "[DATE]"
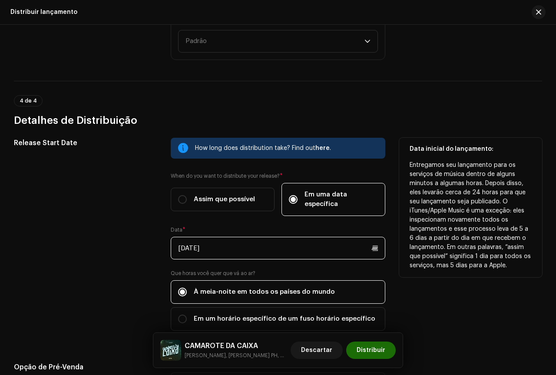
scroll to position [1511, 0]
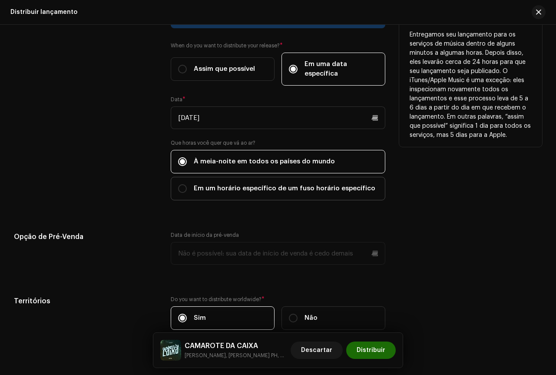
click at [225, 183] on label "Em um horário específico de um fuso horário específico" at bounding box center [278, 188] width 215 height 23
click at [187, 184] on input "Em um horário específico de um fuso horário específico" at bounding box center [182, 188] width 9 height 9
radio input "true"
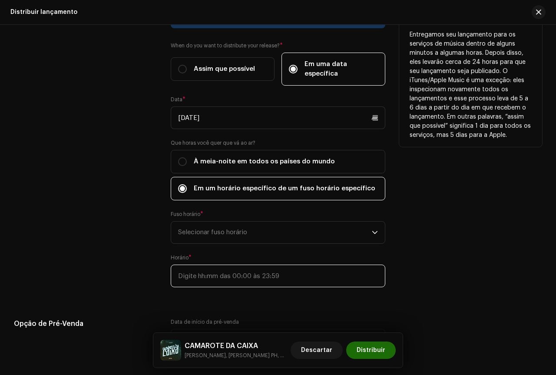
type input ":"
click at [207, 272] on input ":" at bounding box center [278, 276] width 215 height 23
click at [212, 232] on span "Selecionar fuso horário" at bounding box center [275, 233] width 194 height 22
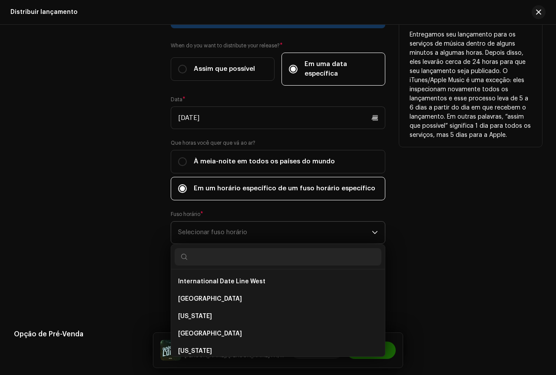
click at [205, 234] on span "Selecionar fuso horário" at bounding box center [275, 233] width 194 height 22
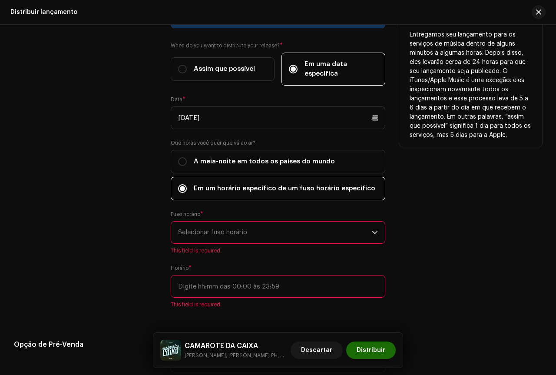
click at [205, 234] on span "Selecionar fuso horário" at bounding box center [275, 233] width 194 height 22
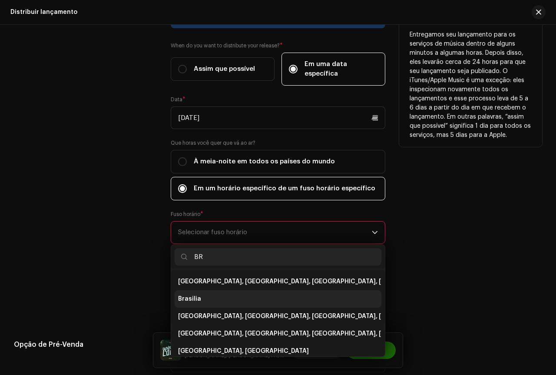
type input "BR"
click at [214, 295] on li "Brasilia" at bounding box center [278, 298] width 207 height 17
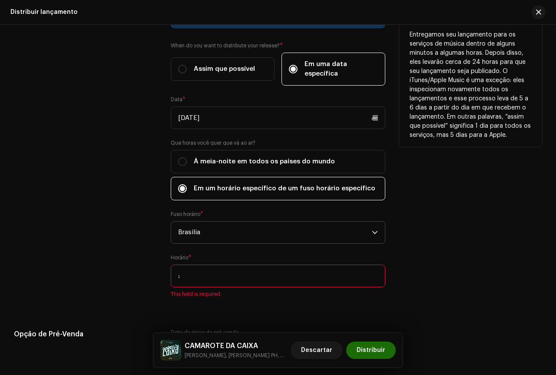
click at [206, 272] on input ":" at bounding box center [278, 276] width 215 height 23
type input "18:00"
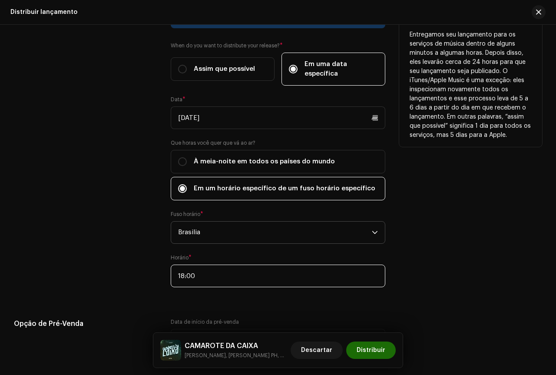
scroll to position [1647, 0]
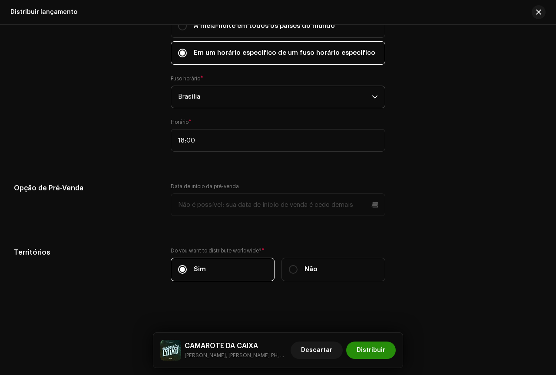
click at [375, 348] on span "Distribuir" at bounding box center [371, 349] width 29 height 17
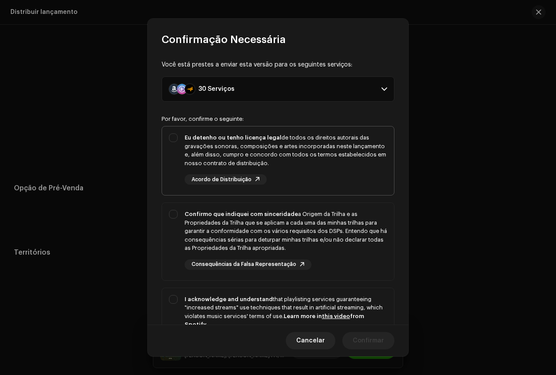
click at [174, 144] on div "Eu detenho ou tenho licença legal de todos os direitos autorais das gravações s…" at bounding box center [278, 158] width 232 height 65
checkbox input "true"
click at [179, 213] on div "Confirmo que indiquei com sinceridade a Origem da Trilha e as Propriedades da T…" at bounding box center [278, 240] width 232 height 74
checkbox input "true"
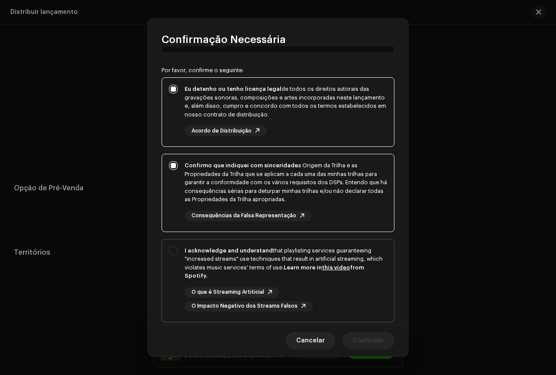
scroll to position [106, 0]
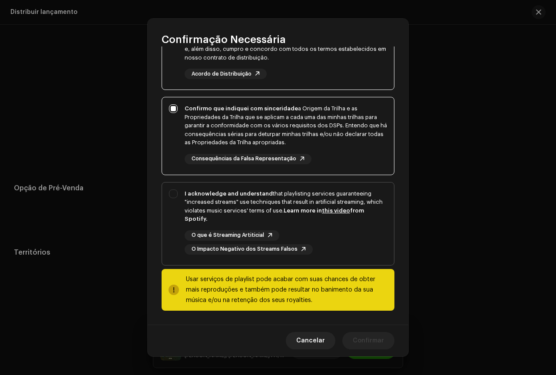
click at [174, 187] on div "I acknowledge and understand that playlisting services guaranteeing "increased …" at bounding box center [278, 221] width 232 height 79
checkbox input "true"
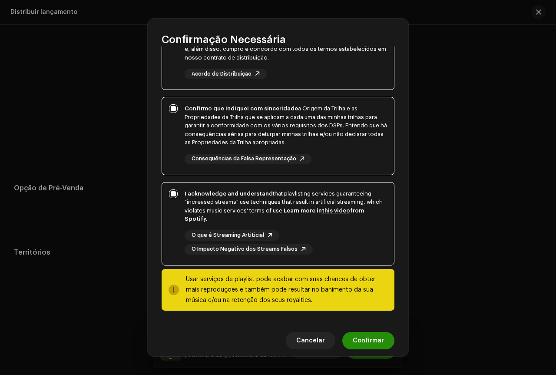
click at [371, 340] on span "Confirmar" at bounding box center [368, 340] width 31 height 17
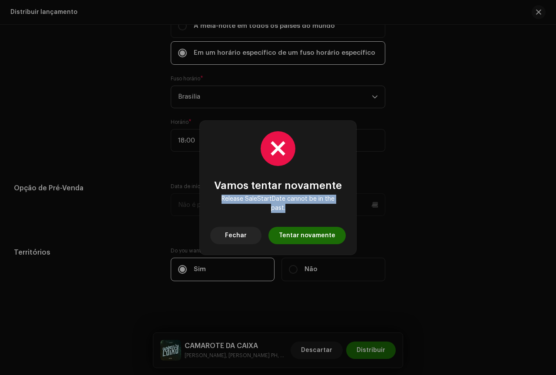
drag, startPoint x: 294, startPoint y: 205, endPoint x: 212, endPoint y: 194, distance: 82.4
click at [213, 194] on div "Vamos tentar novamente Release SaleStartDate cannot be in the past. Fechar Tent…" at bounding box center [278, 187] width 136 height 113
copy span "Release SaleStartDate cannot be in the past."
click at [299, 237] on span "Tentar novamente" at bounding box center [307, 235] width 56 height 17
click at [254, 230] on button "Fechar" at bounding box center [235, 235] width 51 height 17
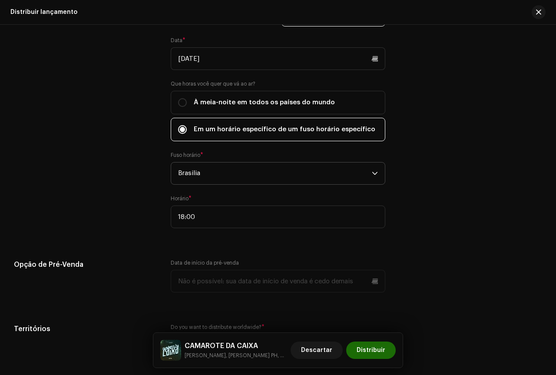
scroll to position [1516, 0]
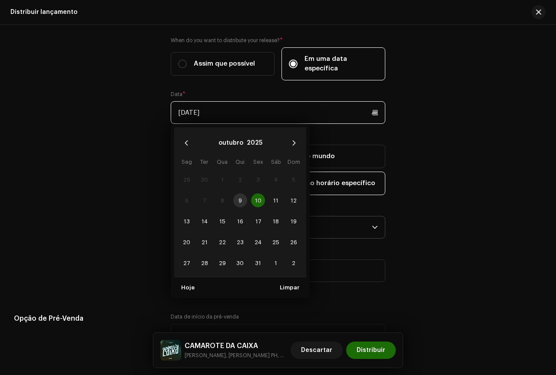
click at [228, 108] on input "[DATE]" at bounding box center [278, 112] width 215 height 23
click at [258, 200] on span "10" at bounding box center [258, 200] width 14 height 14
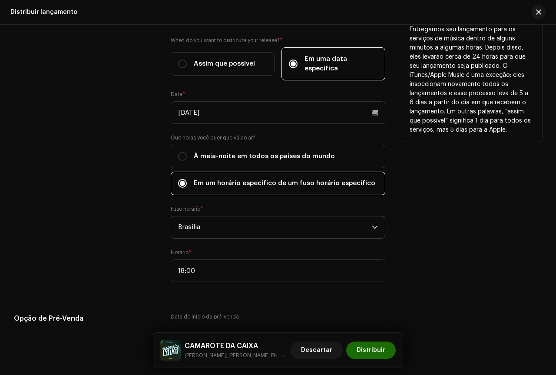
click at [394, 129] on div "Release Start Date How long does distribution take? Find out here . When do you…" at bounding box center [278, 147] width 528 height 290
click at [441, 262] on div "Data inicial do lançamento: Entregamos seu lançamento para os serviços de músic…" at bounding box center [470, 147] width 143 height 290
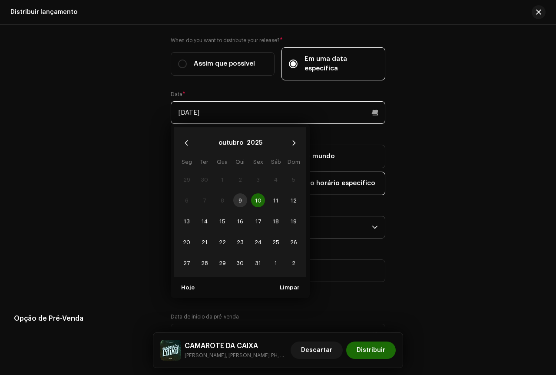
click at [249, 107] on input "[DATE]" at bounding box center [278, 112] width 215 height 23
click at [275, 198] on span "11" at bounding box center [276, 200] width 14 height 14
type input "[DATE]"
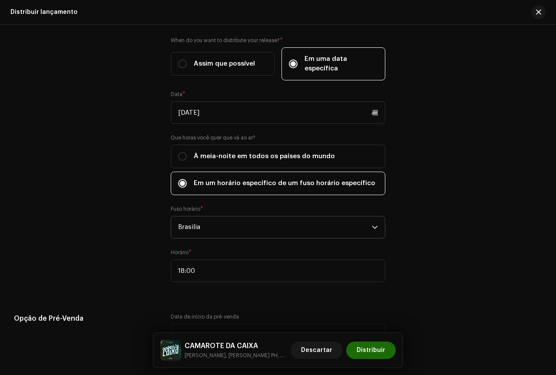
click at [388, 308] on div "Release Start Date How long does distribution take? Find out here . When do you…" at bounding box center [278, 212] width 528 height 420
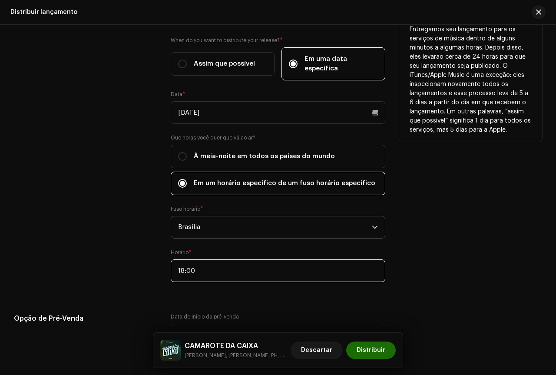
click at [351, 272] on input "18:00" at bounding box center [278, 270] width 215 height 23
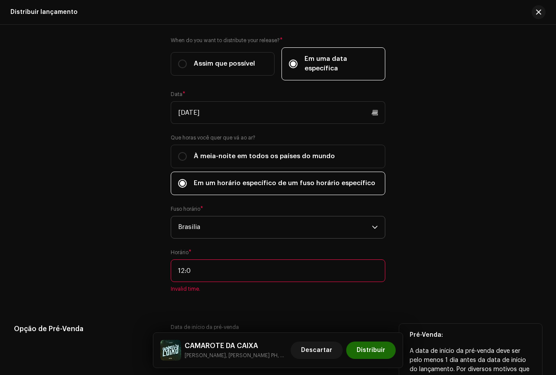
type input "12:00"
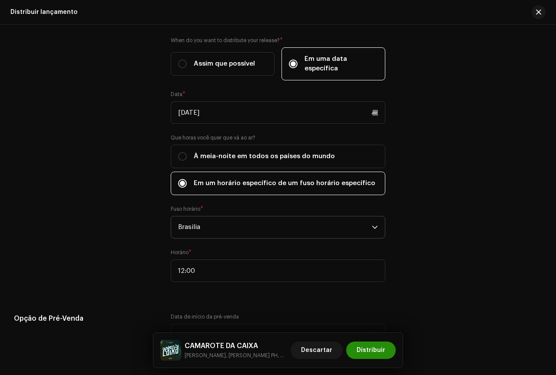
click at [378, 344] on span "Distribuir" at bounding box center [371, 349] width 29 height 17
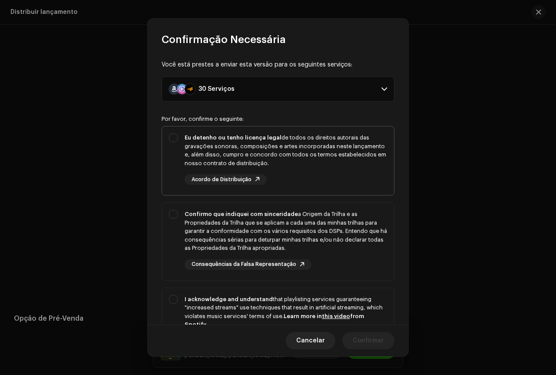
click at [172, 132] on div "Eu detenho ou tenho licença legal de todos os direitos autorais das gravações s…" at bounding box center [278, 158] width 232 height 65
checkbox input "true"
drag, startPoint x: 186, startPoint y: 210, endPoint x: 186, endPoint y: 219, distance: 8.7
click at [185, 210] on div "Confirmo que indiquei com sinceridade a Origem da Trilha e as Propriedades da T…" at bounding box center [286, 231] width 202 height 43
checkbox input "true"
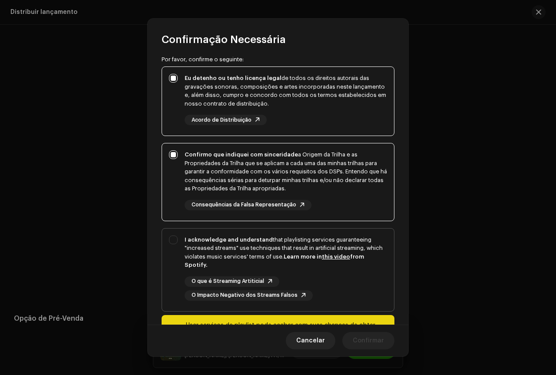
scroll to position [106, 0]
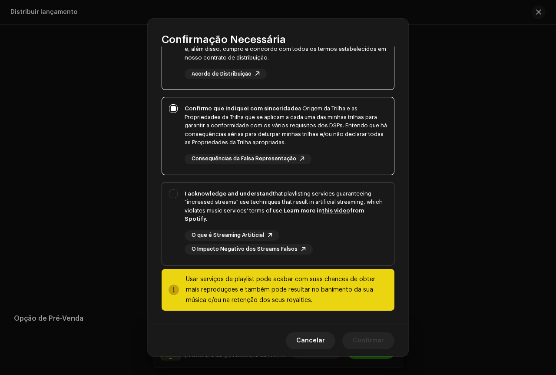
click at [177, 191] on div "I acknowledge and understand that playlisting services guaranteeing "increased …" at bounding box center [278, 221] width 232 height 79
checkbox input "true"
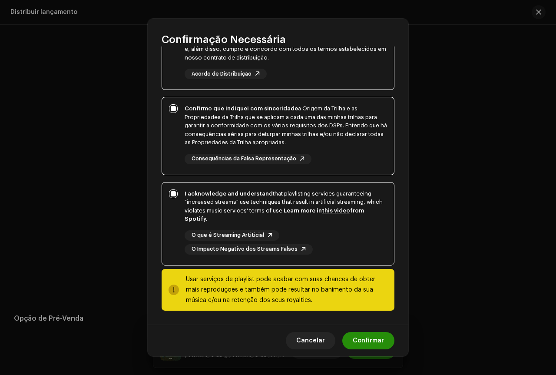
click at [377, 336] on span "Confirmar" at bounding box center [368, 340] width 31 height 17
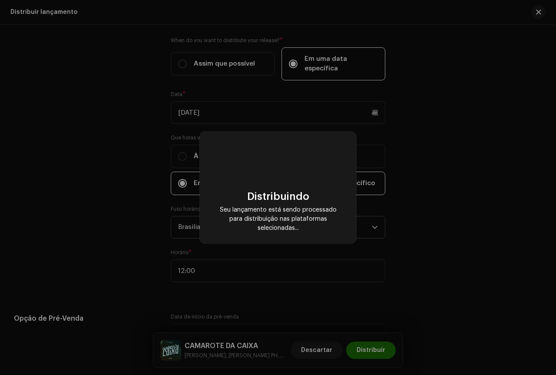
checkbox input "false"
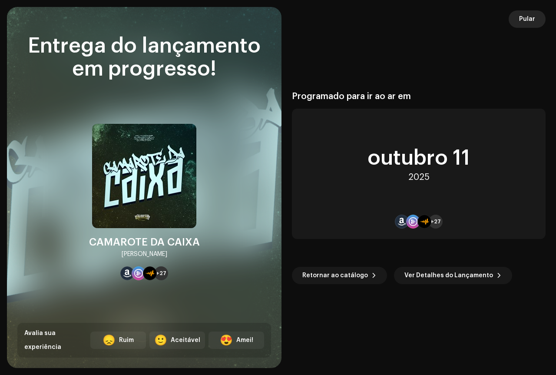
click at [520, 21] on span "Pular" at bounding box center [527, 18] width 16 height 17
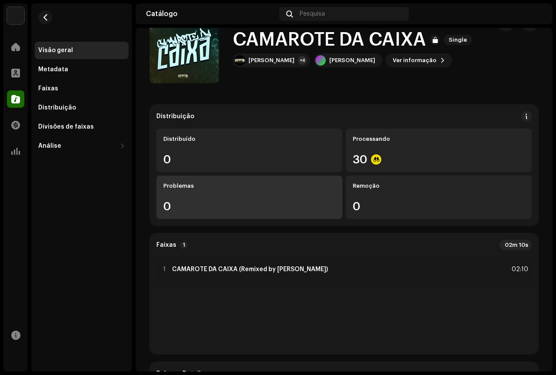
scroll to position [43, 0]
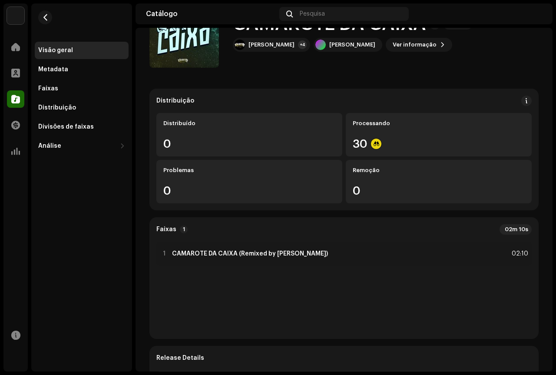
click at [16, 56] on div "Home" at bounding box center [15, 47] width 24 height 24
